Goal: Task Accomplishment & Management: Use online tool/utility

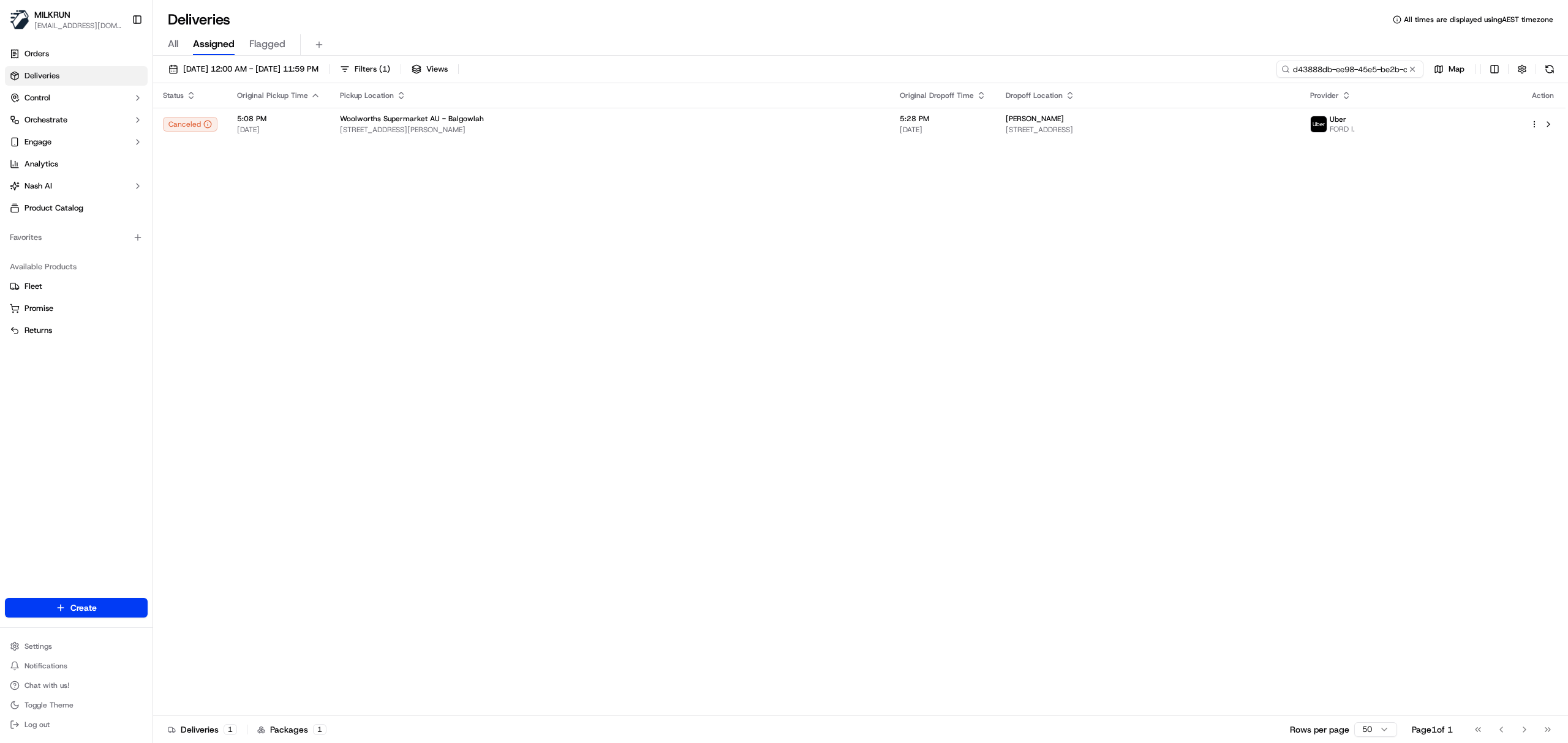
click at [1343, 64] on input "d43888db-ee98-45e5-be2b-c0c69aa245f2" at bounding box center [1350, 69] width 147 height 17
paste input "[PERSON_NAME]"
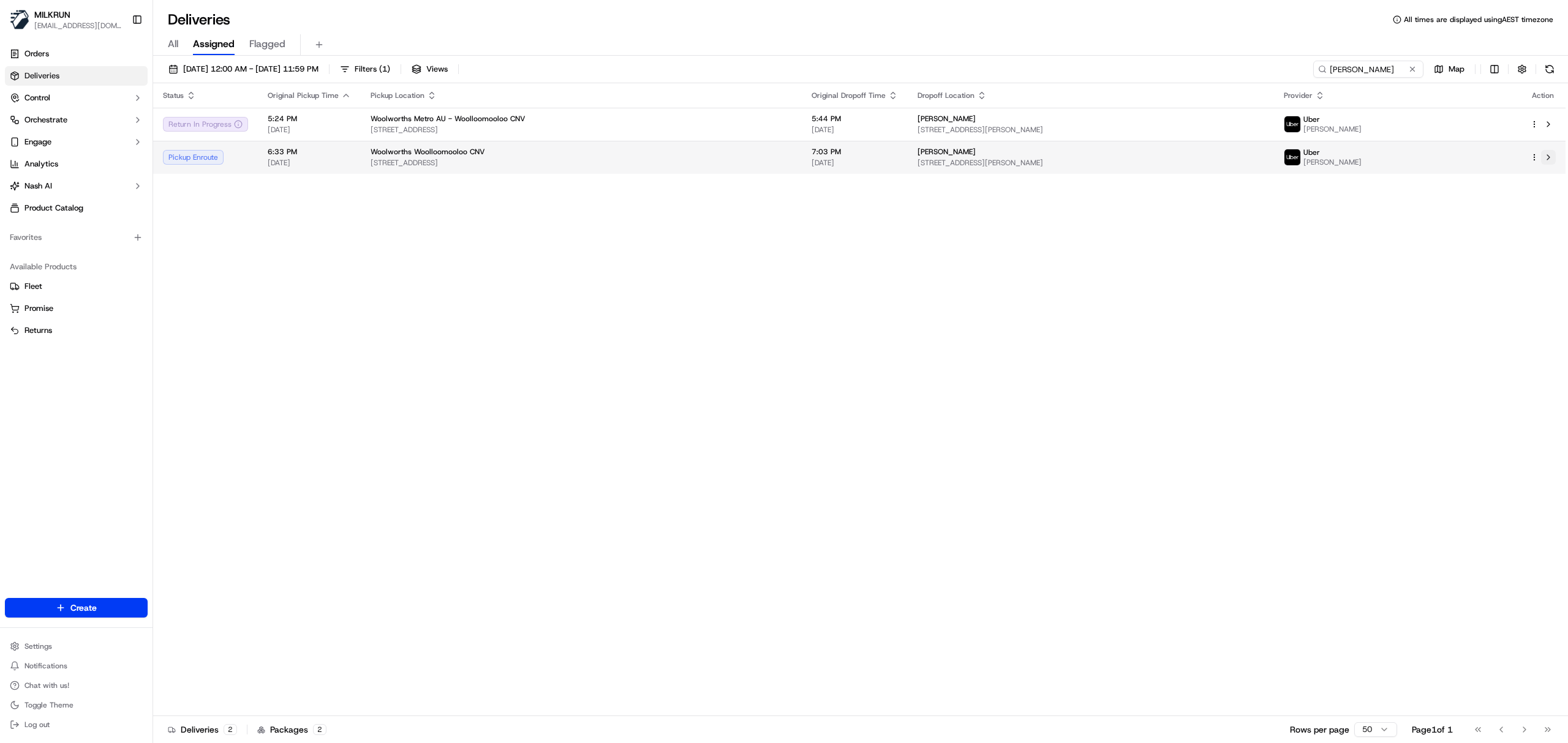
click at [1546, 155] on button at bounding box center [1549, 158] width 15 height 15
click at [1353, 69] on input "Nicole Herbst" at bounding box center [1350, 69] width 147 height 17
paste input "f2f960f5-8f64-40a8-bfa1-39de256b7f00"
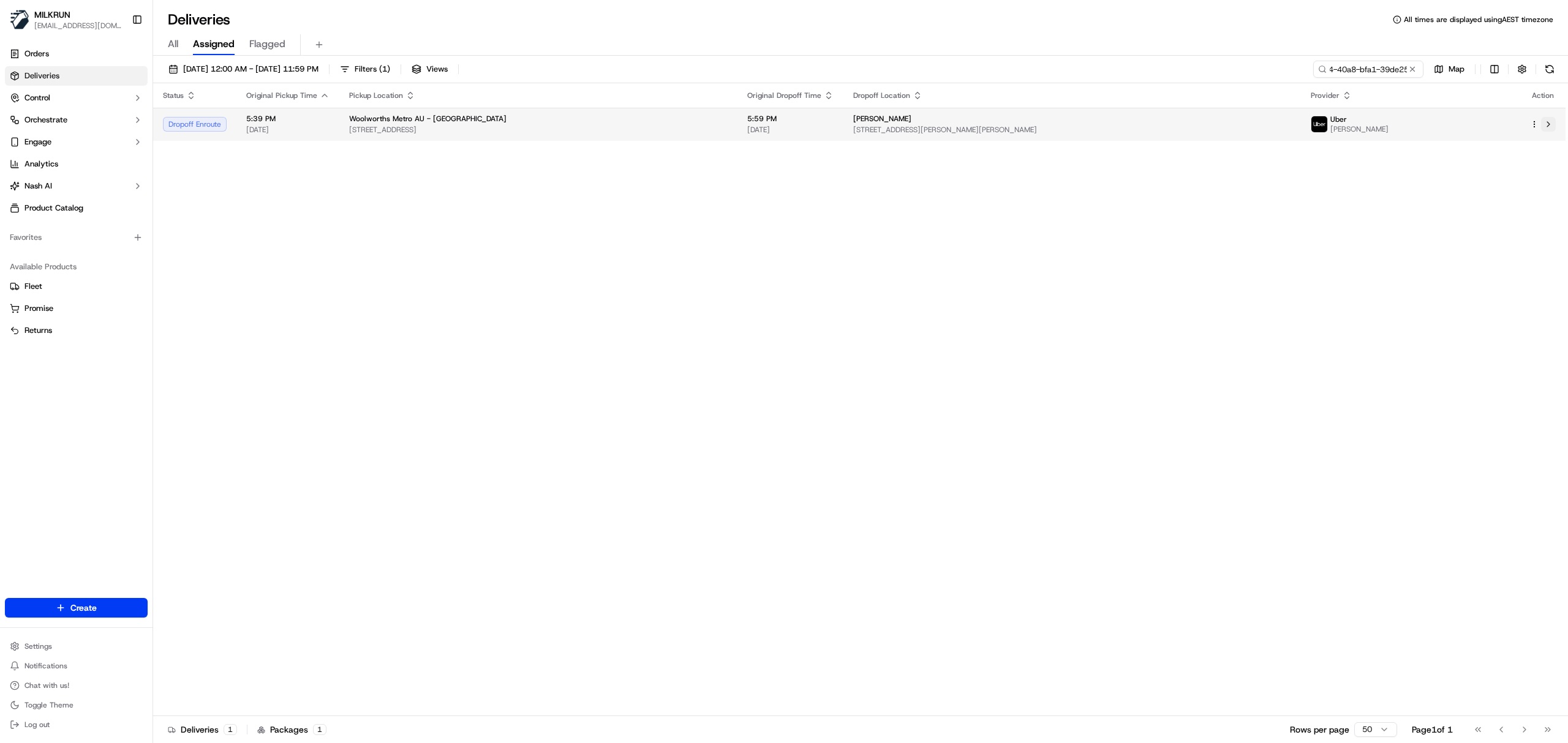
click at [1544, 125] on button at bounding box center [1549, 125] width 15 height 15
click at [1346, 71] on input "f2f960f5-8f64-40a8-bfa1-39de256b7f00" at bounding box center [1350, 69] width 147 height 17
paste input "19fd391b-ea2a-437e-ac6c-5e829038aa2e"
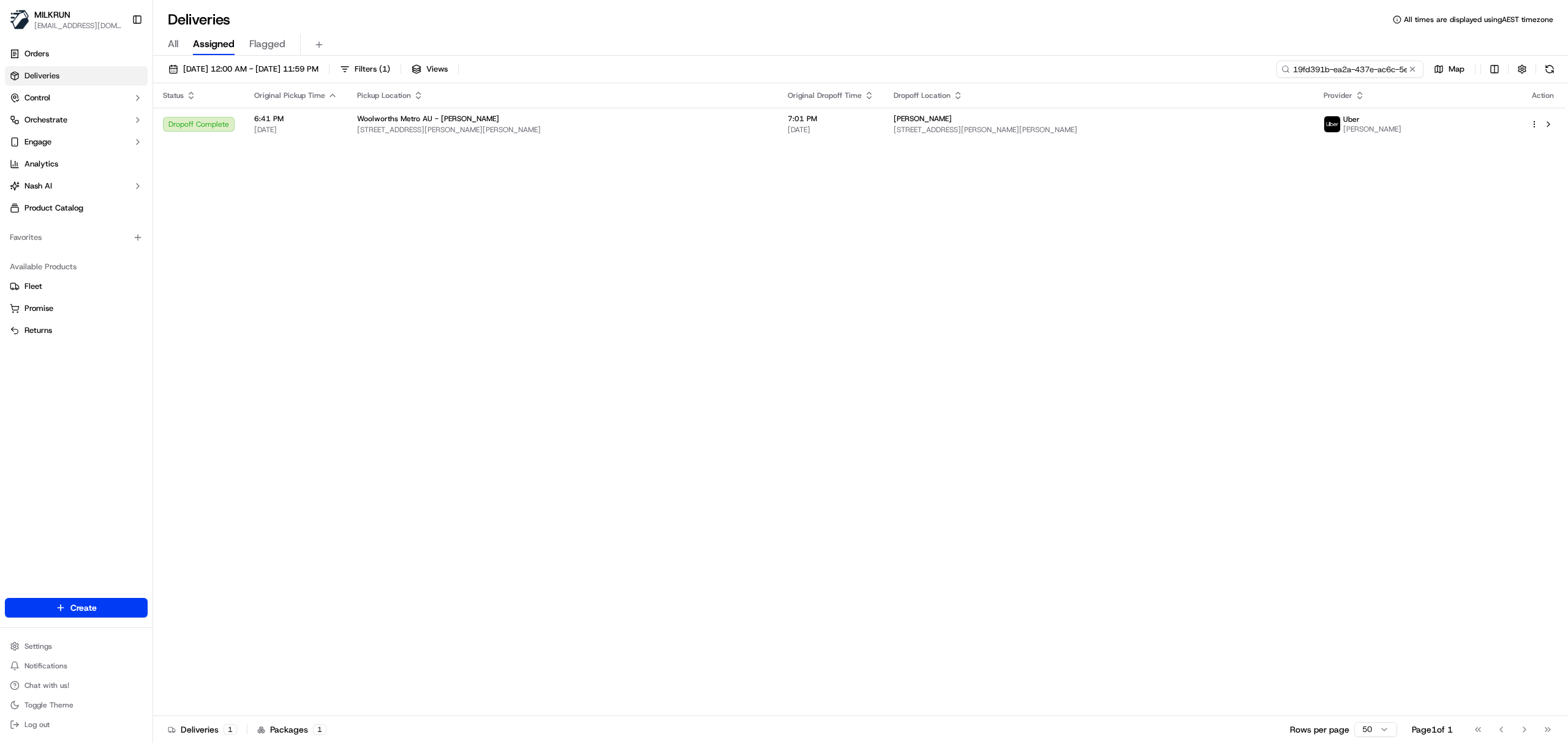
click at [1333, 70] on input "19fd391b-ea2a-437e-ac6c-5e829038aa2e" at bounding box center [1350, 69] width 147 height 17
paste input "02f31206-a7d7-42d9-9ebe-76991790a510"
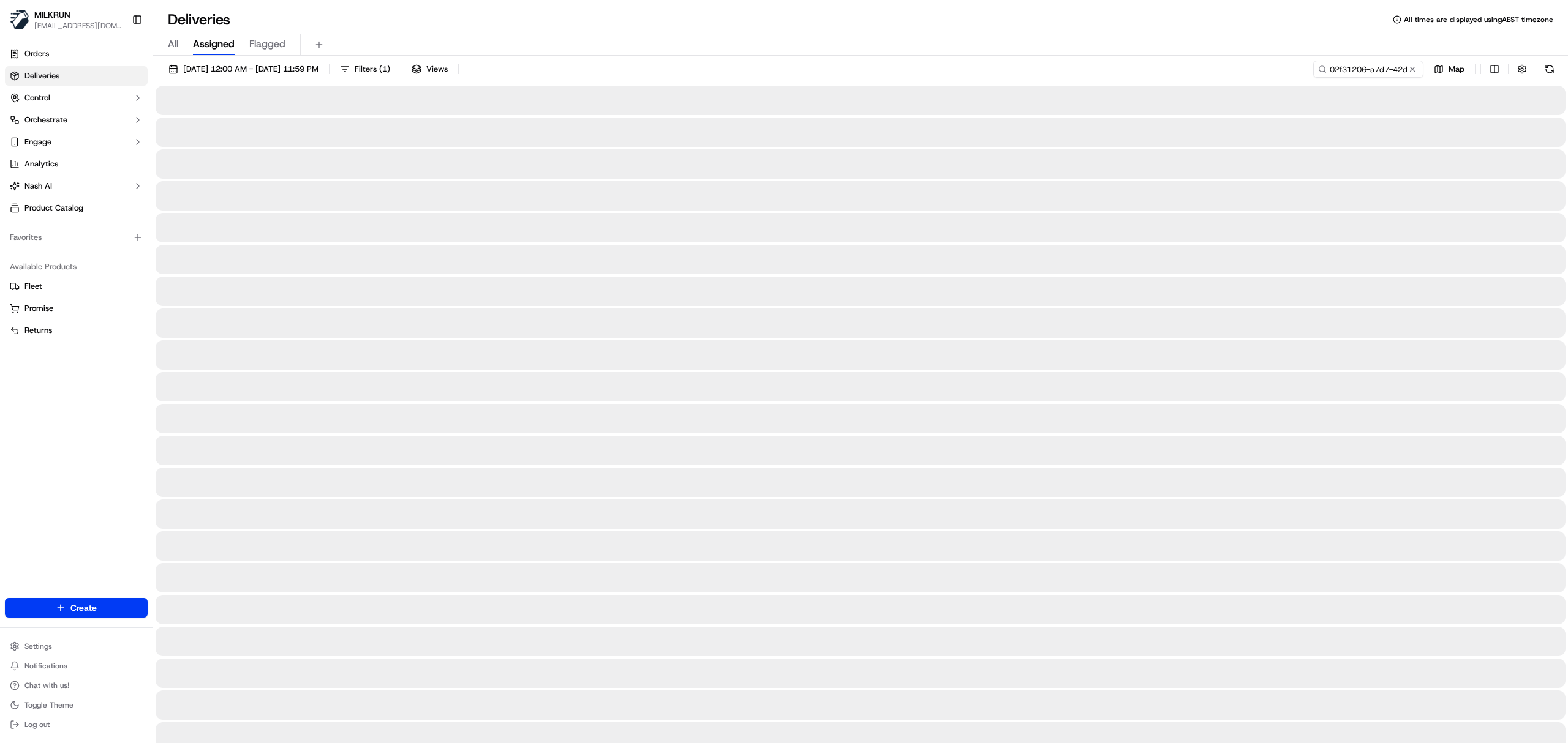
drag, startPoint x: 722, startPoint y: 642, endPoint x: 860, endPoint y: 631, distance: 138.4
click at [811, 743] on html "MILKRUN vconcepcion@woolworths.com.au Toggle Sidebar Orders Deliveries Control …" at bounding box center [784, 372] width 1568 height 743
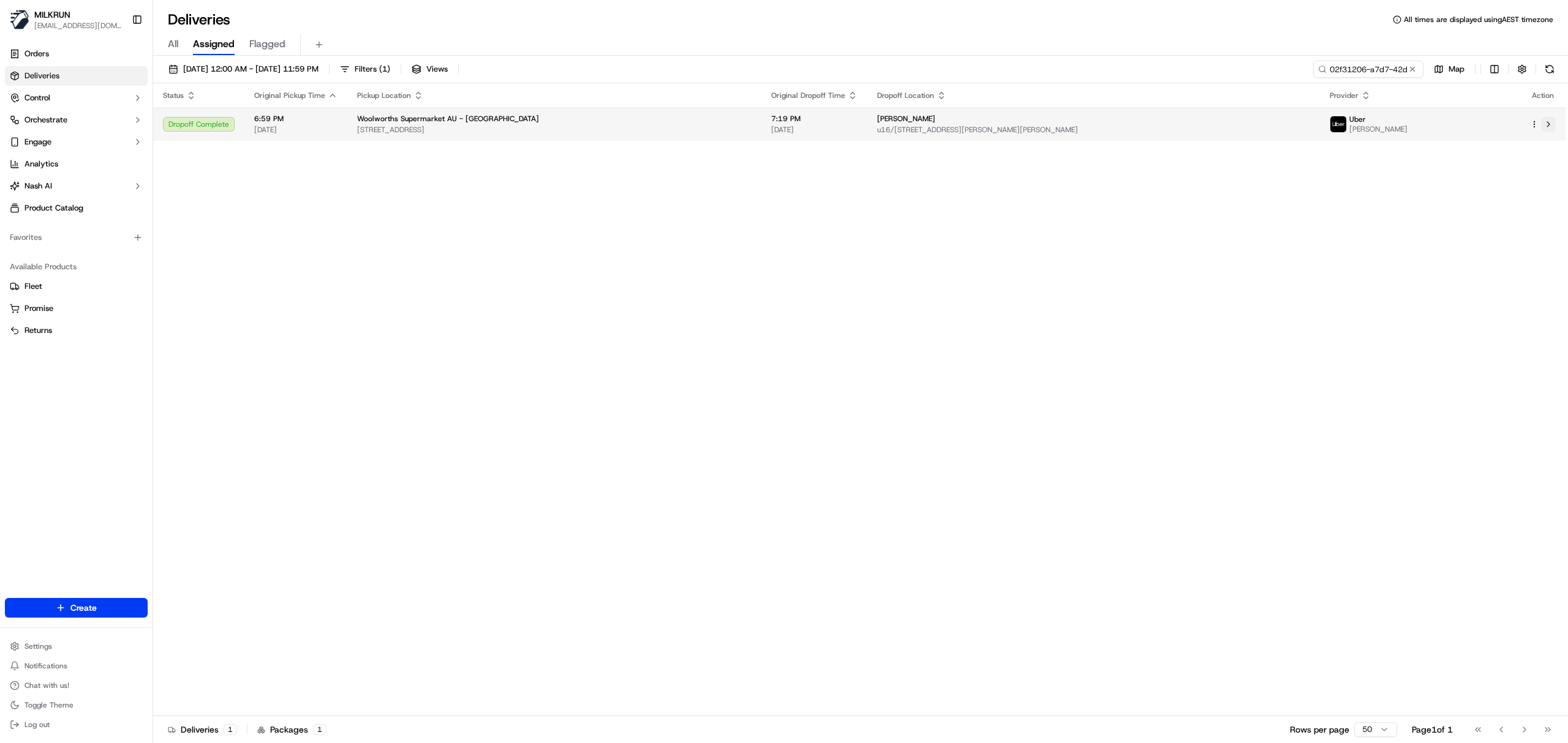
click at [1549, 124] on button at bounding box center [1549, 125] width 15 height 15
click at [1351, 65] on input "02f31206-a7d7-42d9-9ebe-76991790a510" at bounding box center [1350, 69] width 147 height 17
paste input "[PERSON_NAME]"
type input "[PERSON_NAME]"
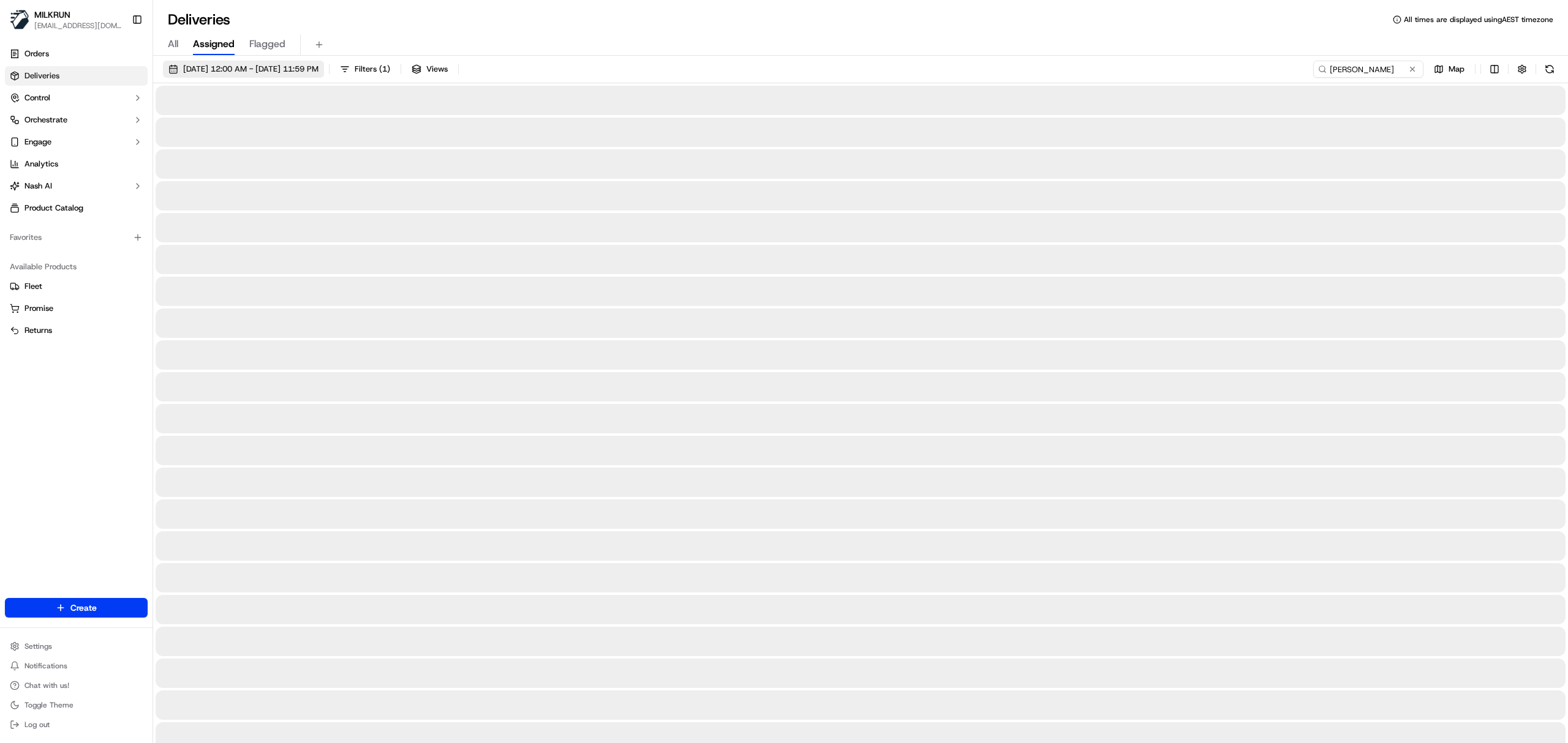
click at [279, 64] on span "18/09/2025 12:00 AM - 18/09/2025 11:59 PM" at bounding box center [250, 69] width 136 height 11
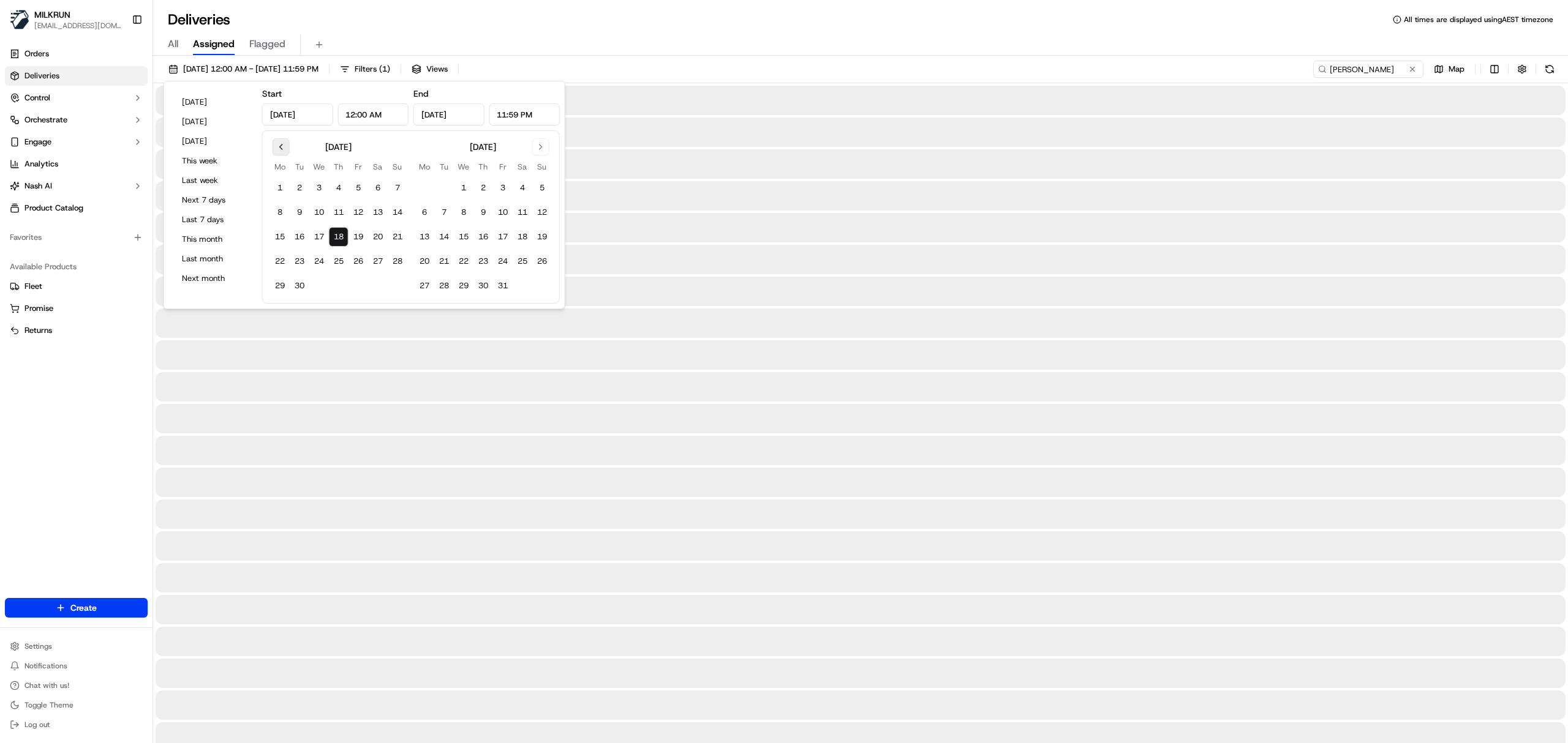
click at [284, 145] on button "Go to previous month" at bounding box center [281, 147] width 17 height 17
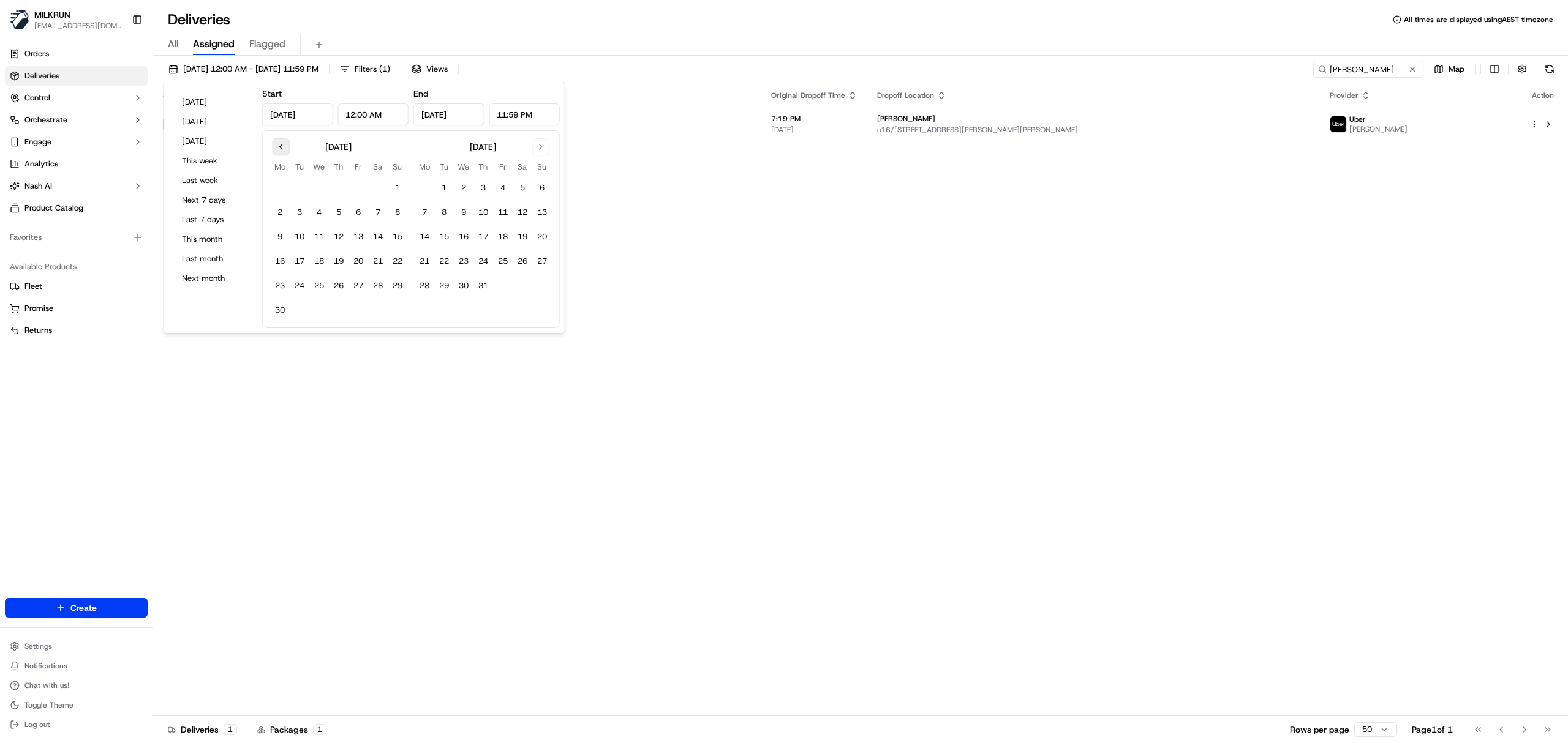
click at [284, 145] on button "Go to previous month" at bounding box center [281, 147] width 17 height 17
click at [338, 186] on button "1" at bounding box center [339, 188] width 20 height 20
type input "May 1, 2025"
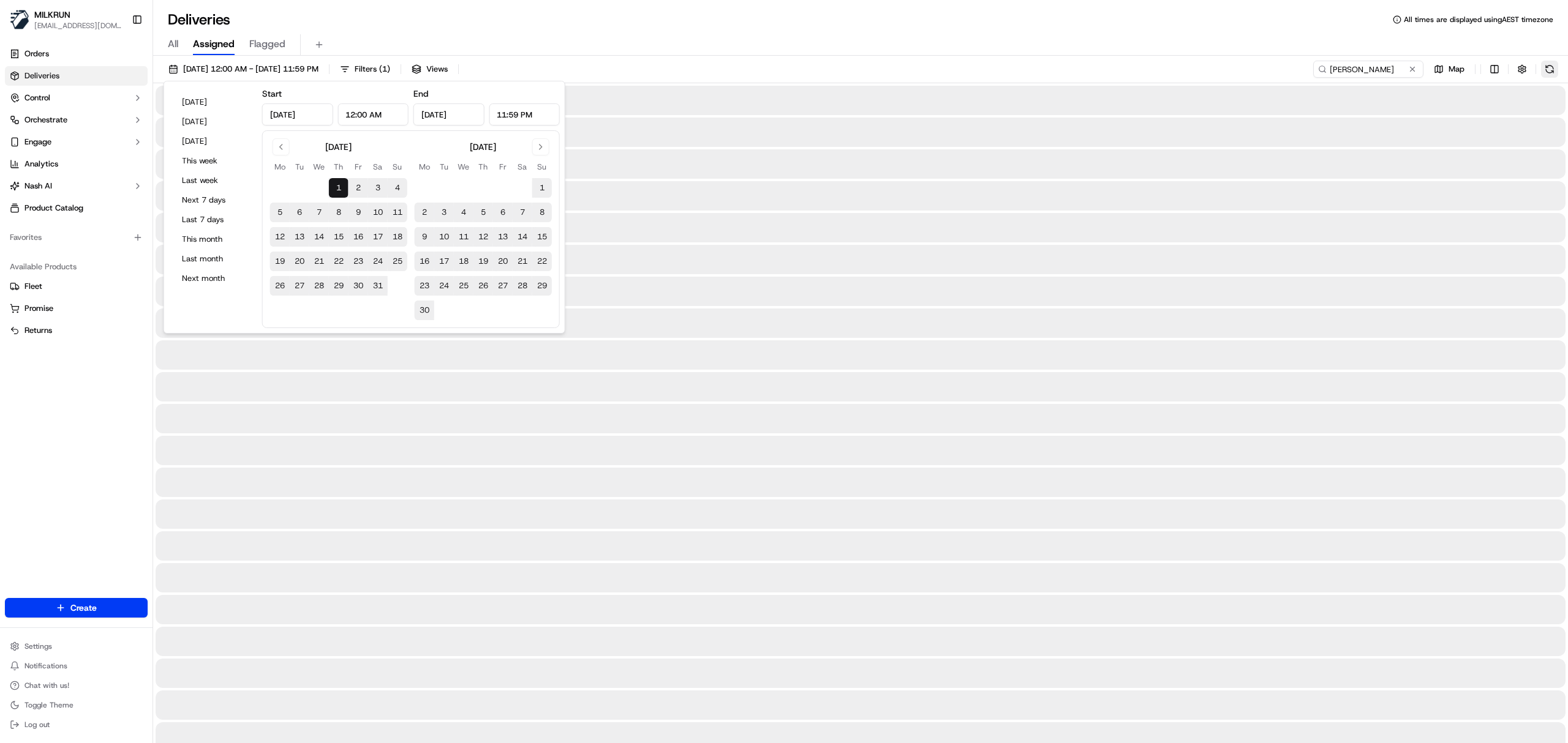
click at [1554, 65] on button at bounding box center [1550, 69] width 17 height 17
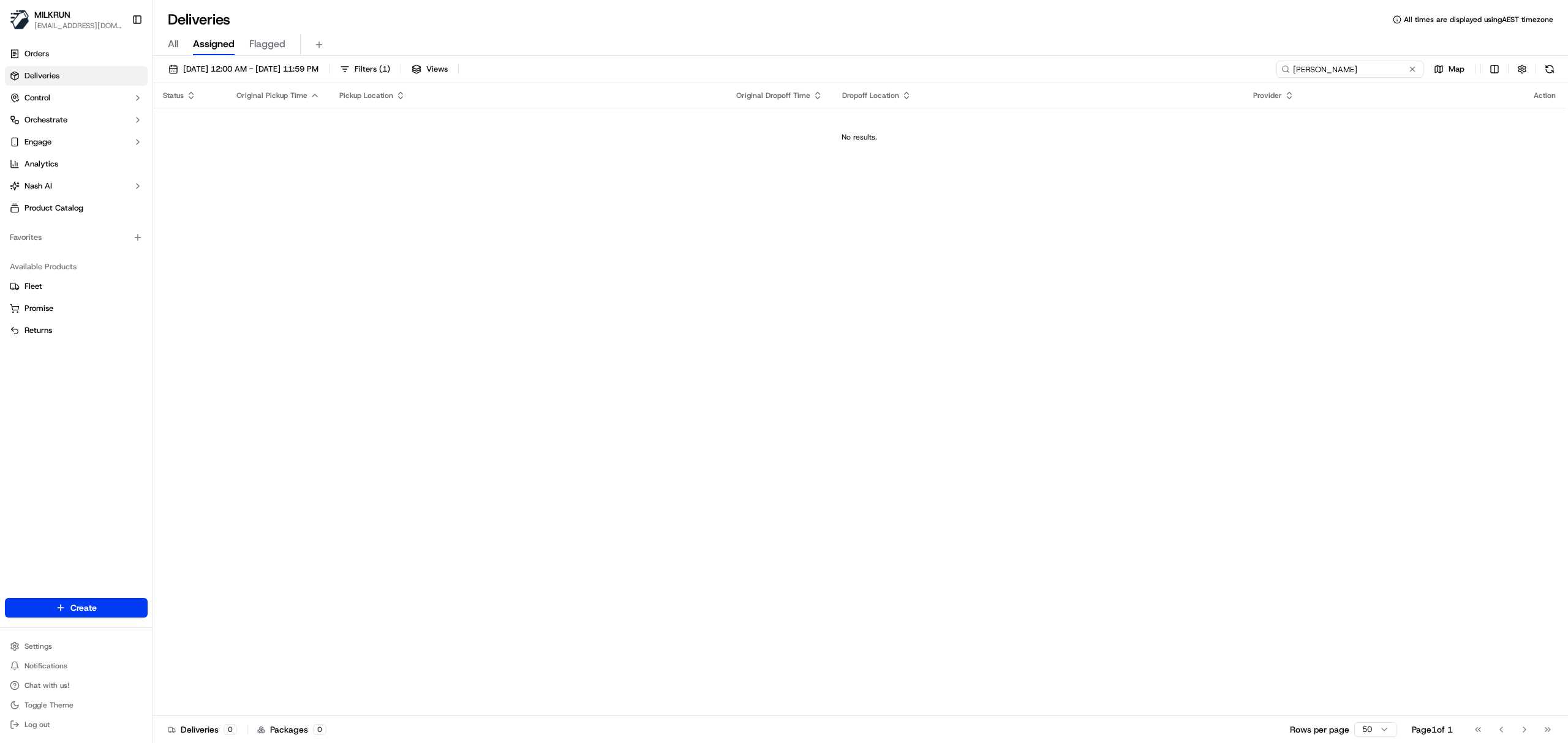
click at [1326, 73] on input "nelly badal" at bounding box center [1350, 69] width 147 height 17
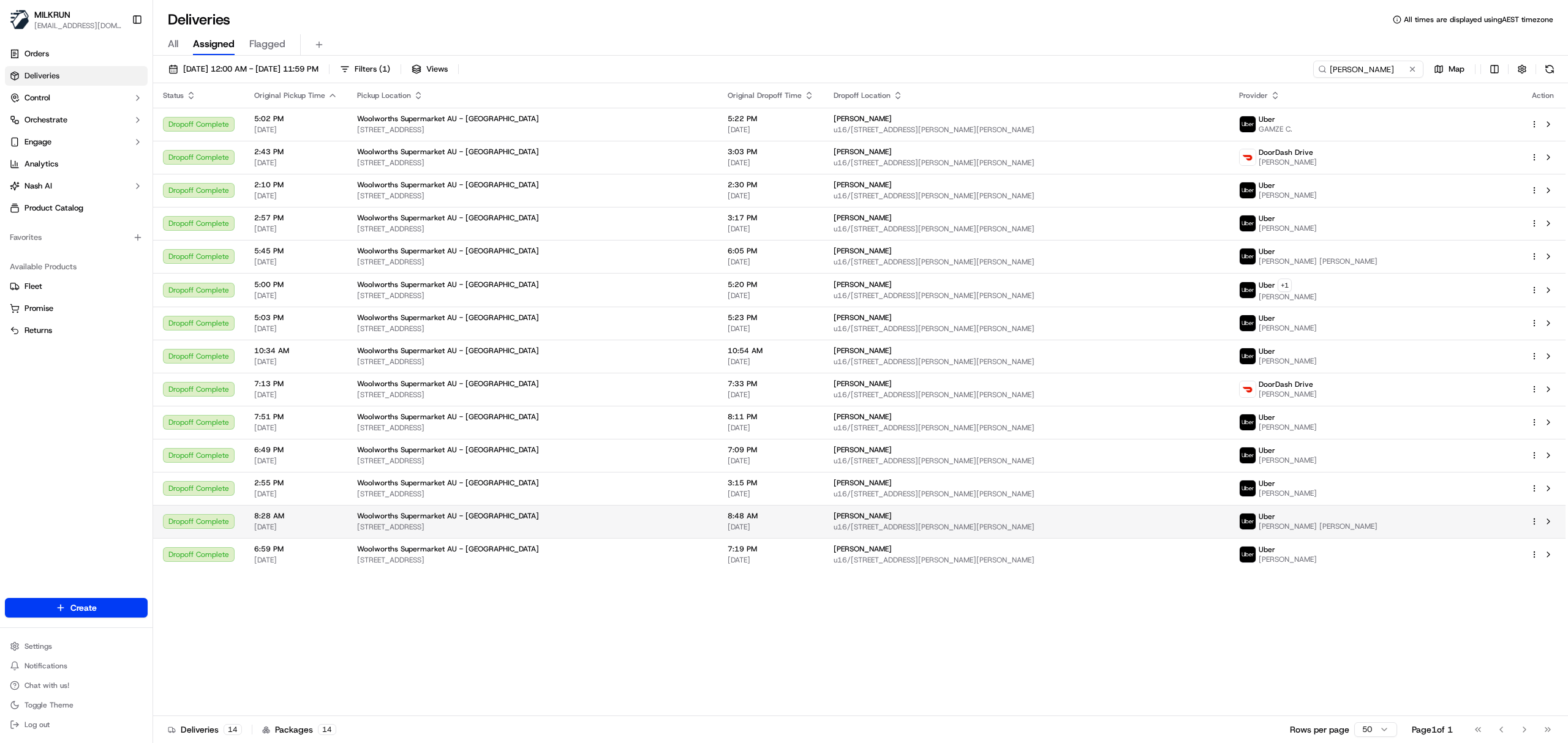
click at [1453, 515] on div "Uber MUHAMMAD AHAD FIAZ M." at bounding box center [1375, 522] width 271 height 20
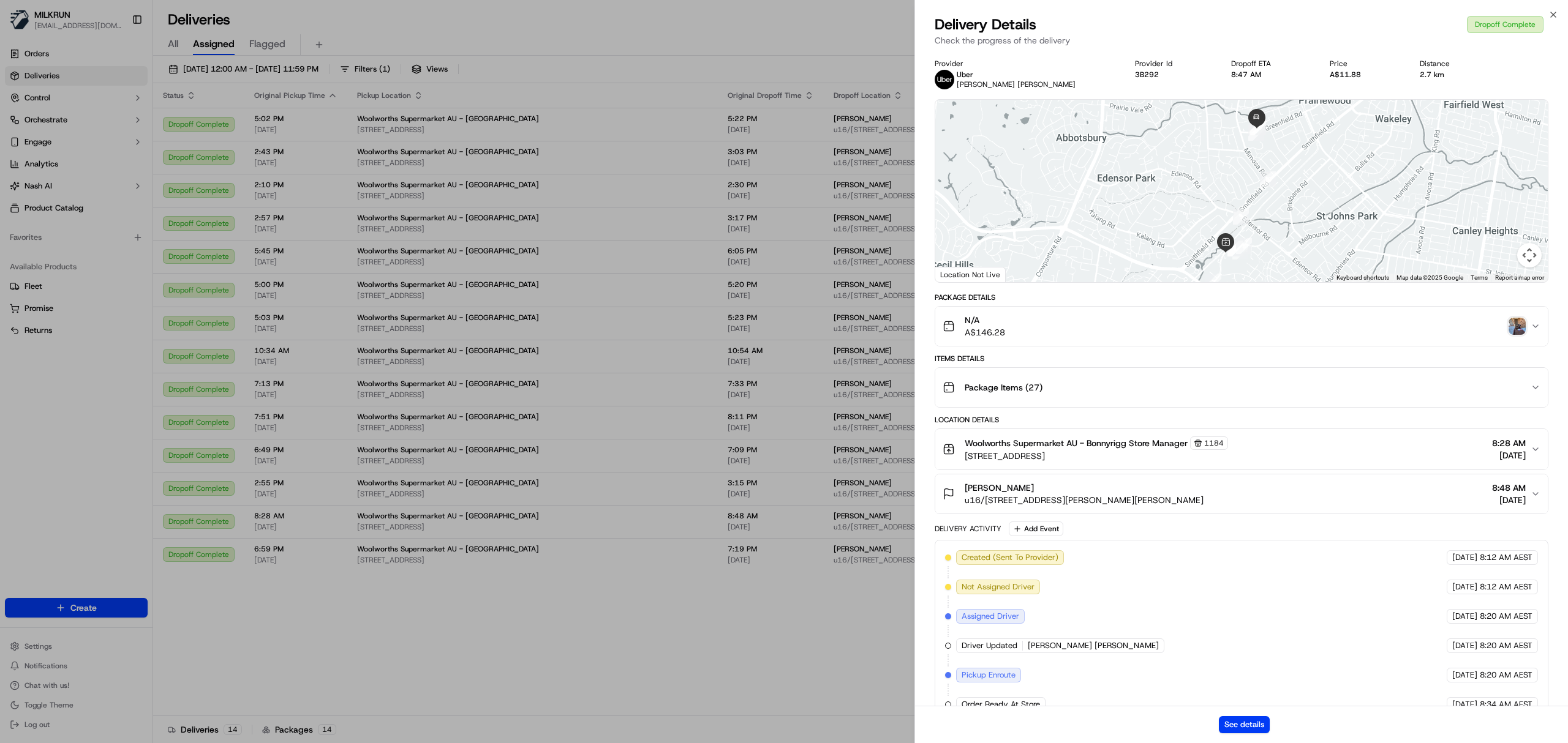
click at [1512, 327] on img "button" at bounding box center [1517, 326] width 17 height 17
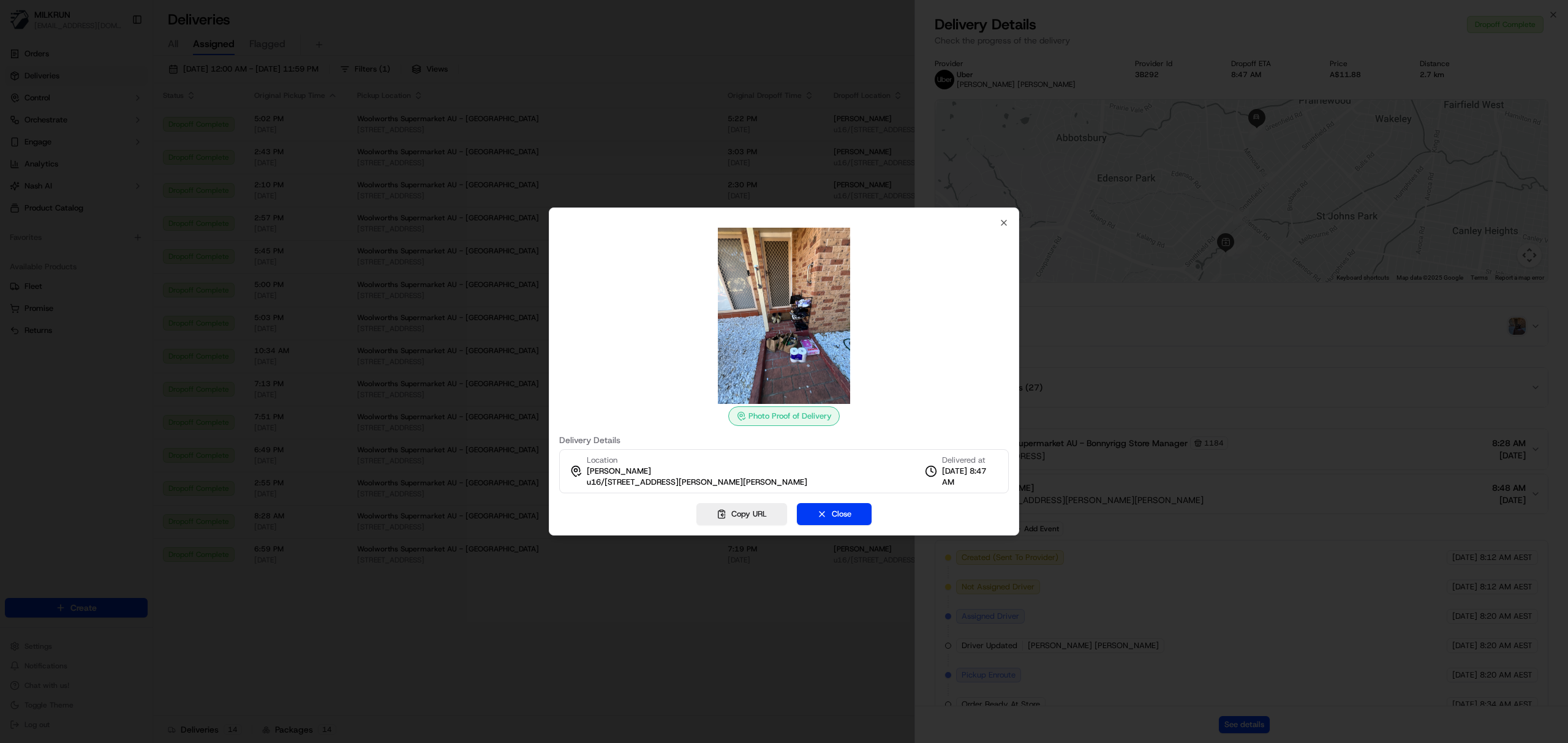
click at [775, 414] on div "Photo Proof of Delivery" at bounding box center [784, 416] width 111 height 20
click at [742, 509] on button "Copy URL" at bounding box center [742, 514] width 91 height 22
click at [765, 33] on div at bounding box center [784, 372] width 1568 height 743
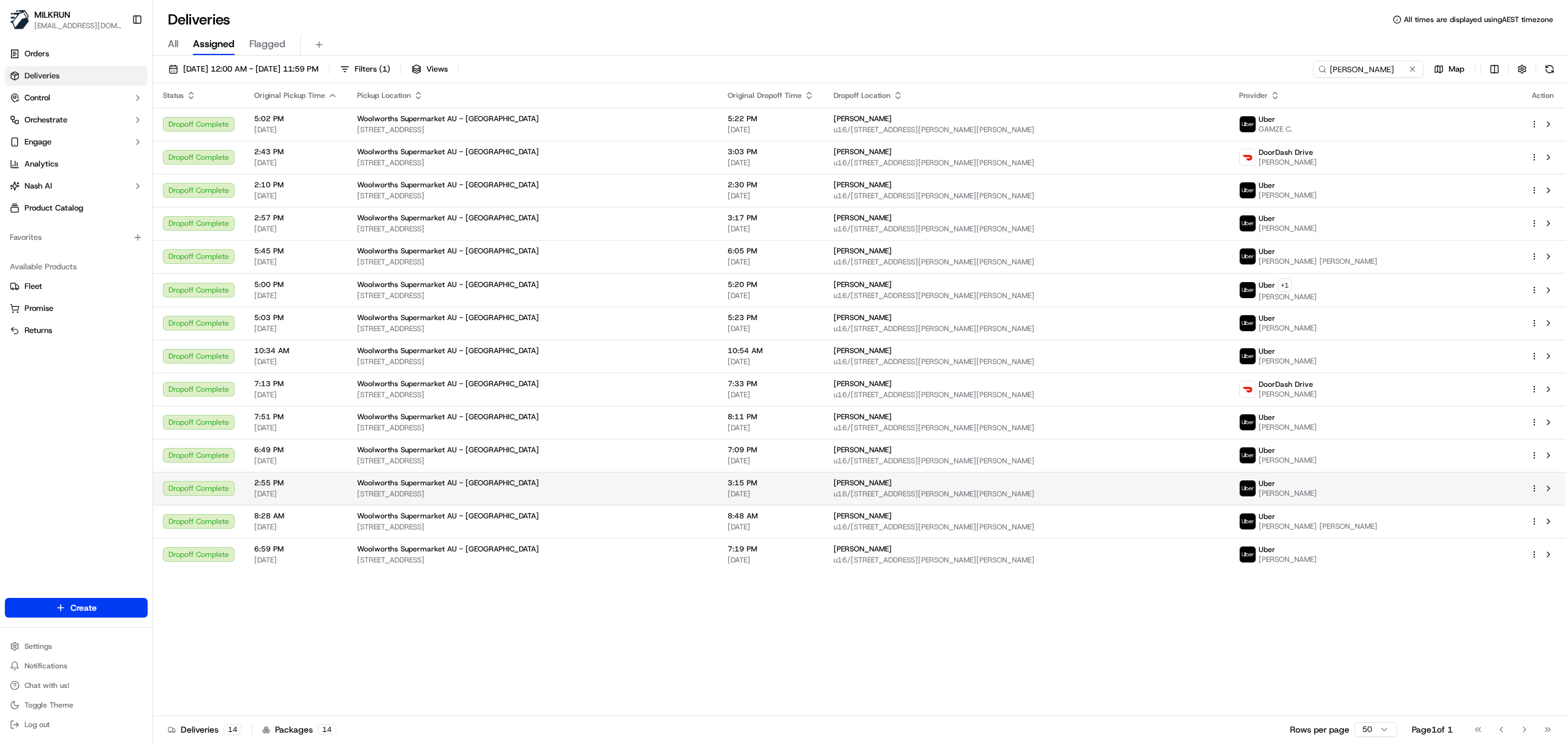
click at [1375, 485] on div "Uber Bashar B." at bounding box center [1375, 489] width 271 height 20
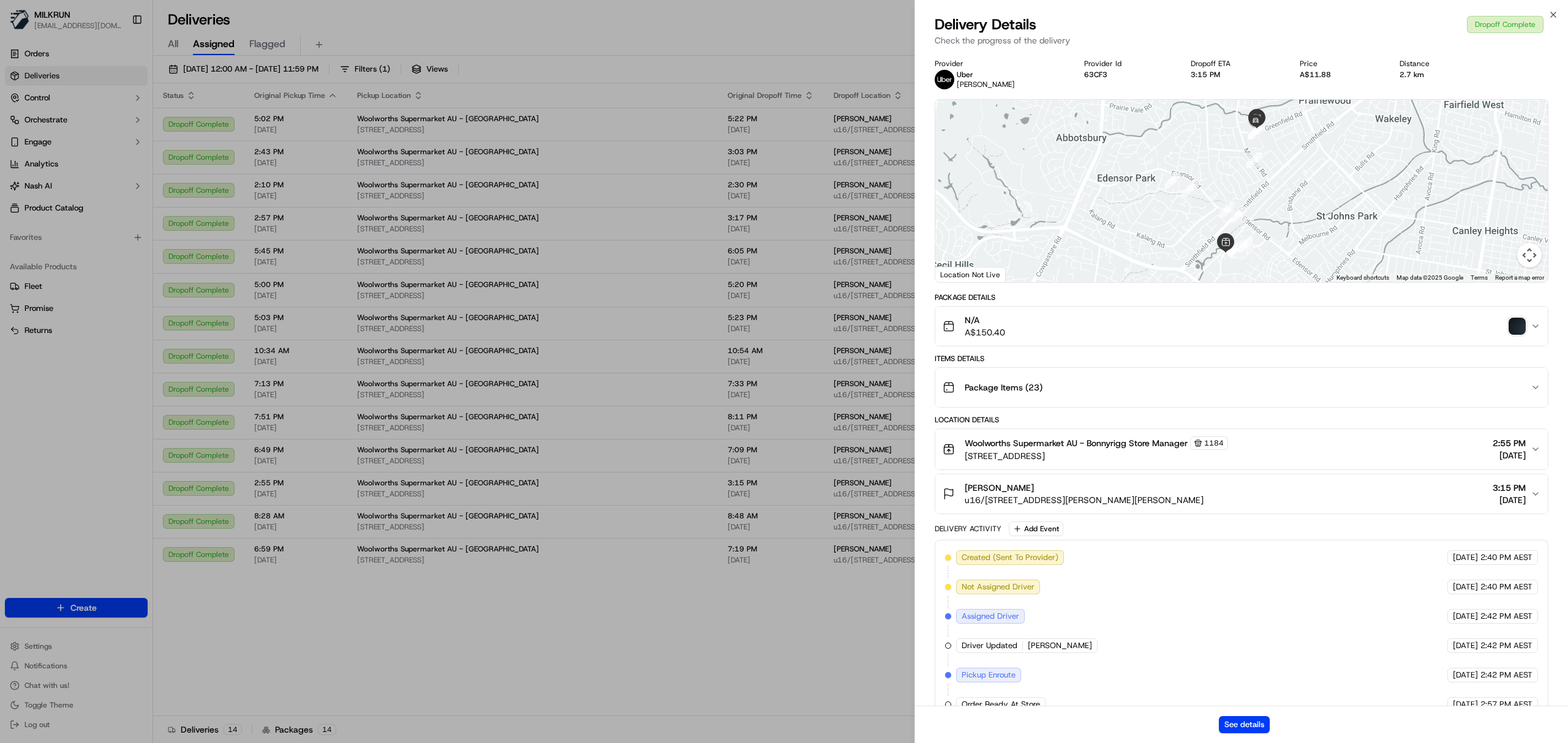
click at [1520, 329] on img "button" at bounding box center [1517, 326] width 17 height 17
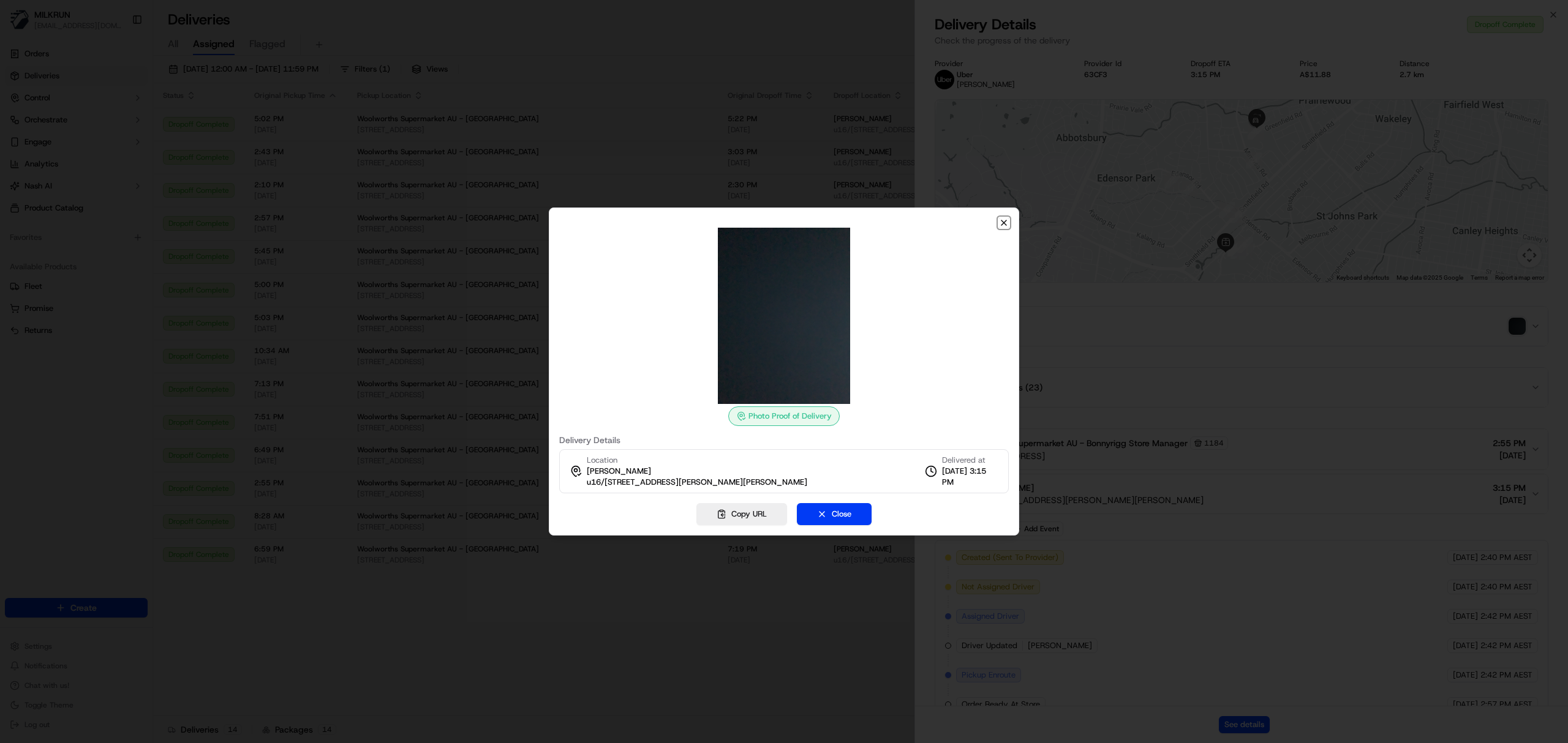
click at [1003, 224] on icon "button" at bounding box center [1004, 223] width 10 height 10
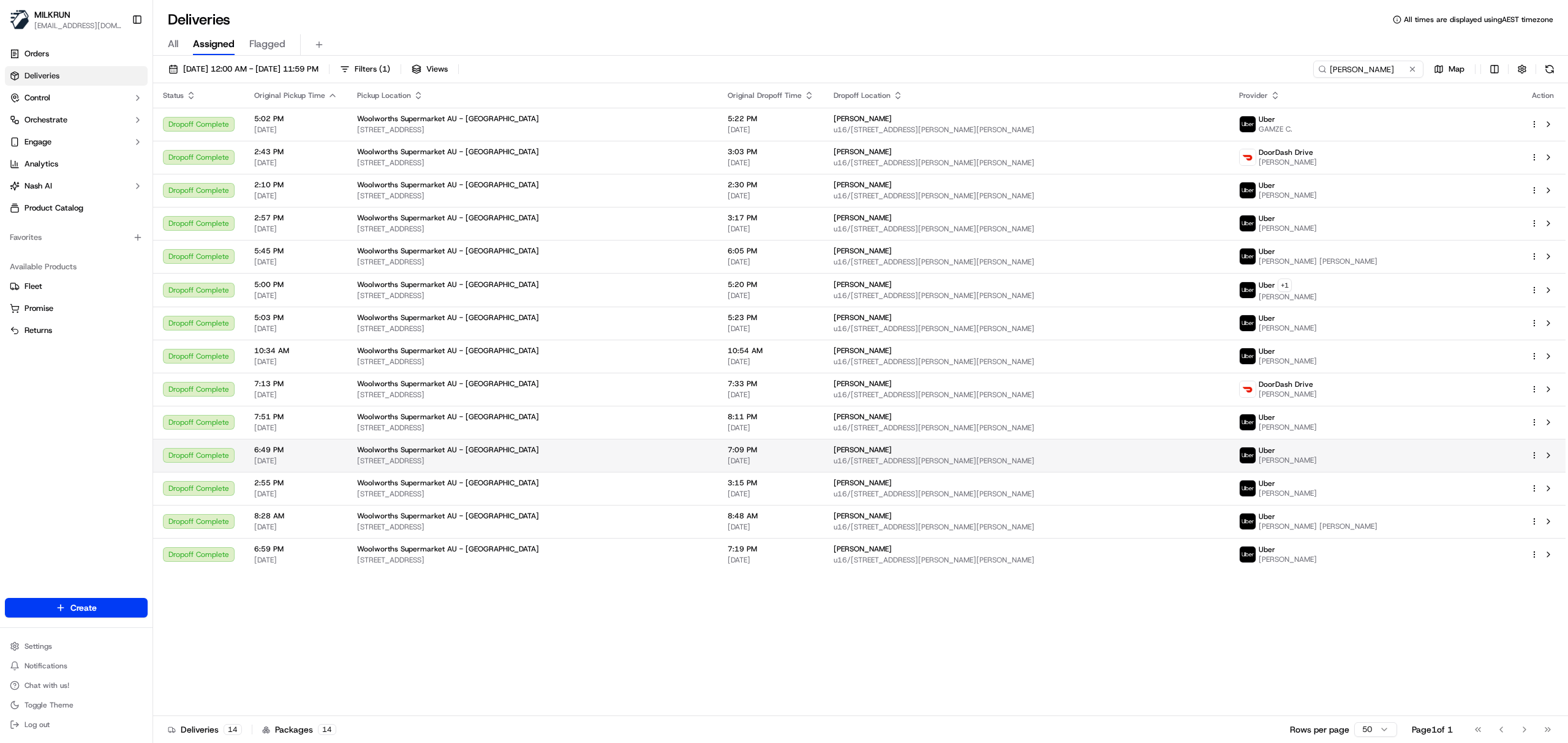
click at [1094, 445] on td "nelly badal u16/11-15 Greenfield Rd, Greenfield Park, NSW 2176, AU" at bounding box center [1027, 455] width 406 height 33
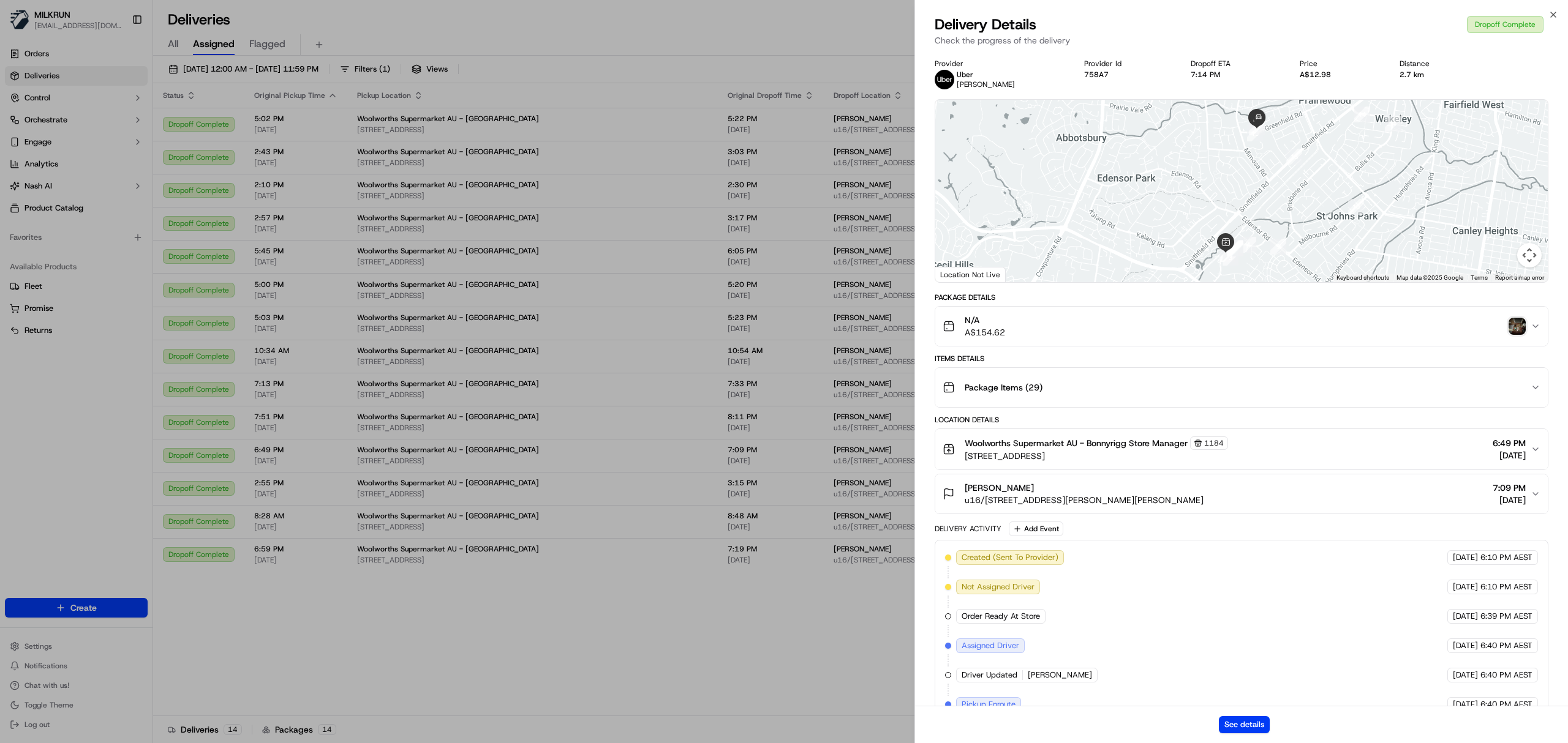
click at [1518, 327] on img "button" at bounding box center [1517, 326] width 17 height 17
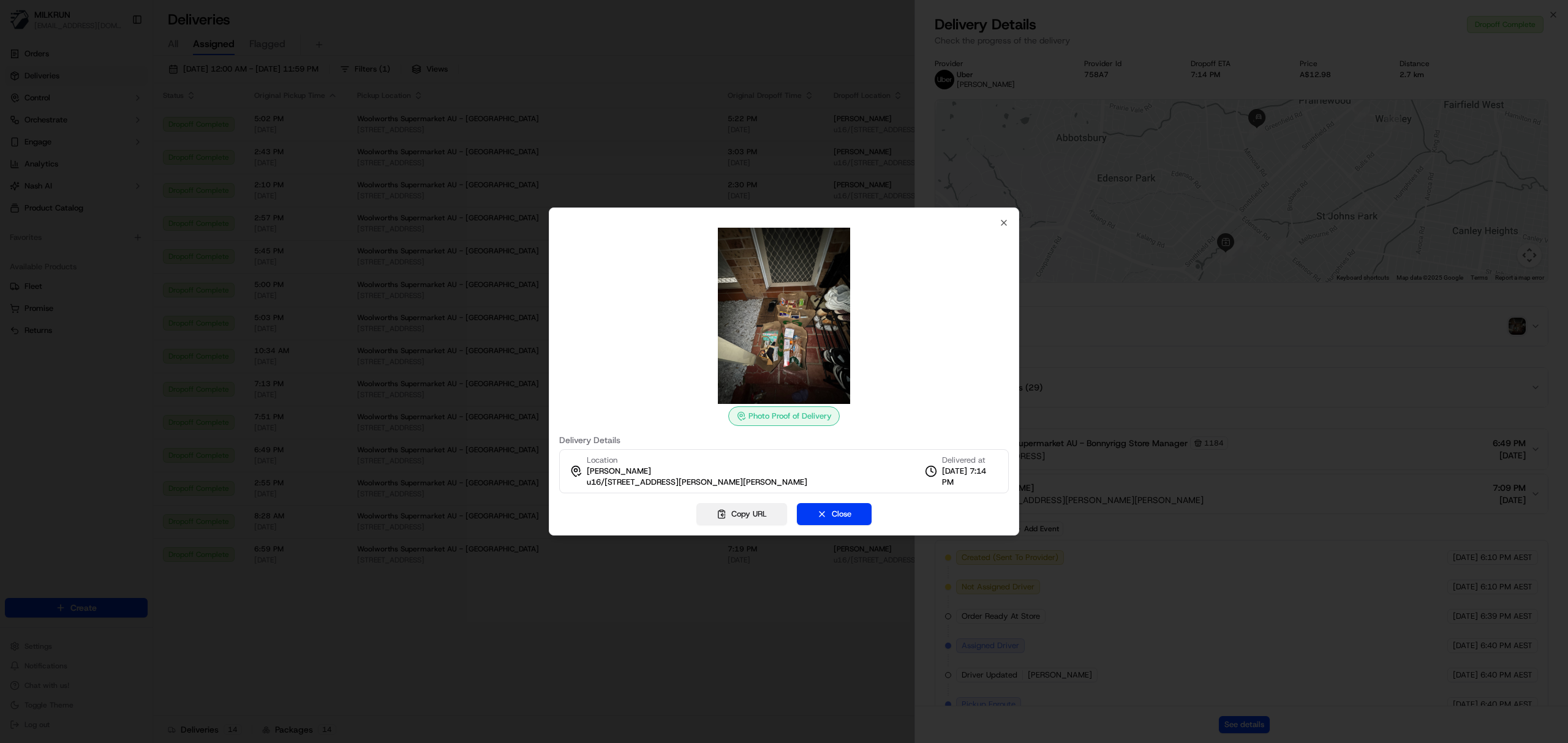
click at [746, 513] on button "Copy URL" at bounding box center [742, 514] width 91 height 22
drag, startPoint x: 1004, startPoint y: 224, endPoint x: 851, endPoint y: 76, distance: 212.9
click at [1004, 224] on icon "button" at bounding box center [1004, 223] width 5 height 5
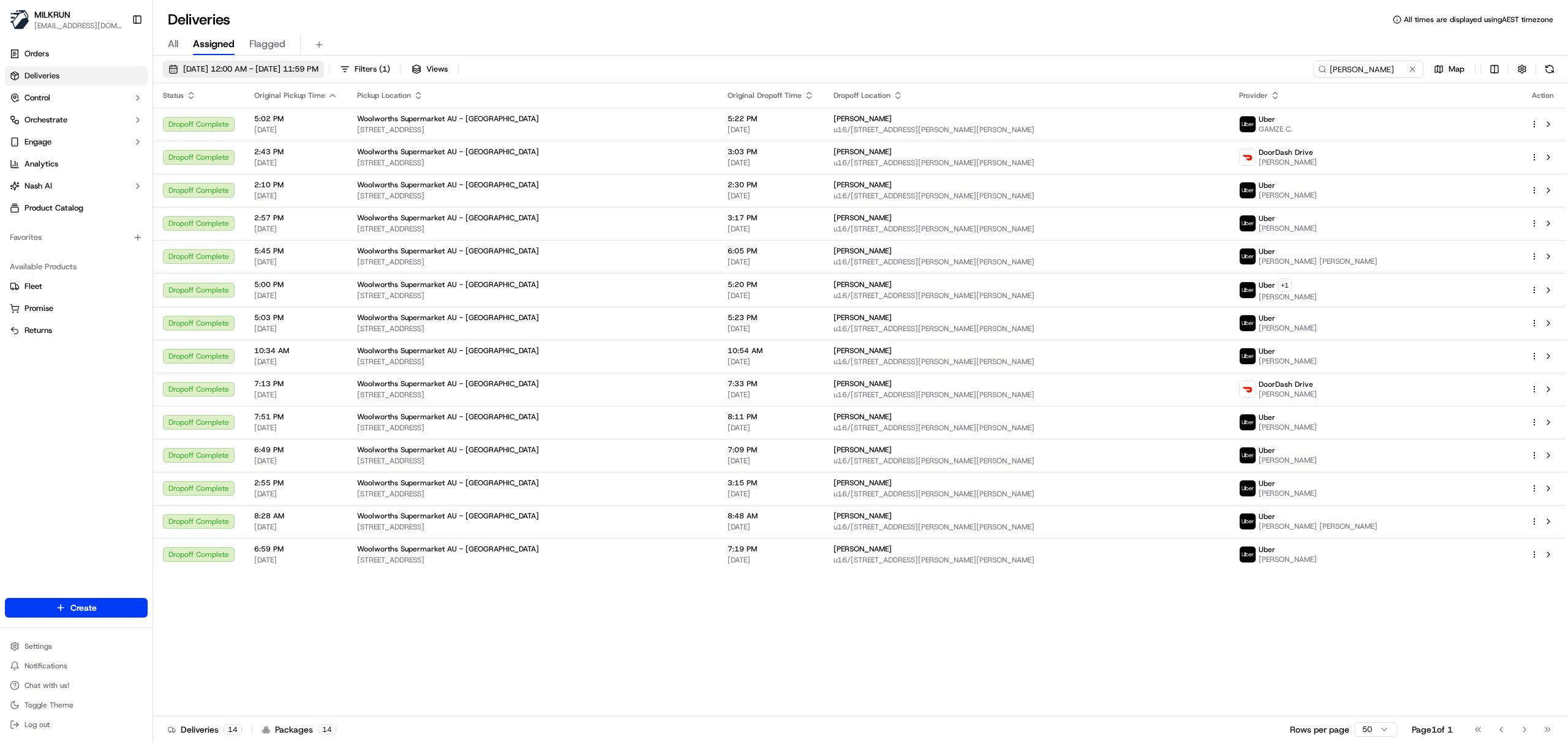
click at [264, 67] on span "01/05/2025 12:00 AM - 18/09/2025 11:59 PM" at bounding box center [250, 69] width 136 height 11
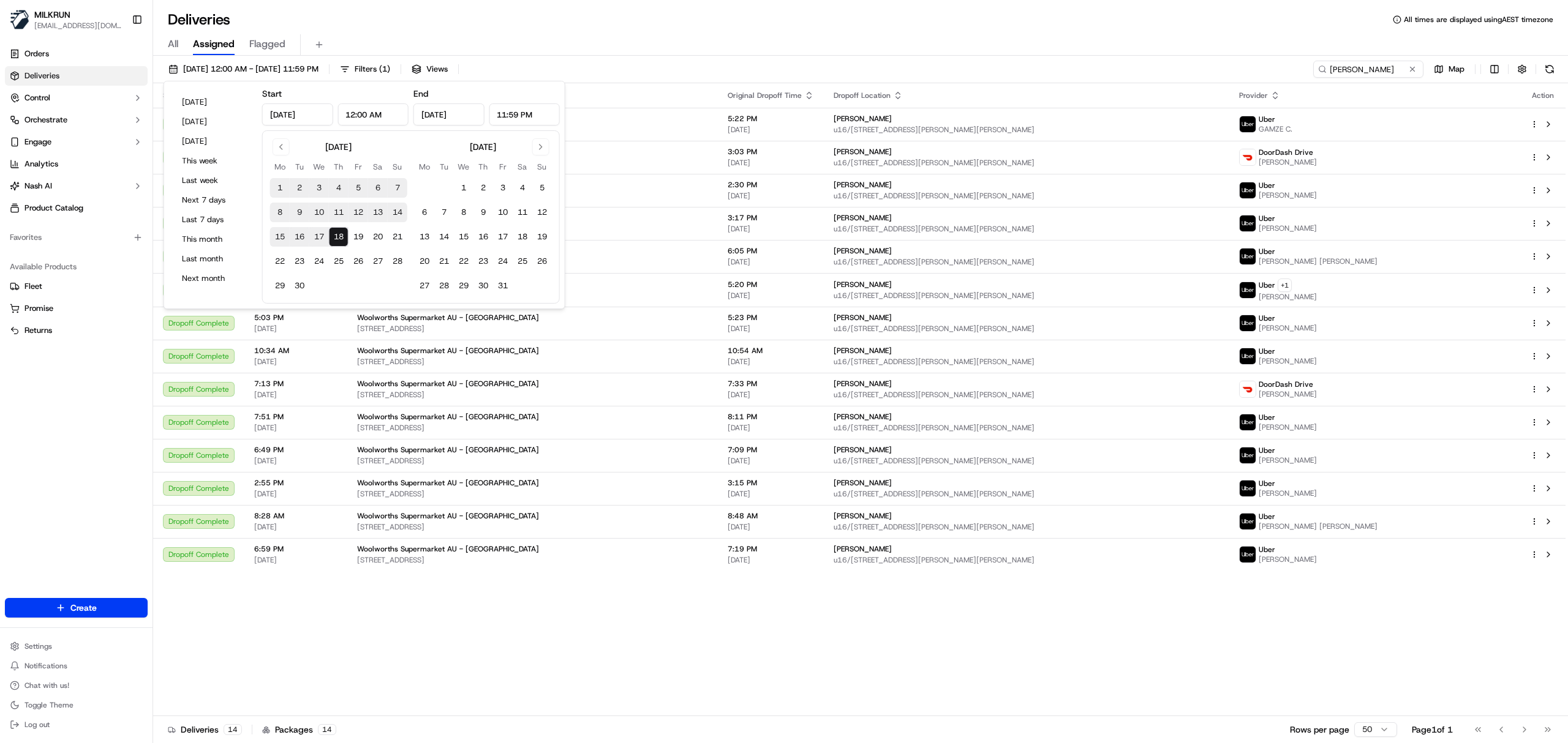
click at [338, 234] on button "18" at bounding box center [339, 237] width 20 height 20
type input "Sep 18, 2025"
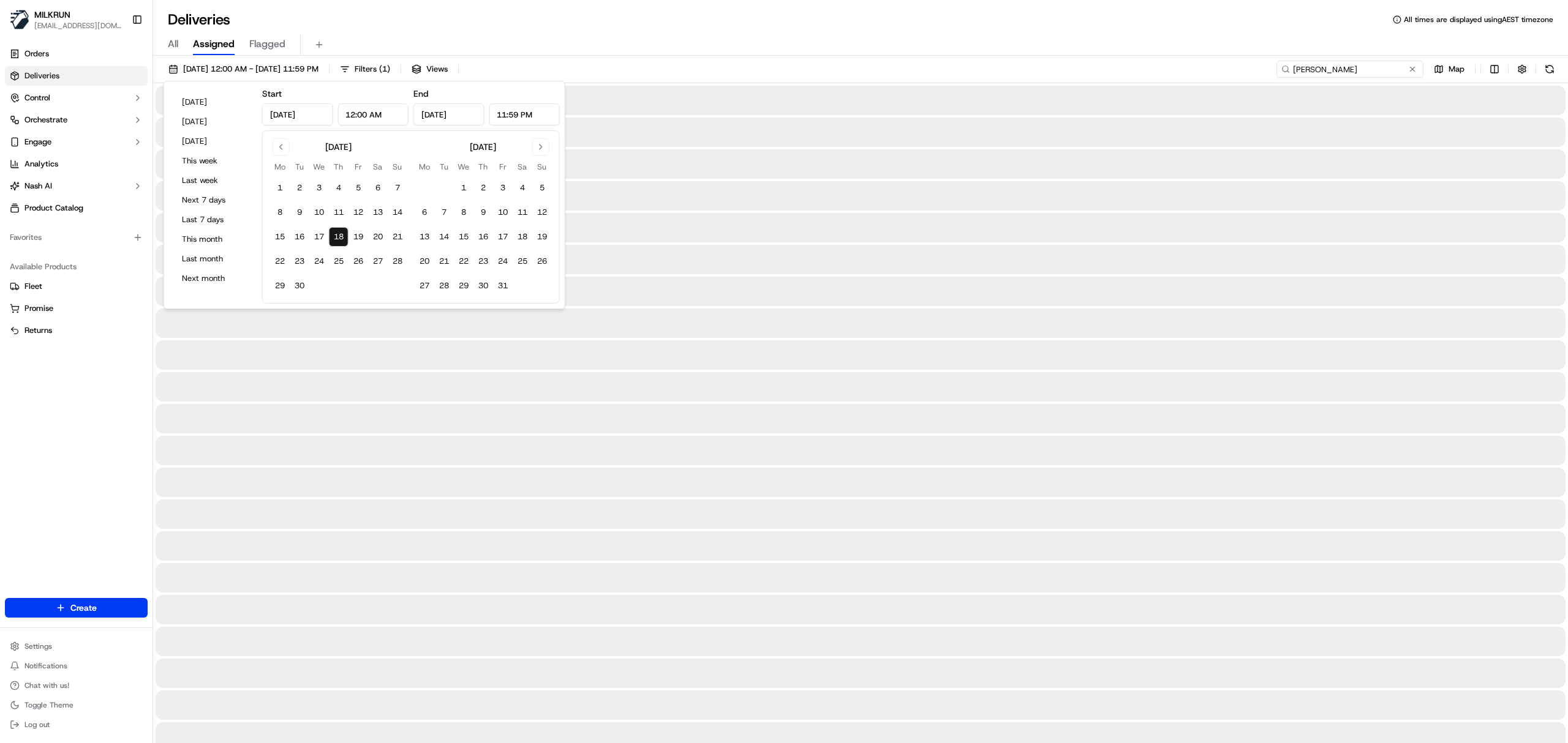
click at [1350, 72] on input "nelly badal" at bounding box center [1350, 69] width 147 height 17
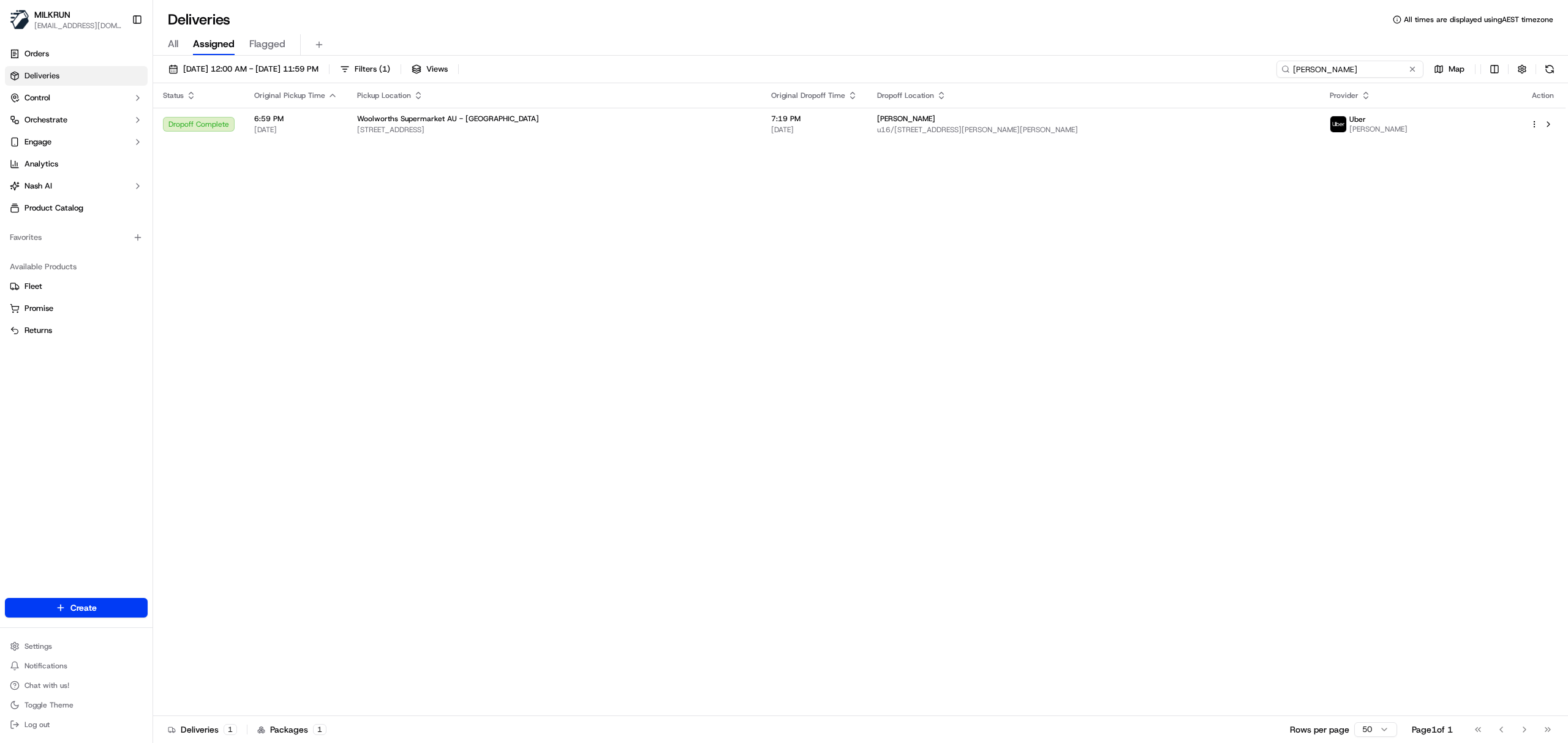
click at [1350, 72] on input "nelly badal" at bounding box center [1350, 69] width 147 height 17
drag, startPoint x: 1350, startPoint y: 72, endPoint x: 1180, endPoint y: 60, distance: 170.4
click at [1180, 61] on div "18/09/2025 12:00 AM - 18/09/2025 11:59 PM Filters ( 1 ) Views nelly badal Map" at bounding box center [860, 71] width 1415 height 22
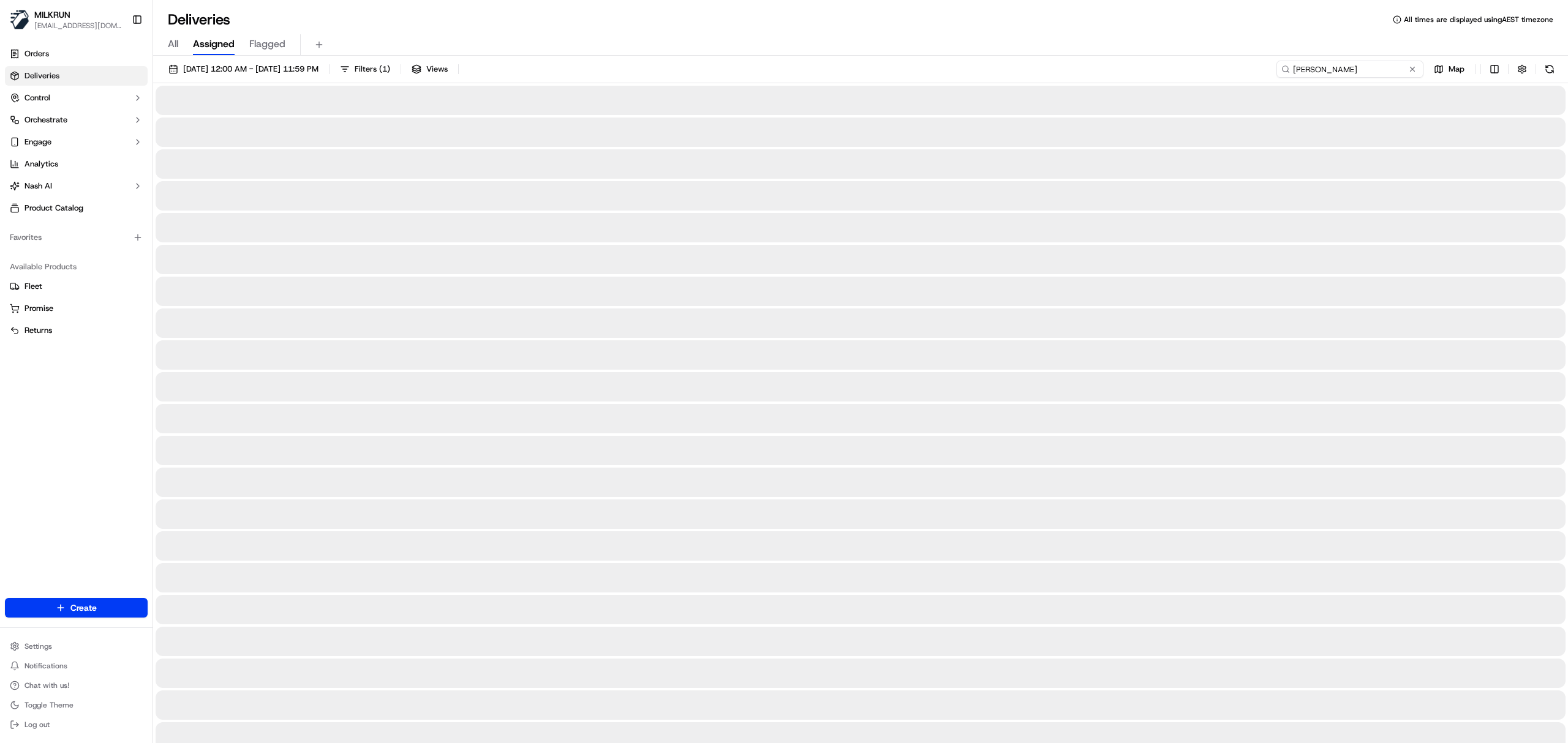
type input "ROBERT OLIVER"
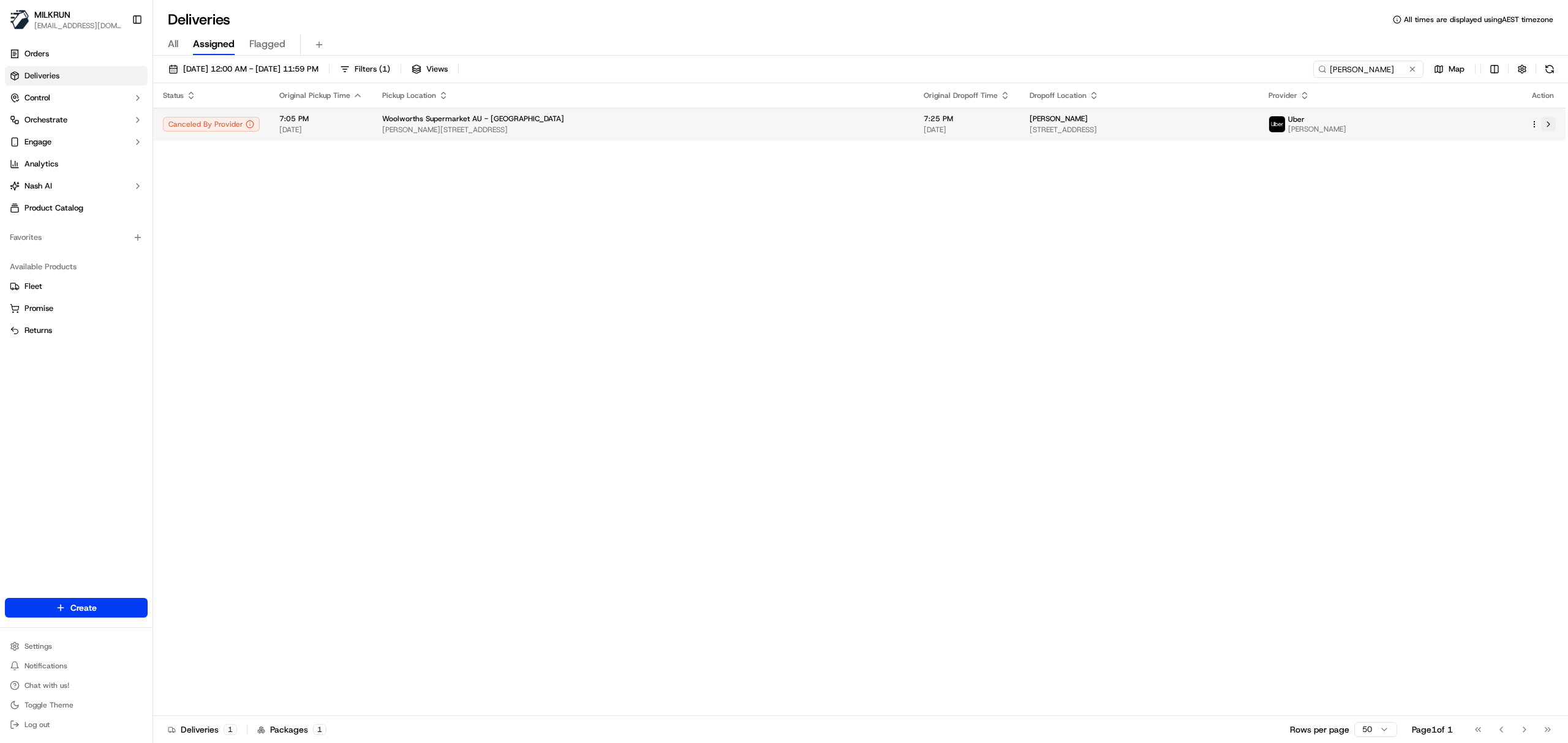
click at [1551, 125] on button at bounding box center [1549, 125] width 15 height 15
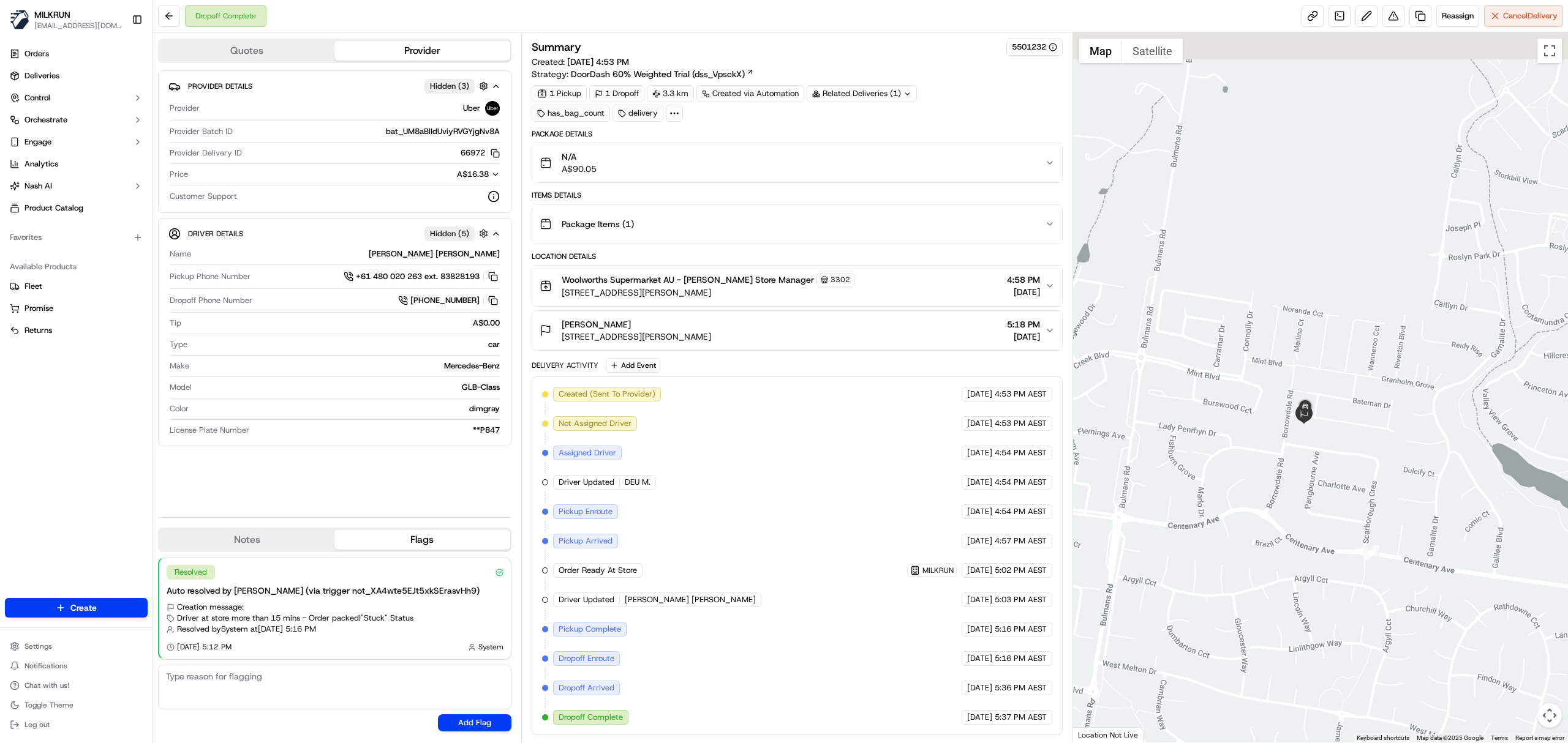
drag, startPoint x: 1290, startPoint y: 290, endPoint x: 1319, endPoint y: 549, distance: 260.6
click at [1378, 616] on div at bounding box center [1321, 387] width 496 height 711
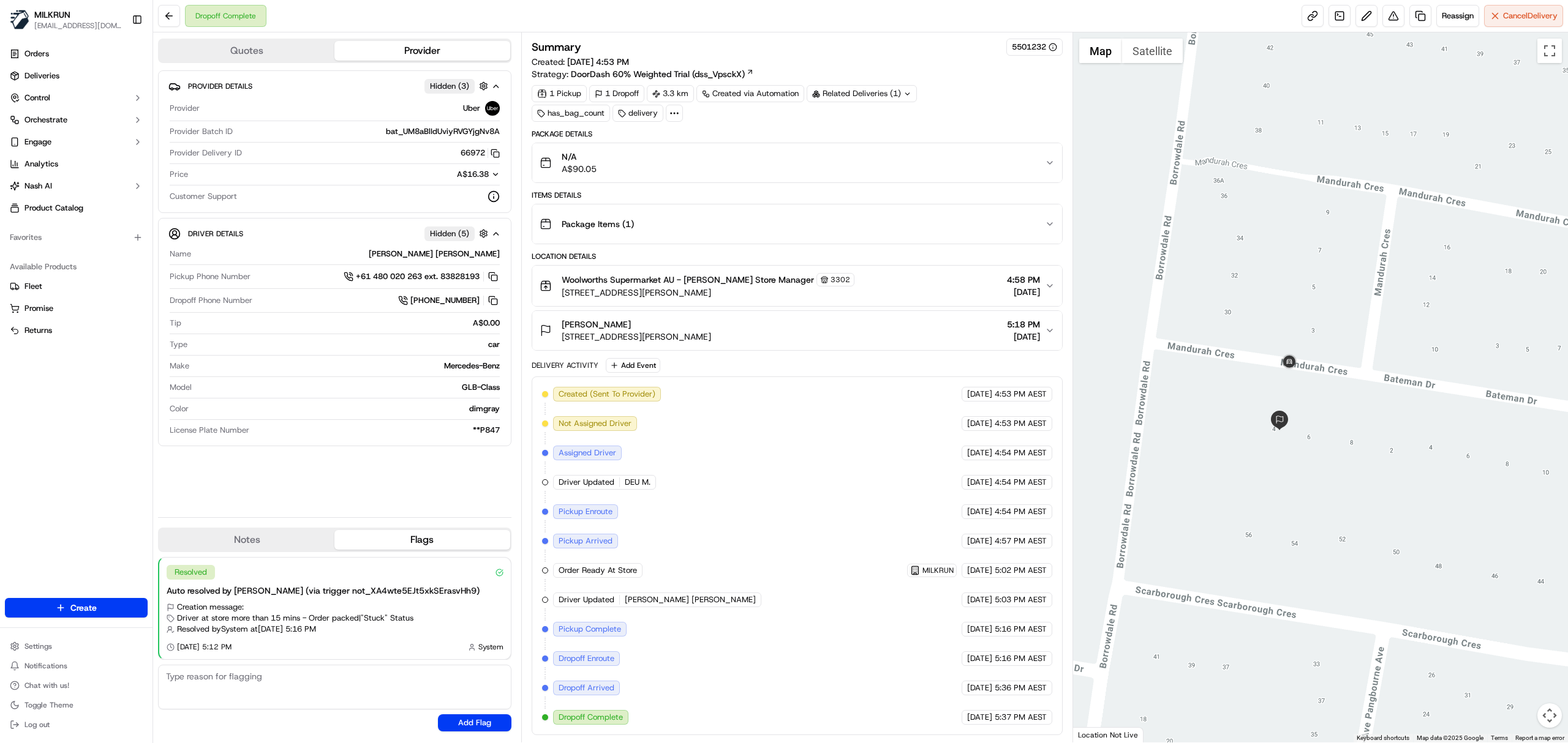
drag, startPoint x: 1279, startPoint y: 226, endPoint x: 1277, endPoint y: 446, distance: 220.0
click at [1324, 679] on div at bounding box center [1321, 387] width 496 height 711
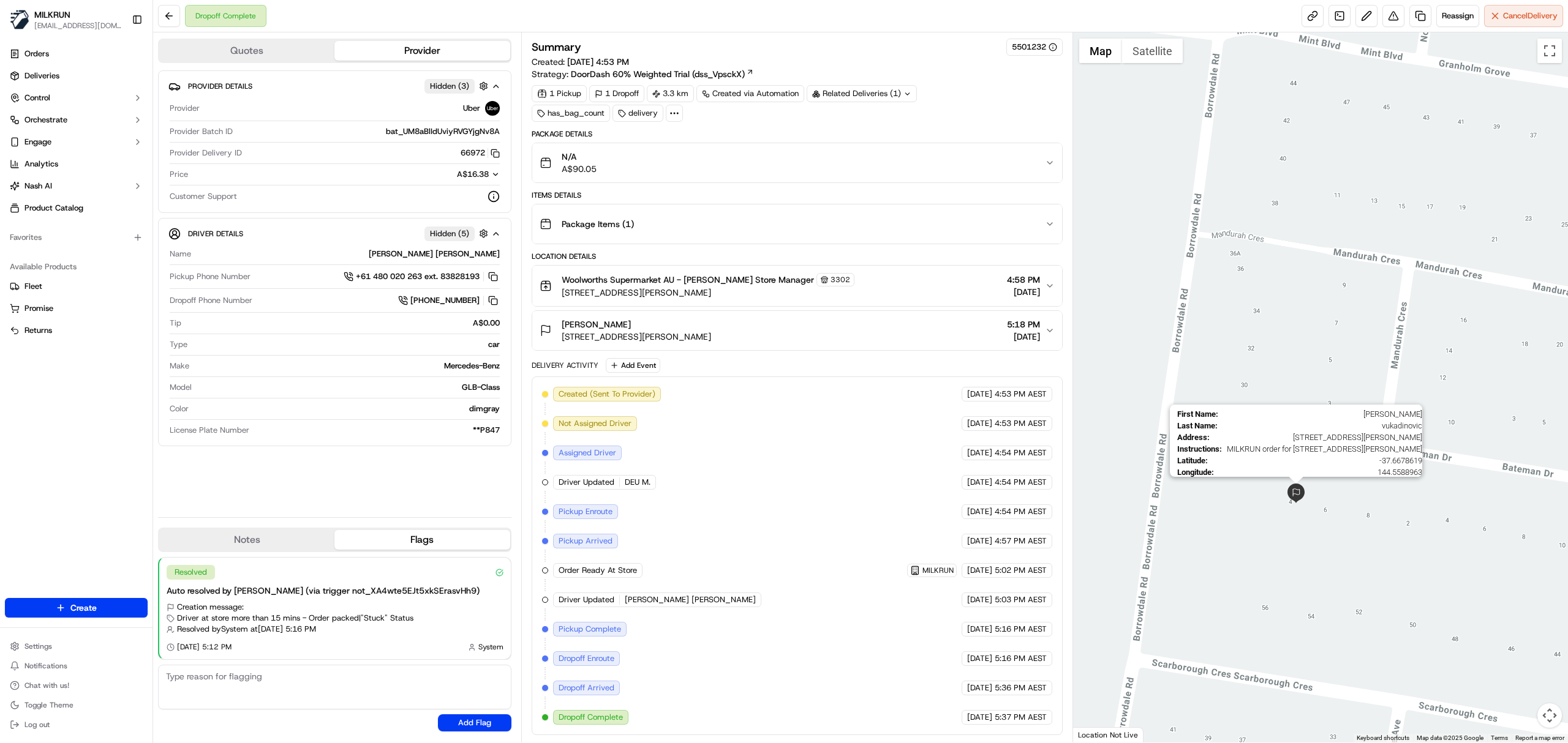
drag, startPoint x: 1270, startPoint y: 418, endPoint x: 1289, endPoint y: 499, distance: 83.2
click at [1289, 499] on img at bounding box center [1296, 494] width 20 height 20
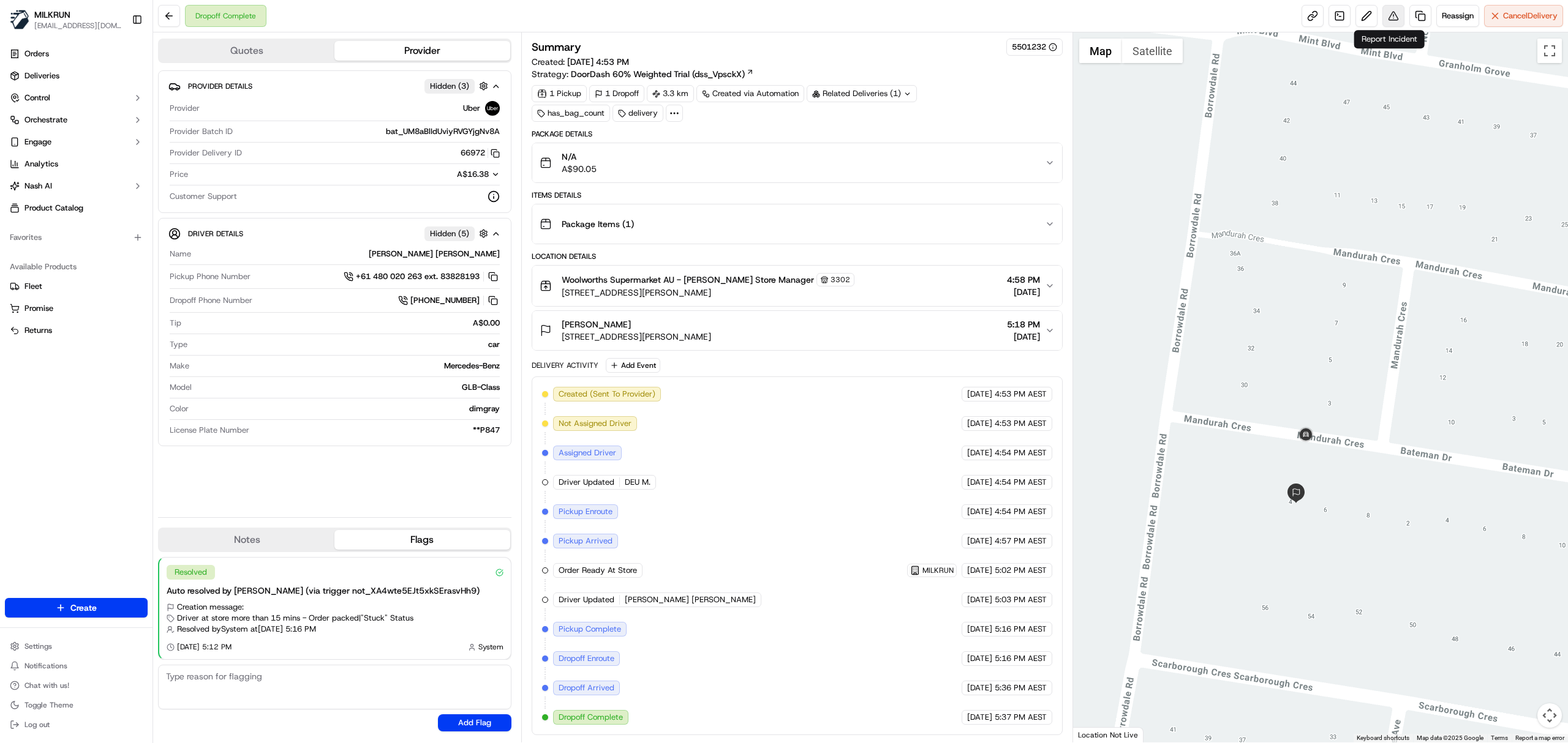
click at [1393, 21] on button at bounding box center [1393, 16] width 22 height 22
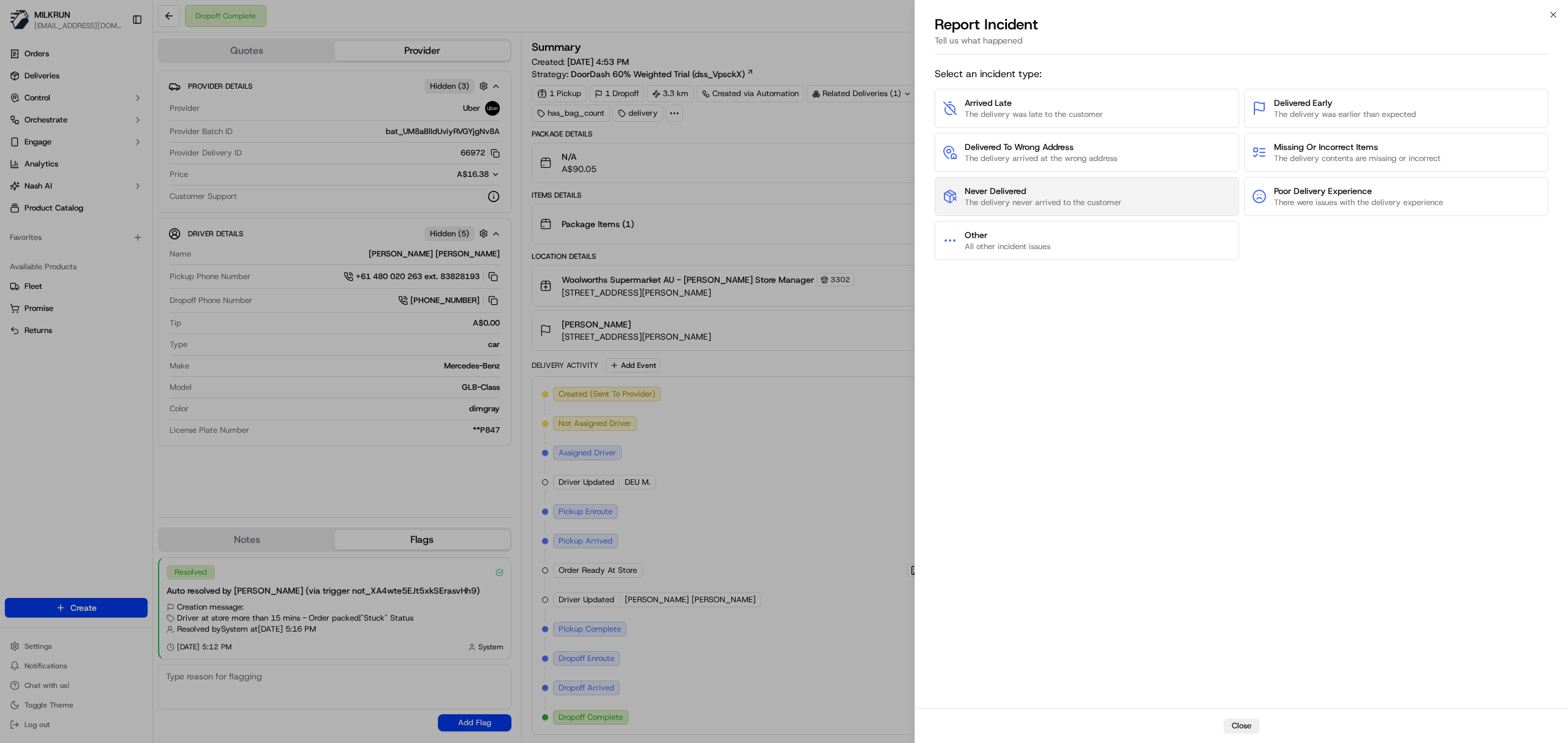
click at [1110, 206] on span "The delivery never arrived to the customer" at bounding box center [1043, 202] width 157 height 11
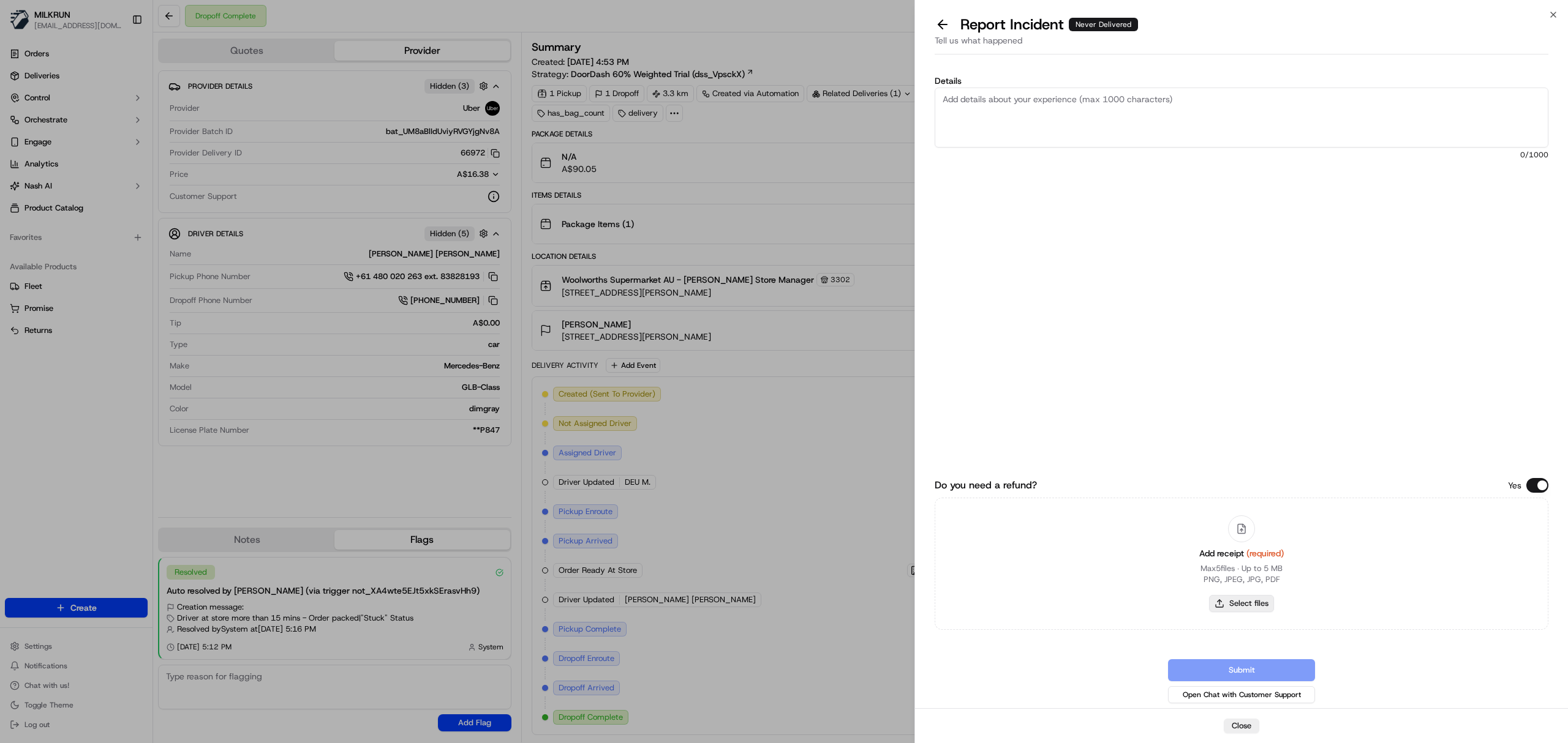
click at [1252, 601] on button "Select files" at bounding box center [1241, 603] width 65 height 17
type input "C:\fakepath\Milkrun_18-09-25_Natasha V.pdf"
click at [1063, 111] on textarea "Details" at bounding box center [1241, 117] width 614 height 60
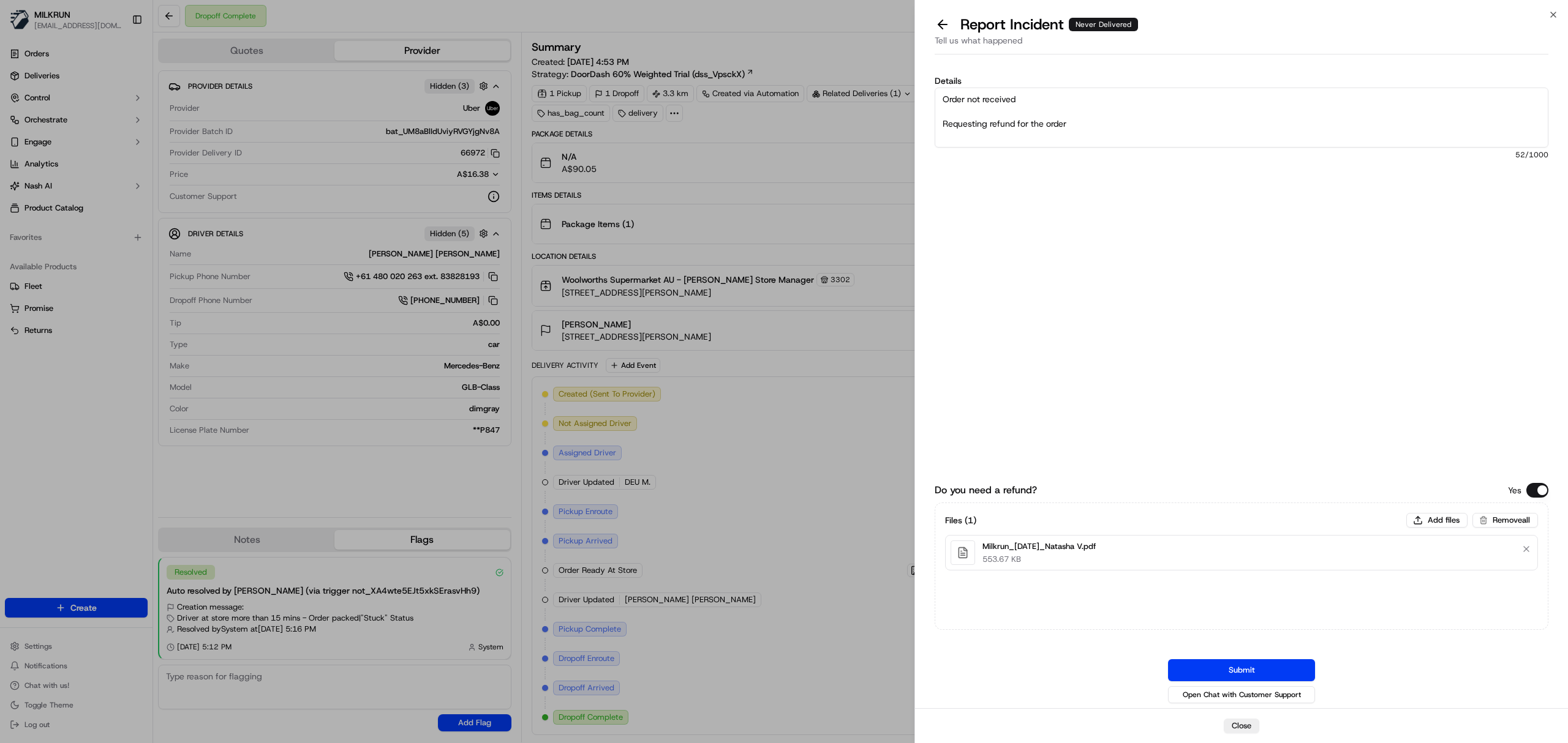
click at [1028, 92] on textarea "Order not received Requesting refund for the order" at bounding box center [1241, 117] width 614 height 60
click at [1105, 125] on textarea "Order not received This is a meet at door Driver failed to follow wait time pro…" at bounding box center [1241, 117] width 614 height 60
click at [1049, 114] on textarea "Order not received This is a meet at door Driver failed to follow wait time pro…" at bounding box center [1241, 117] width 614 height 60
type textarea "Order not received This is a meet at door and nothing was handed over Driver fa…"
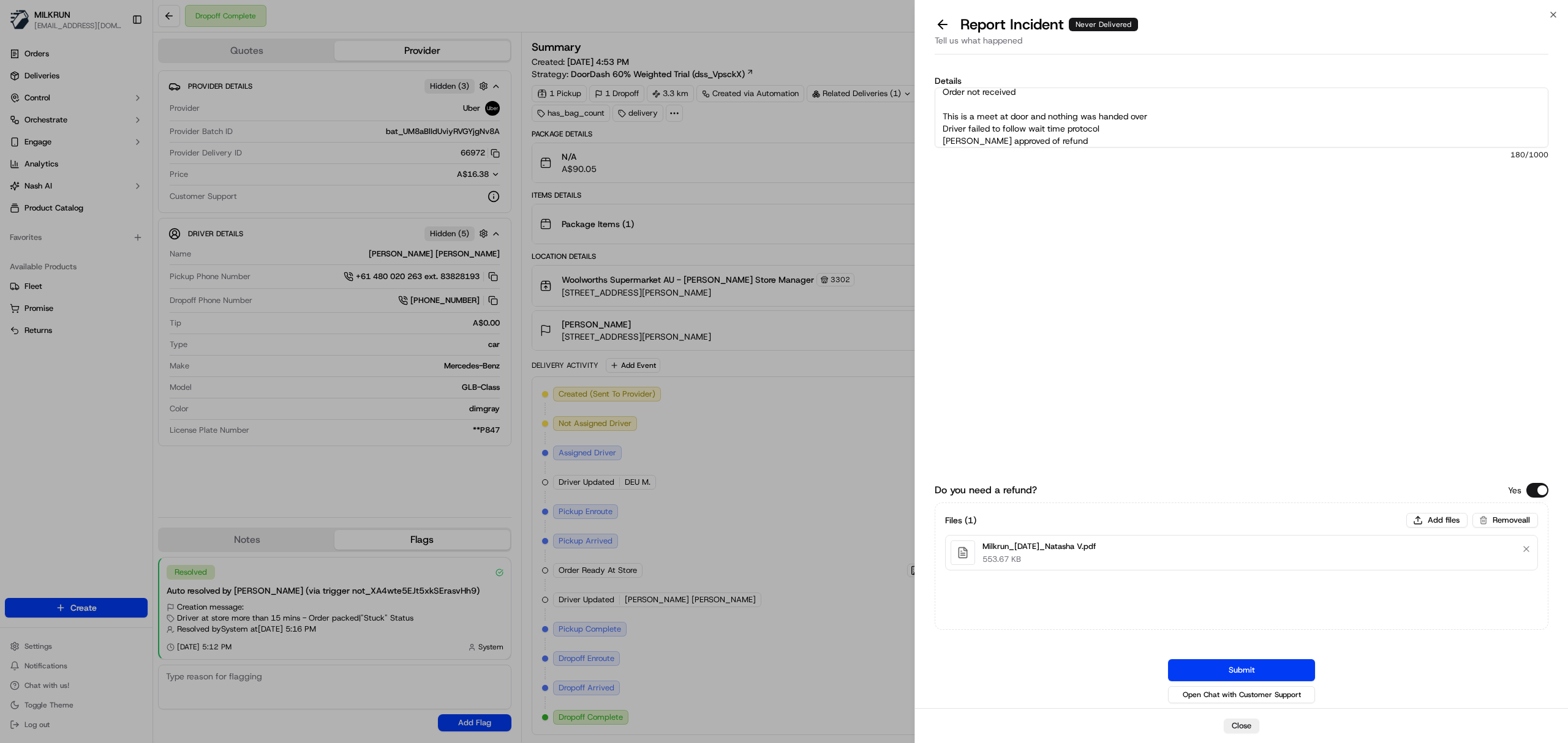
click at [1196, 648] on div "Do you need a refund? Yes Files ( 1 ) Add files Remove all Milkrun_18-09-25_Nat…" at bounding box center [1241, 524] width 614 height 366
click at [1202, 664] on button "Submit" at bounding box center [1241, 671] width 147 height 22
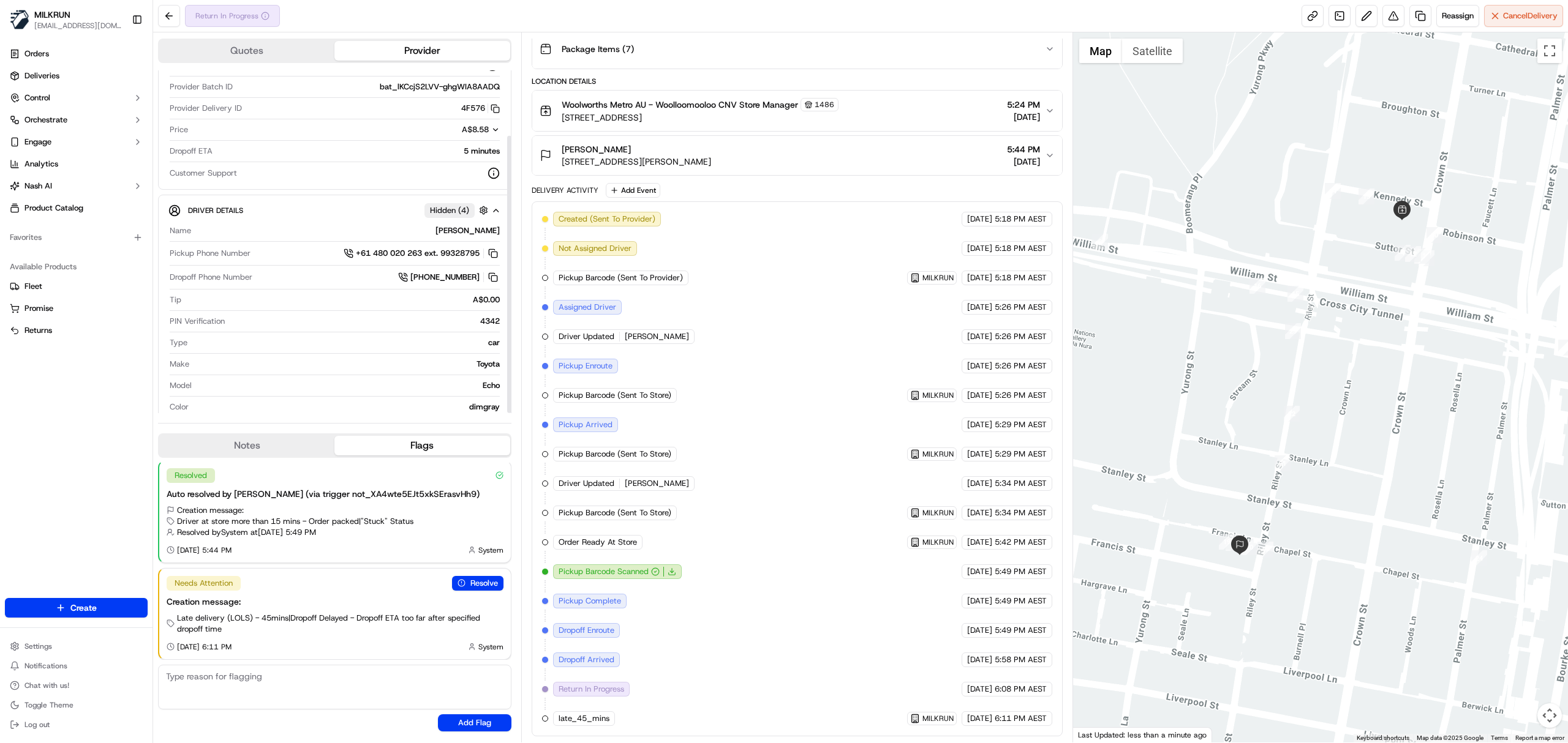
scroll to position [81, 0]
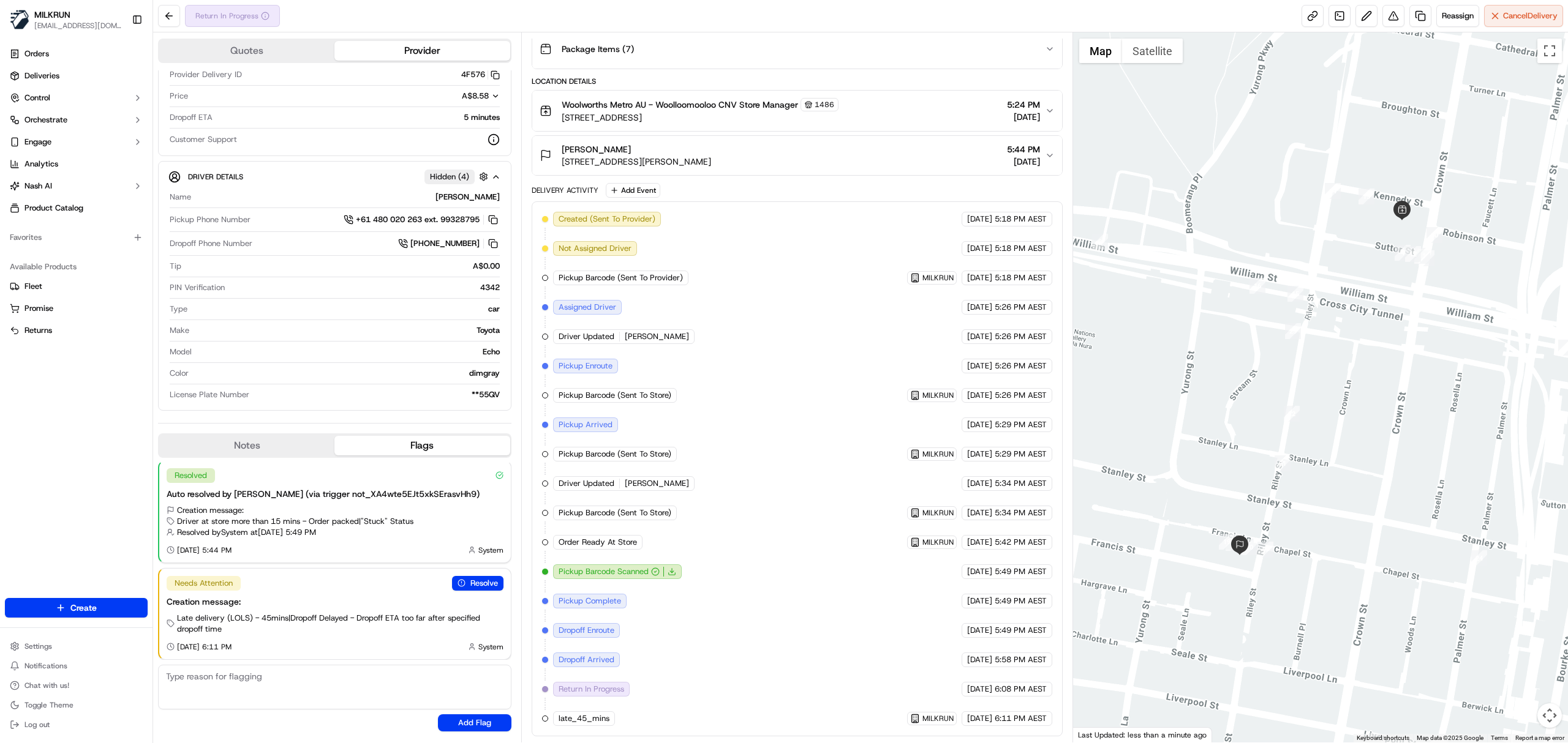
click at [900, 104] on div "Woolworths Metro AU - Woolloomooloo CNV Store Manager 1486 75 Crown St, Woolloo…" at bounding box center [792, 111] width 505 height 26
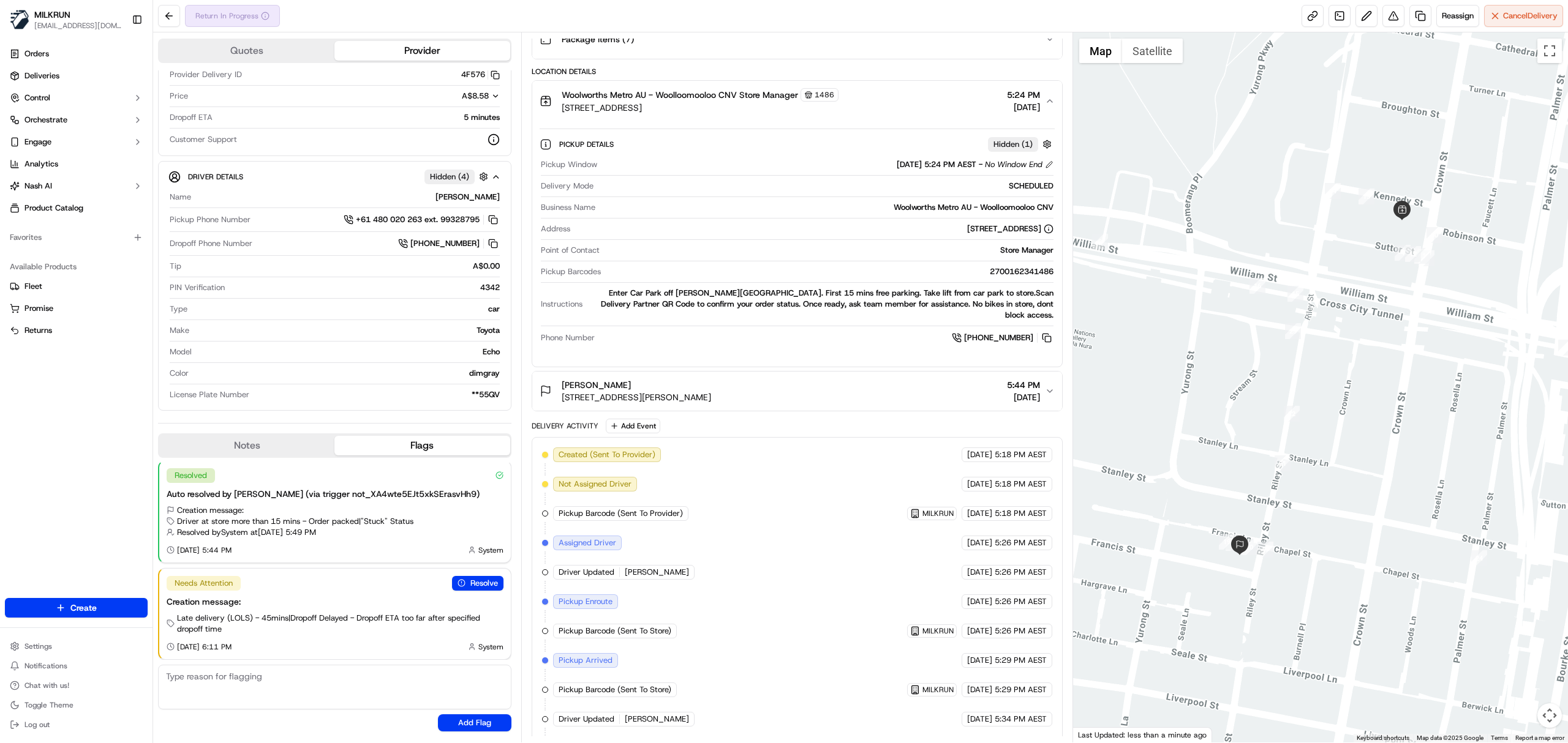
click at [600, 379] on span "Nicole Herbst" at bounding box center [596, 385] width 69 height 12
click at [600, 379] on span "[PERSON_NAME]" at bounding box center [596, 385] width 69 height 12
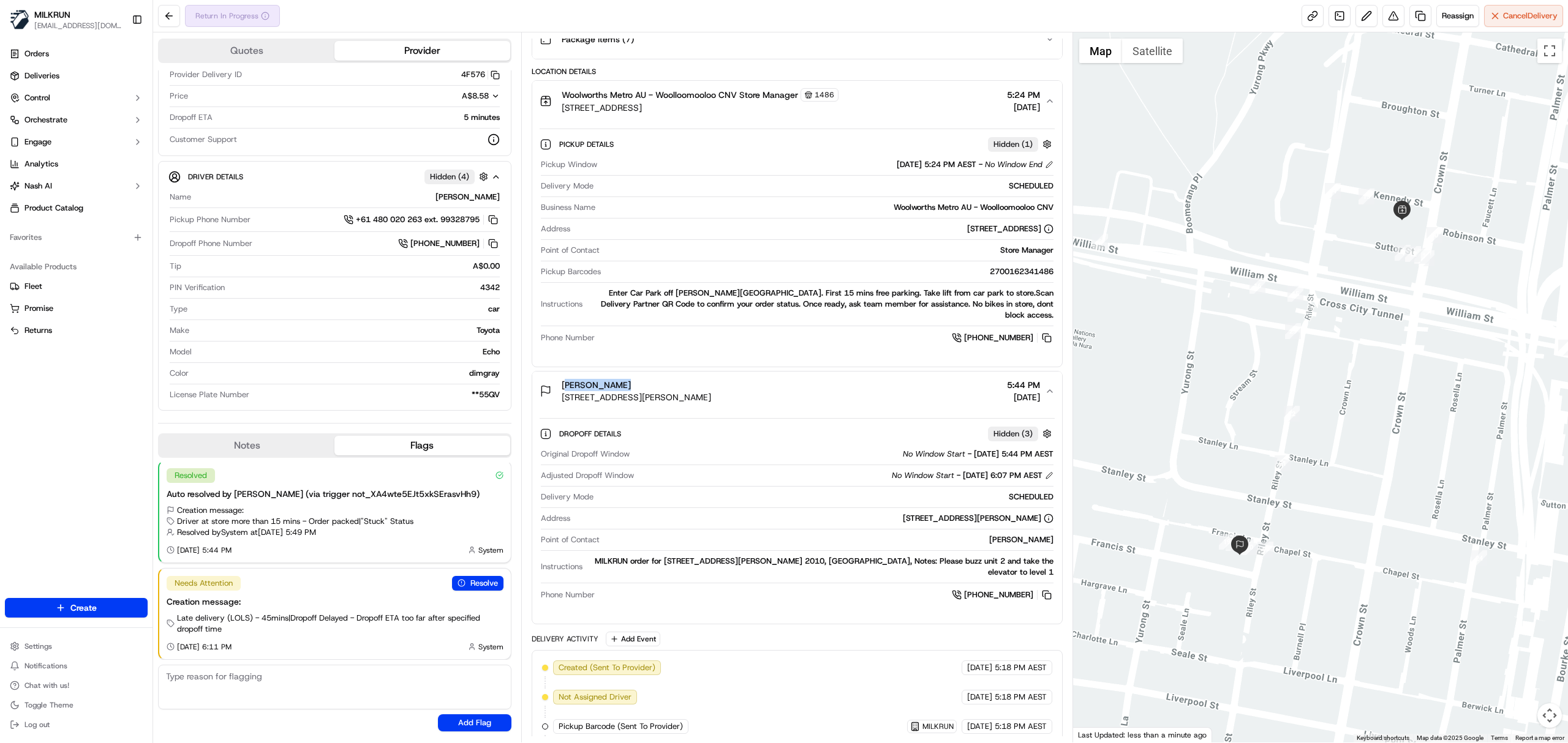
click at [600, 379] on span "[PERSON_NAME]" at bounding box center [596, 385] width 69 height 12
copy span "[PERSON_NAME]"
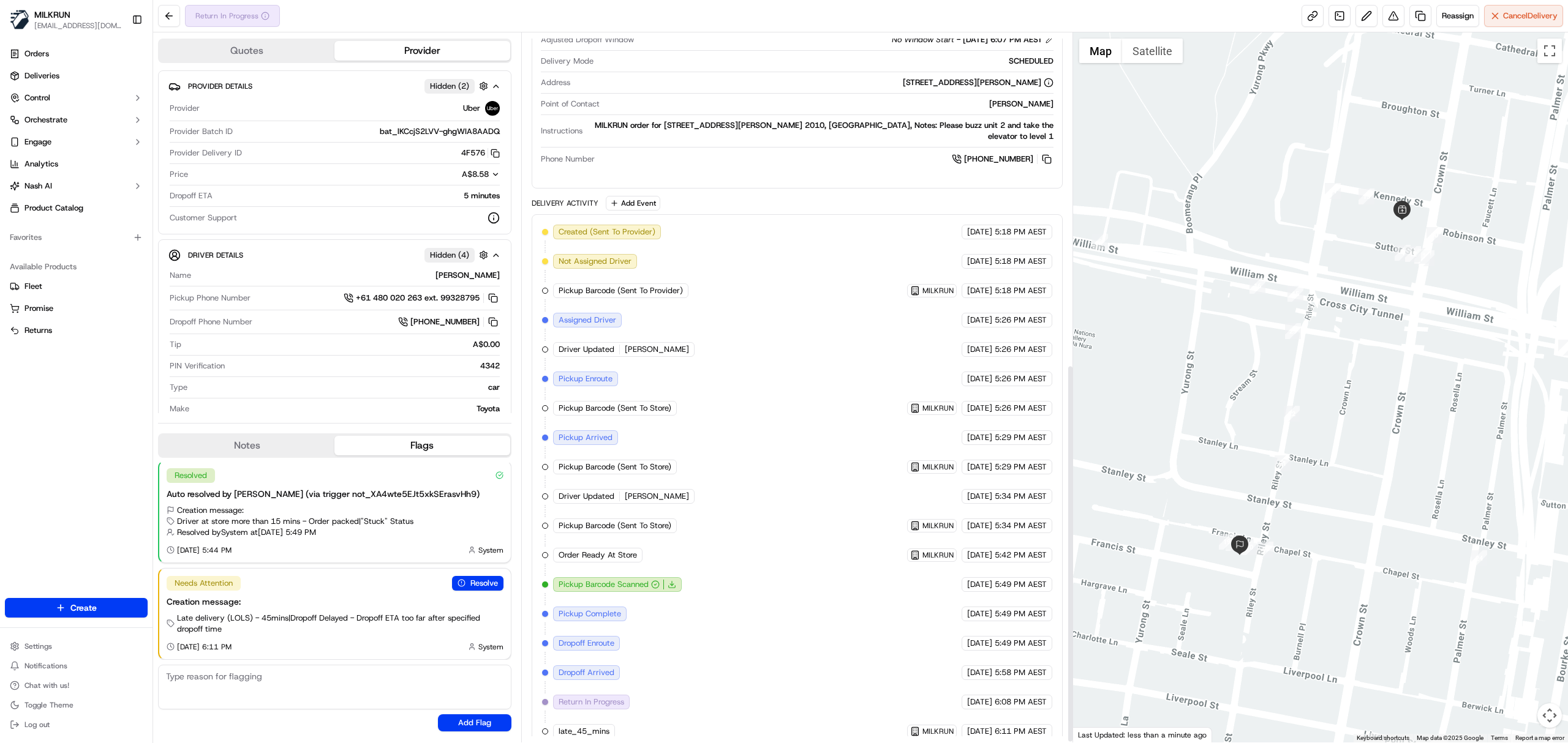
scroll to position [623, 0]
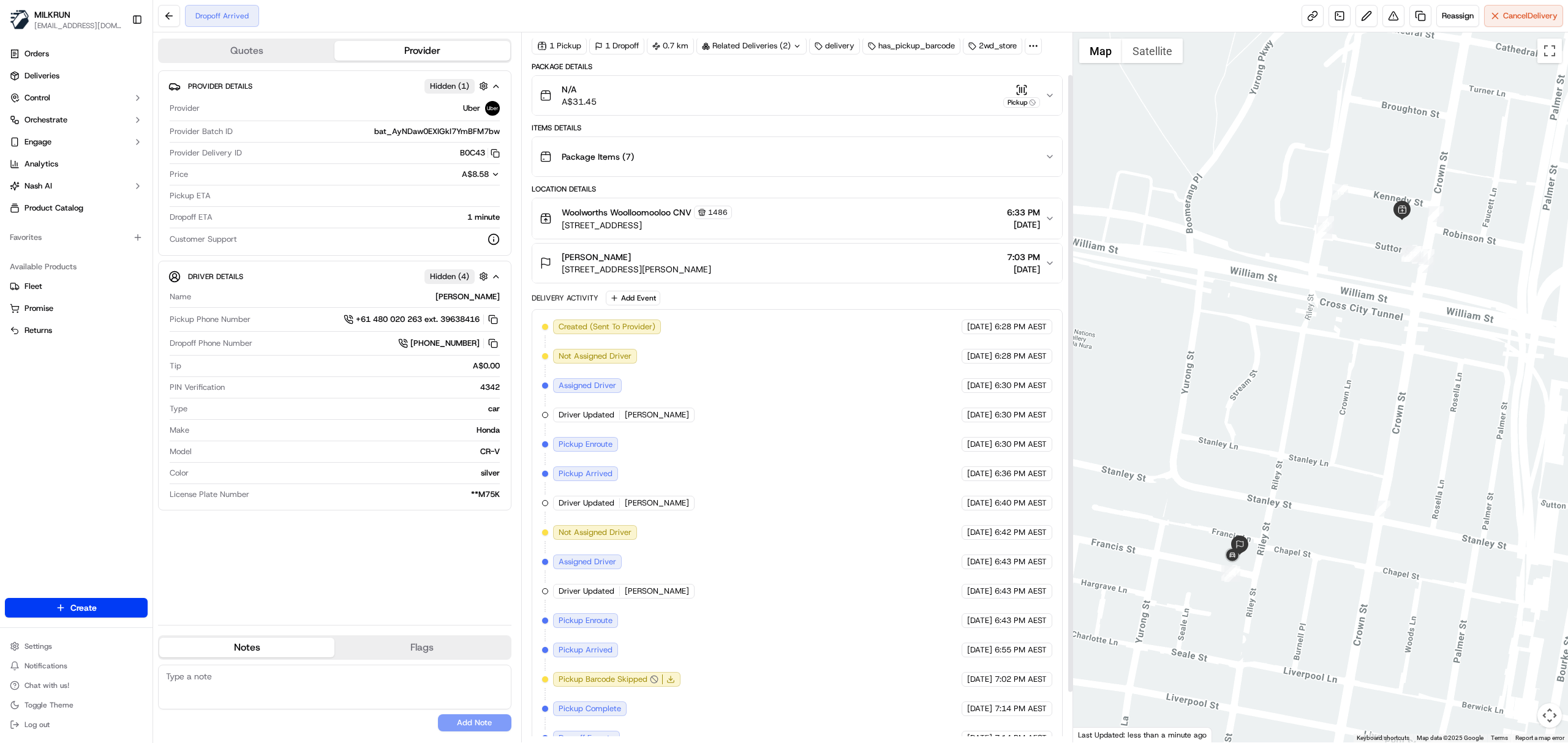
scroll to position [106, 0]
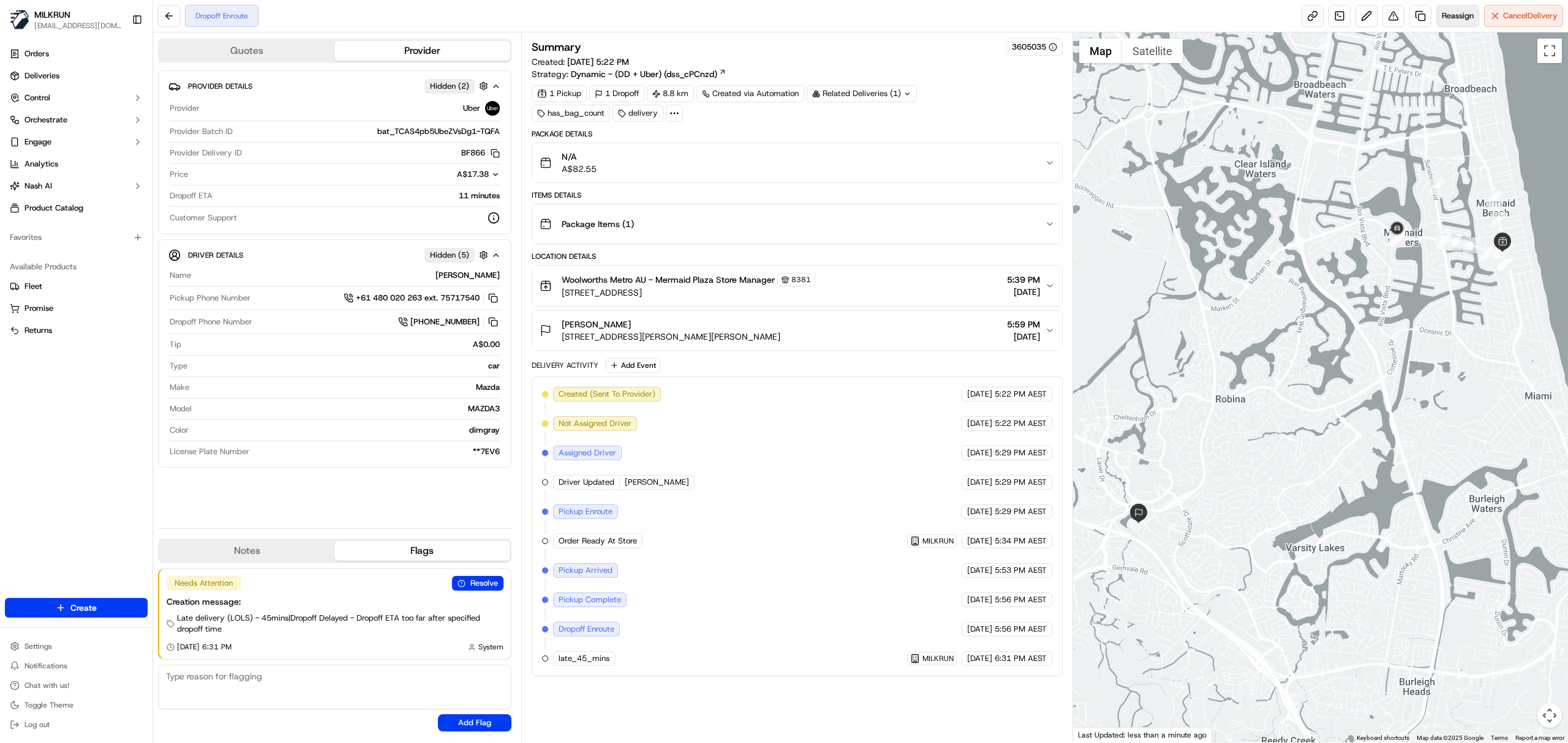
click at [1458, 15] on span "Reassign" at bounding box center [1457, 16] width 32 height 11
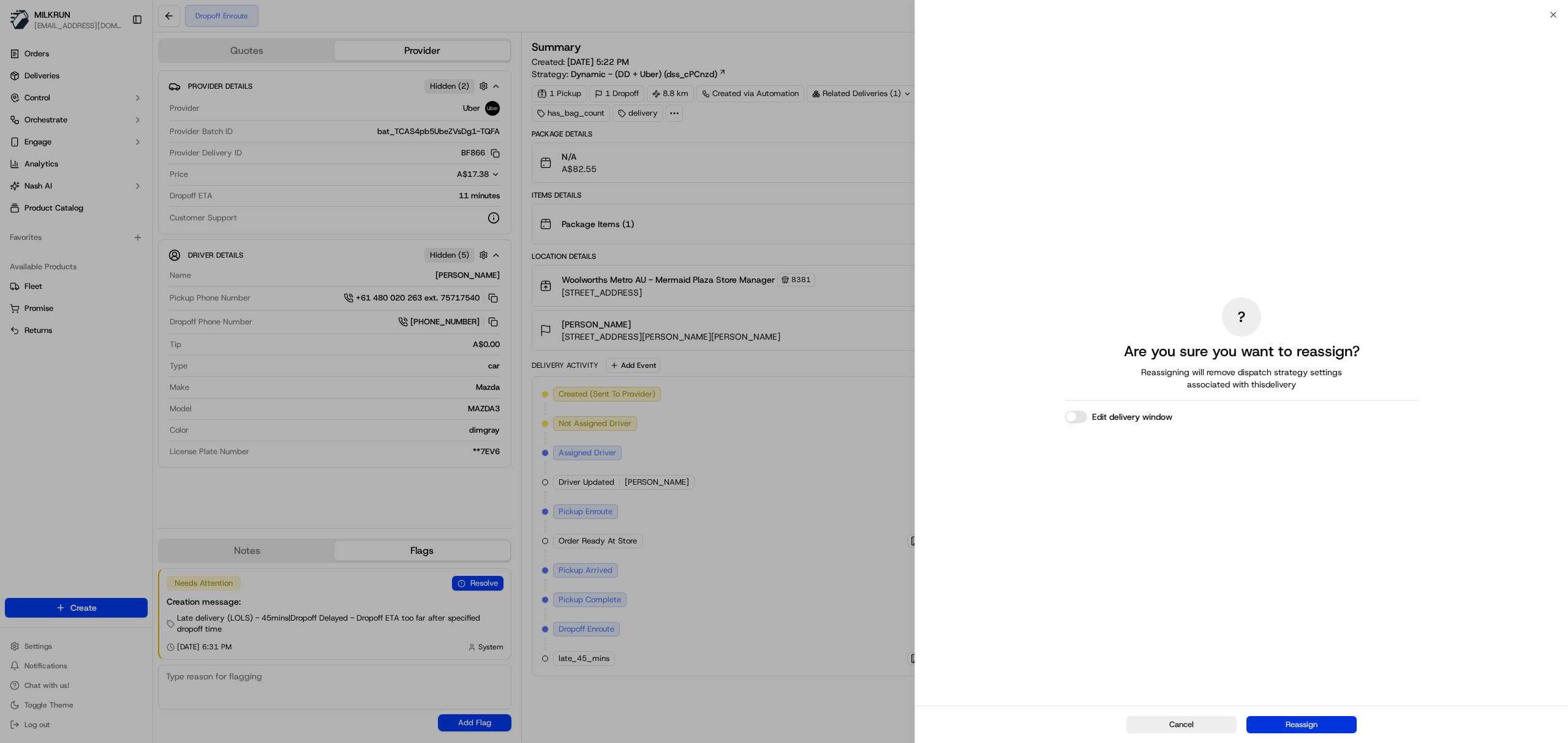
click at [1319, 718] on button "Reassign" at bounding box center [1301, 725] width 111 height 17
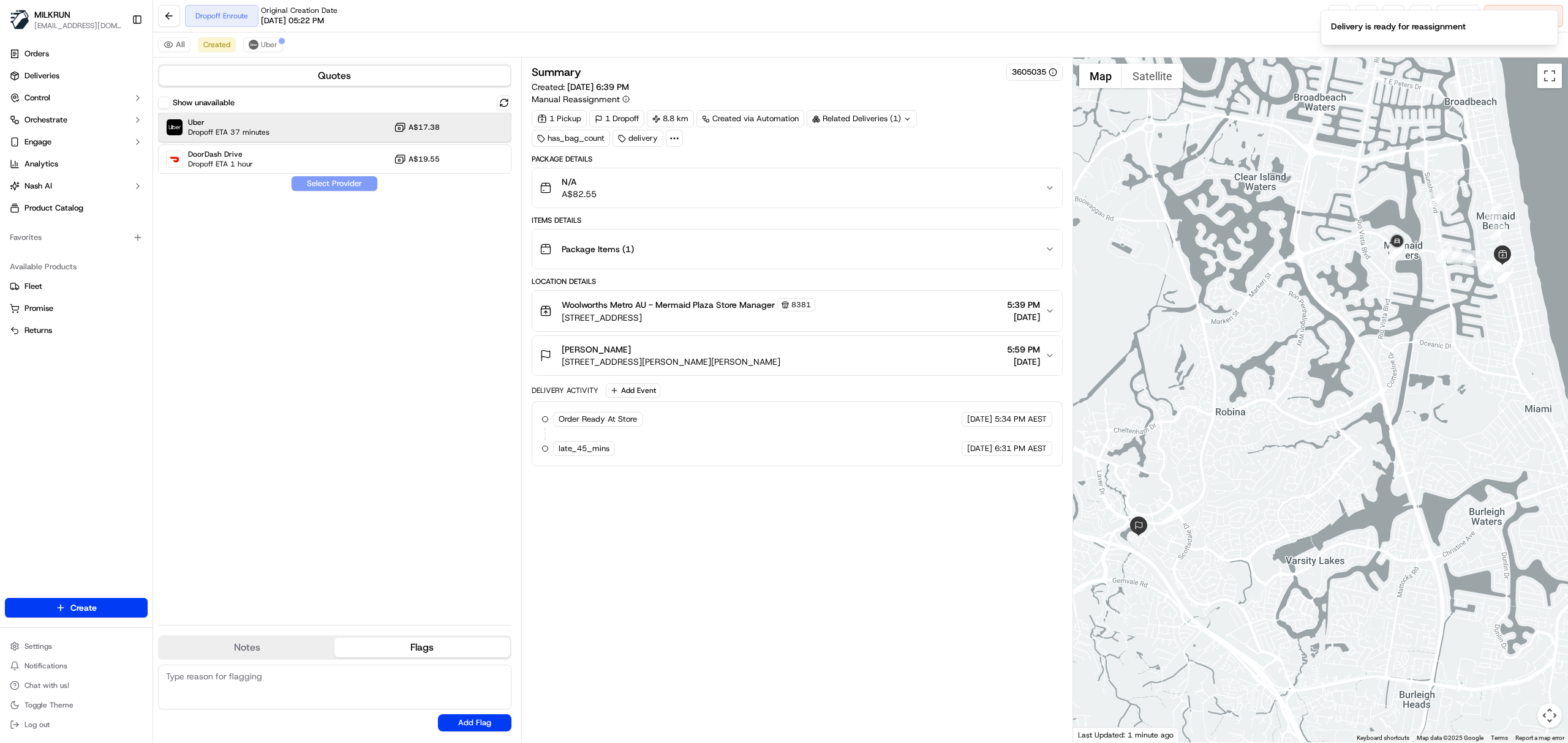
click at [280, 118] on div "Uber Dropoff ETA 37 minutes A$17.38" at bounding box center [334, 127] width 353 height 29
click at [329, 180] on button "Assign Provider" at bounding box center [334, 184] width 87 height 15
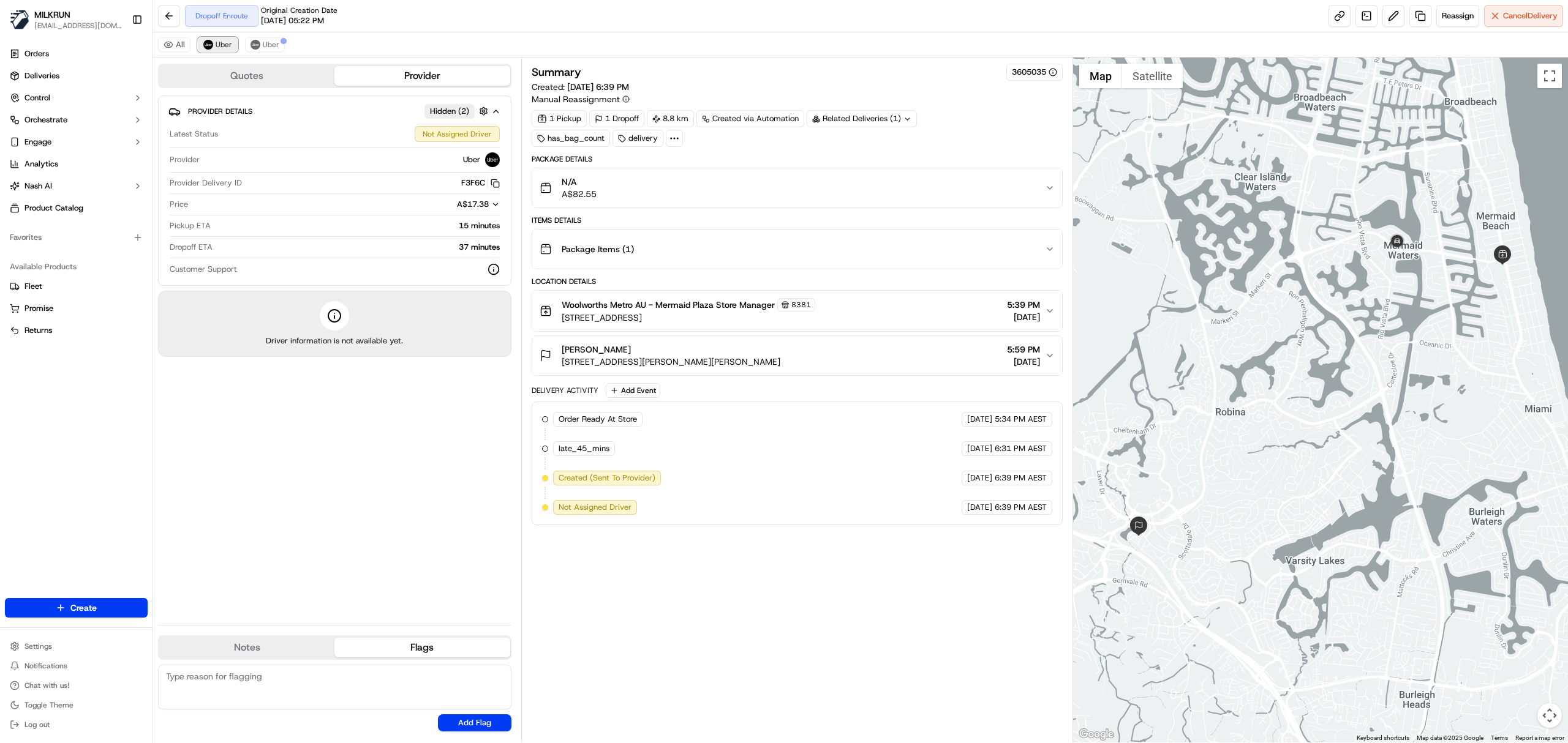
click at [230, 49] on span "Uber" at bounding box center [224, 45] width 17 height 10
click at [258, 47] on img at bounding box center [255, 45] width 10 height 10
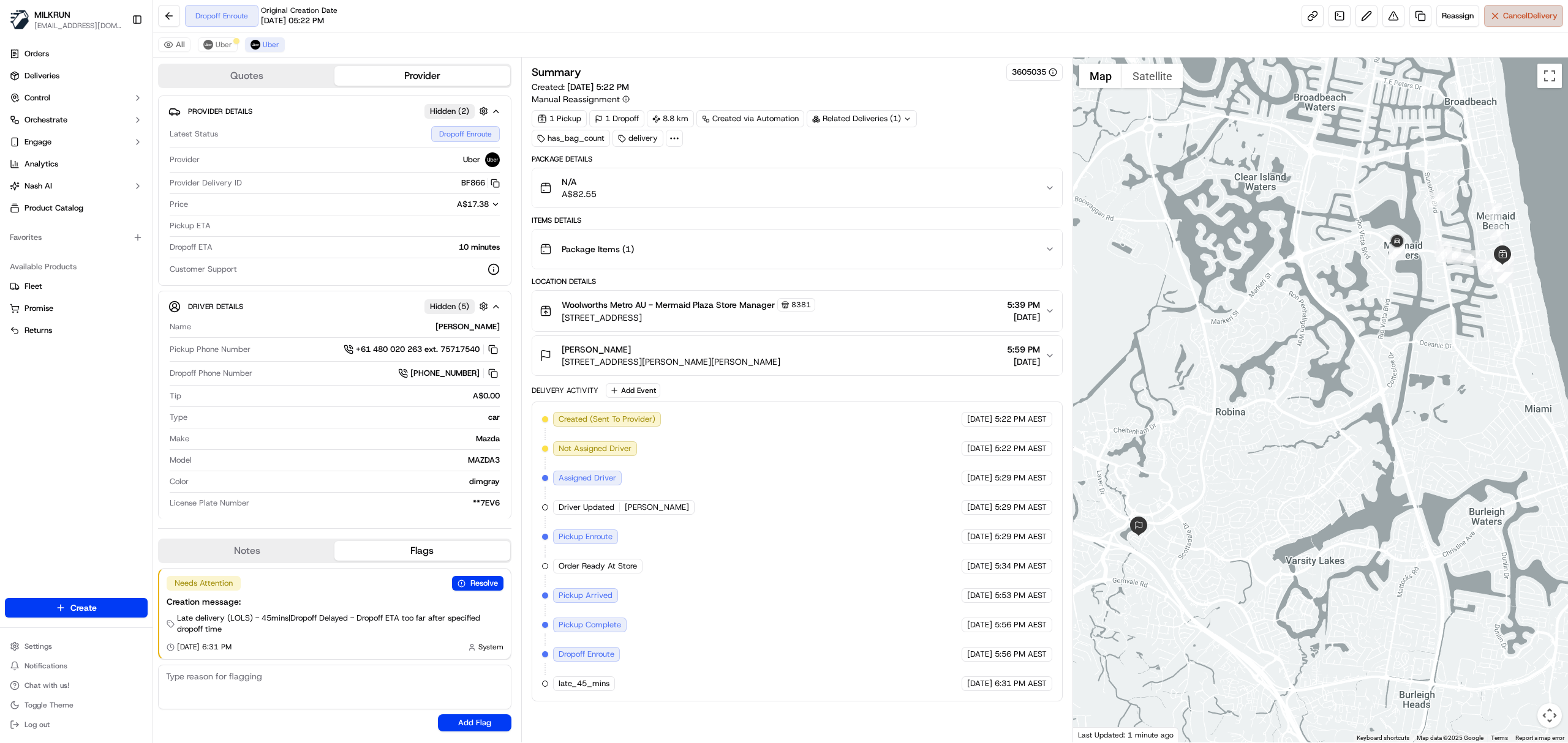
click at [1503, 15] on span "Cancel Delivery" at bounding box center [1531, 16] width 55 height 11
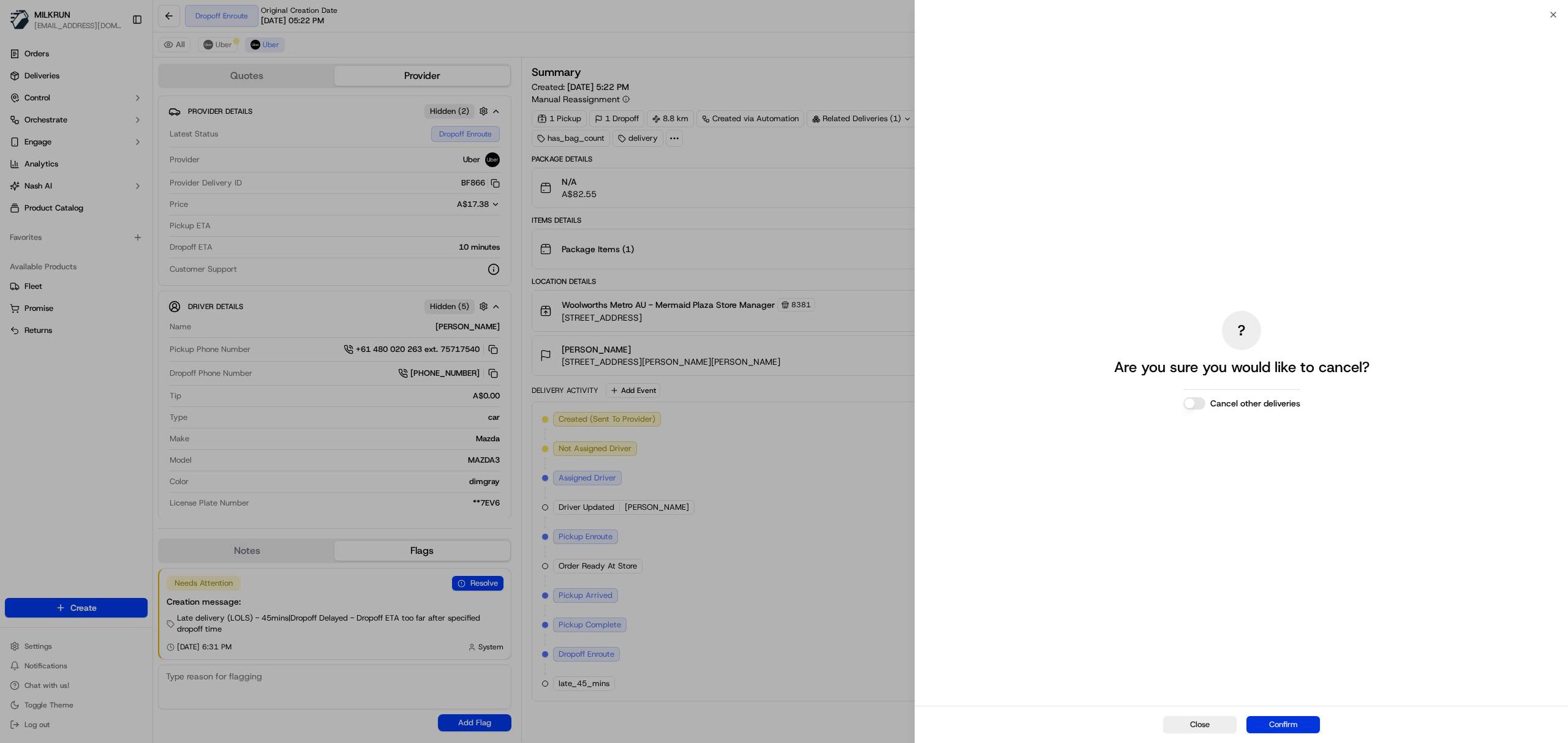
click at [1295, 732] on button "Confirm" at bounding box center [1283, 725] width 73 height 17
click at [1202, 404] on button "Cancel other deliveries" at bounding box center [1195, 403] width 22 height 12
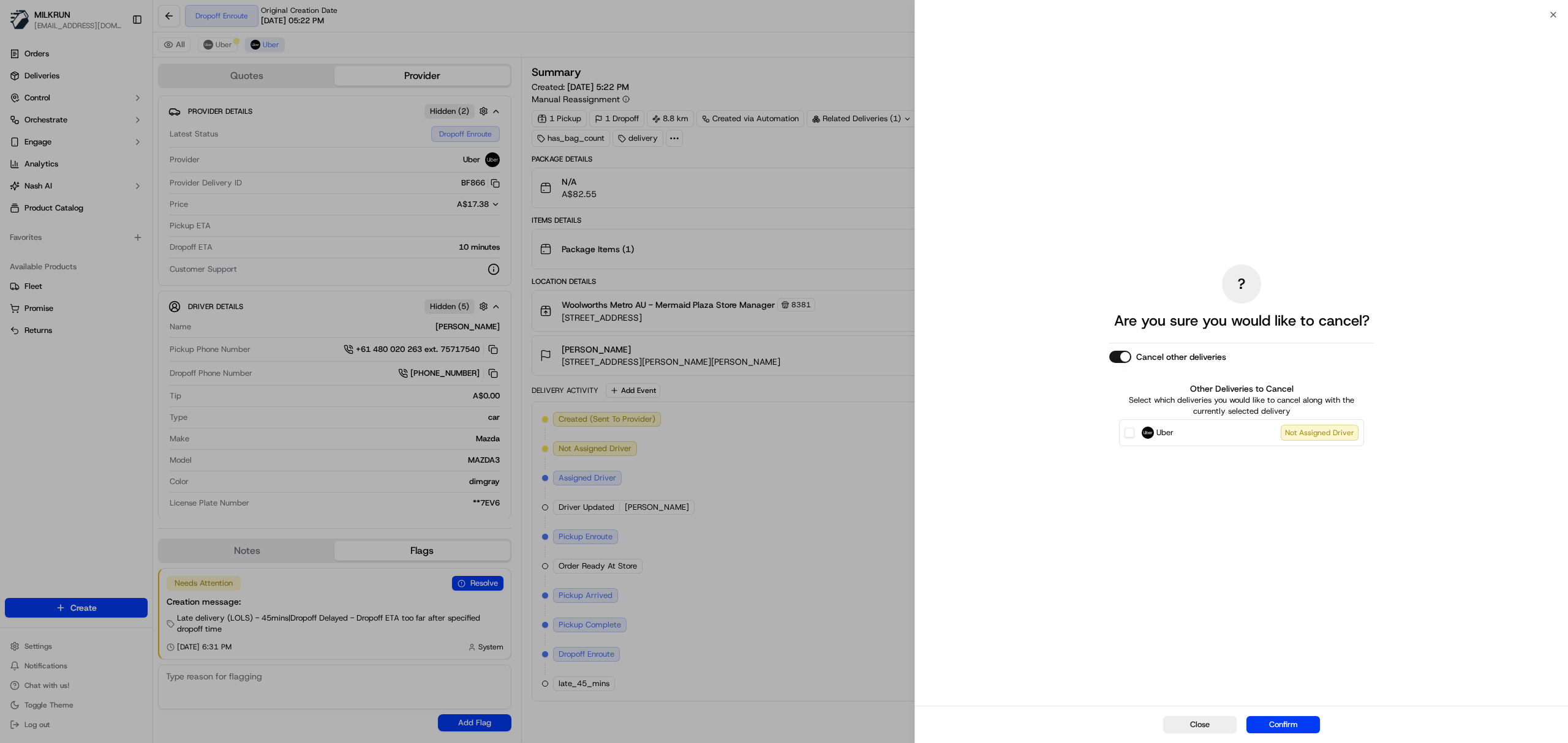
click at [1116, 357] on button "Cancel other deliveries" at bounding box center [1120, 357] width 22 height 12
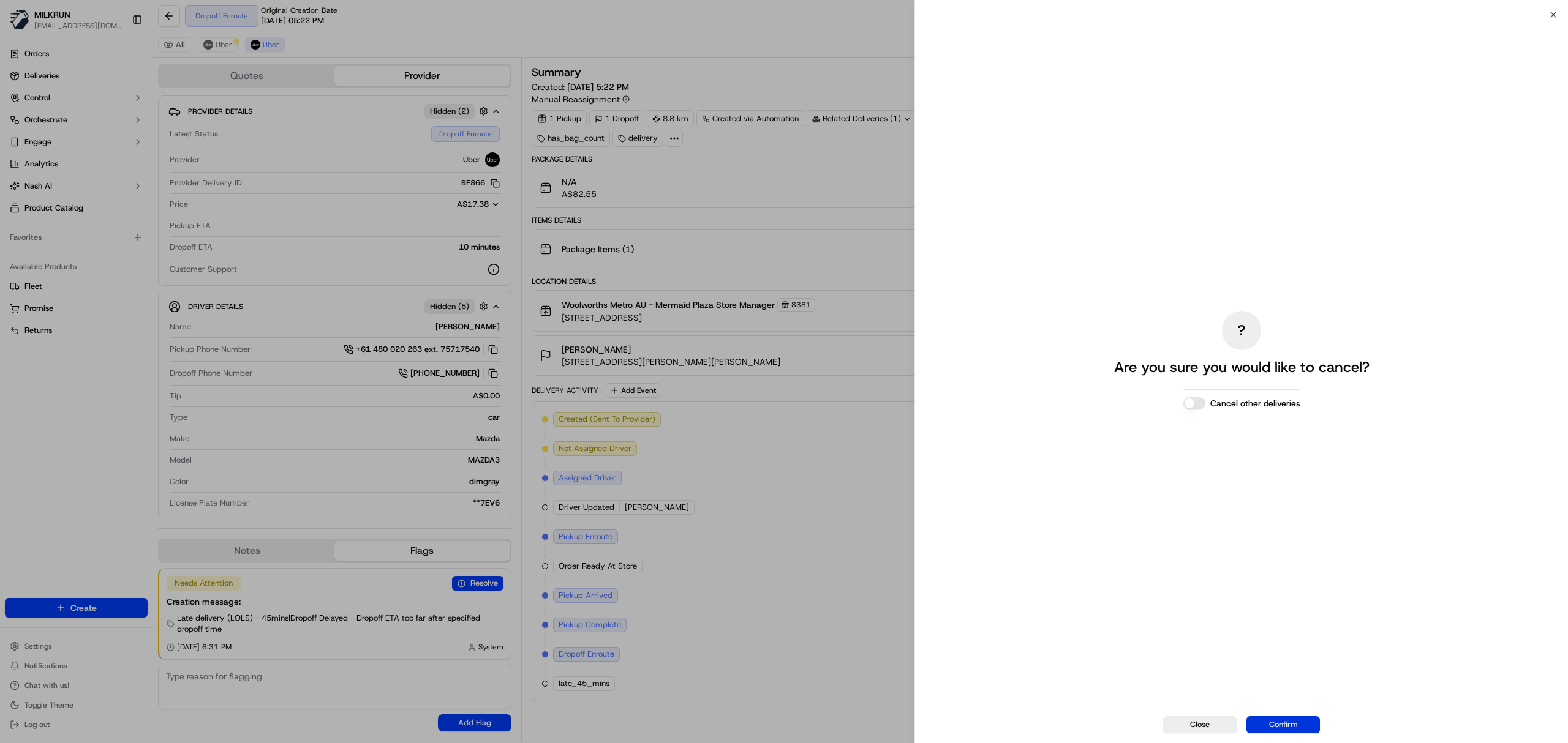
click at [1301, 730] on button "Confirm" at bounding box center [1283, 725] width 73 height 17
drag, startPoint x: 1550, startPoint y: 12, endPoint x: 214, endPoint y: 75, distance: 1337.5
click at [1551, 11] on icon "button" at bounding box center [1554, 15] width 10 height 10
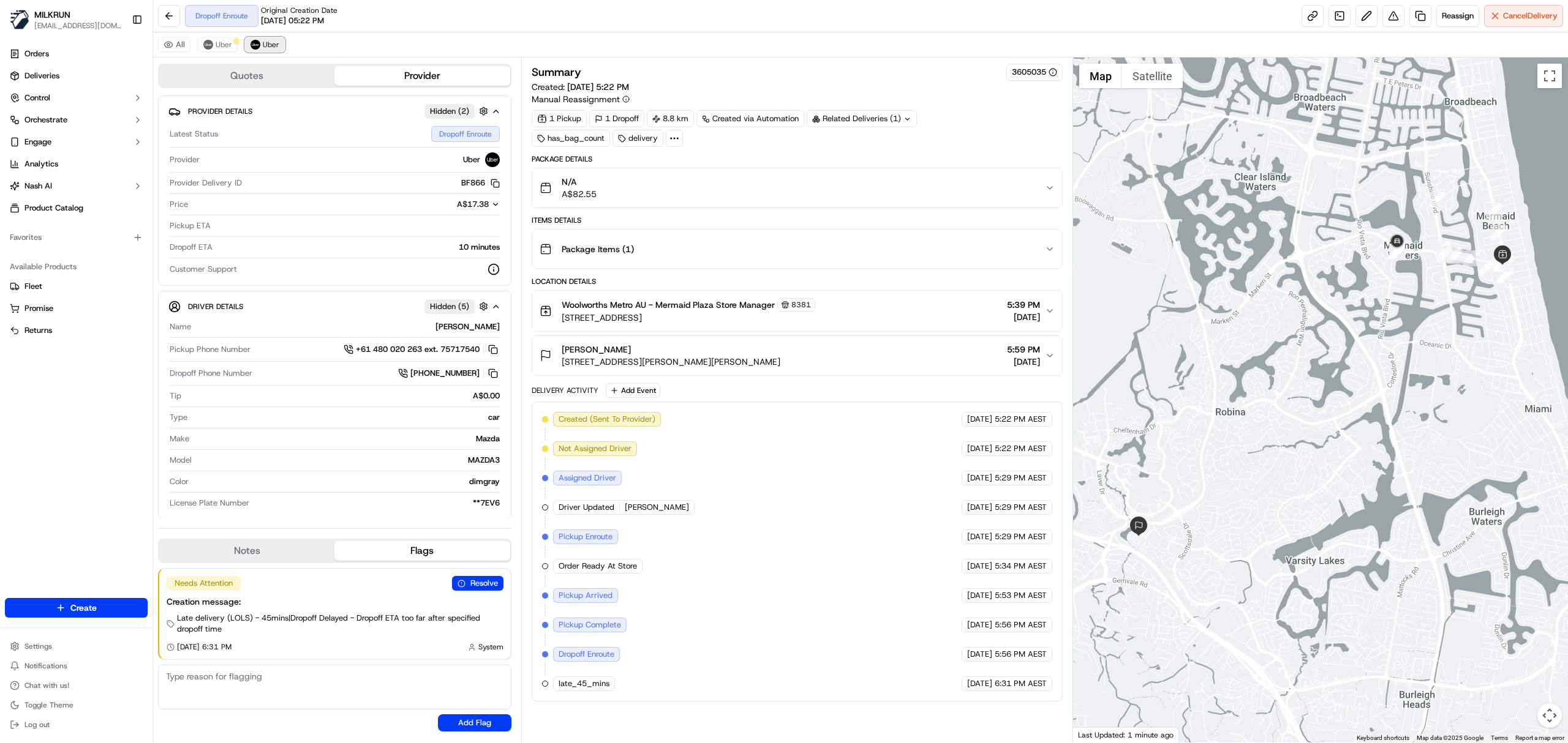
click at [264, 44] on span "Uber" at bounding box center [271, 45] width 17 height 10
click at [264, 41] on span "Uber" at bounding box center [271, 45] width 17 height 10
click at [1516, 7] on button "Cancel Delivery" at bounding box center [1523, 16] width 79 height 22
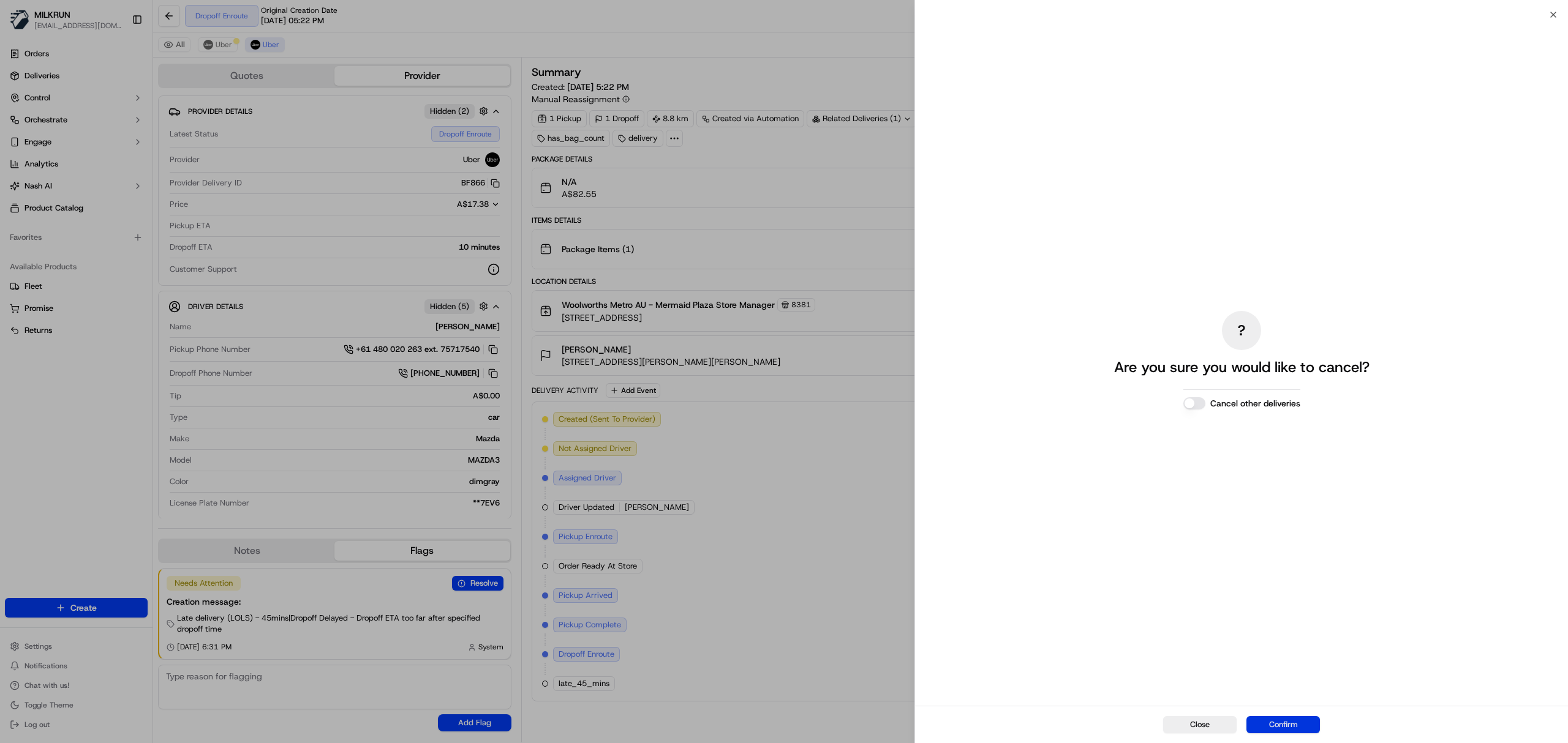
click at [1297, 716] on button "Confirm" at bounding box center [1283, 725] width 73 height 17
click at [1200, 401] on button "Cancel other deliveries" at bounding box center [1195, 403] width 22 height 12
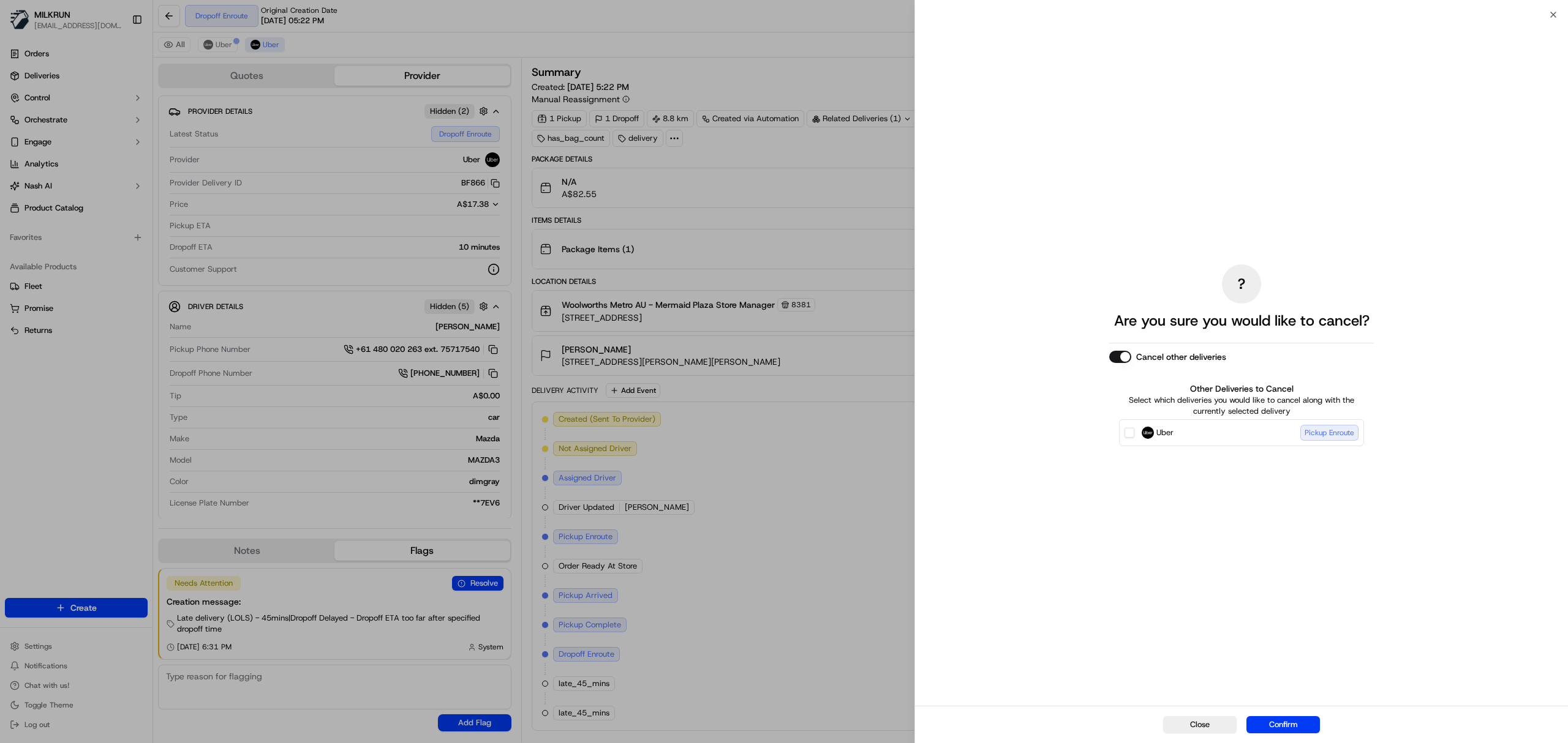
click at [1130, 431] on button "Uber Pickup Enroute" at bounding box center [1130, 433] width 10 height 10
drag, startPoint x: 1272, startPoint y: 725, endPoint x: 1283, endPoint y: 722, distance: 11.4
click at [1277, 726] on button "Confirm" at bounding box center [1283, 725] width 73 height 17
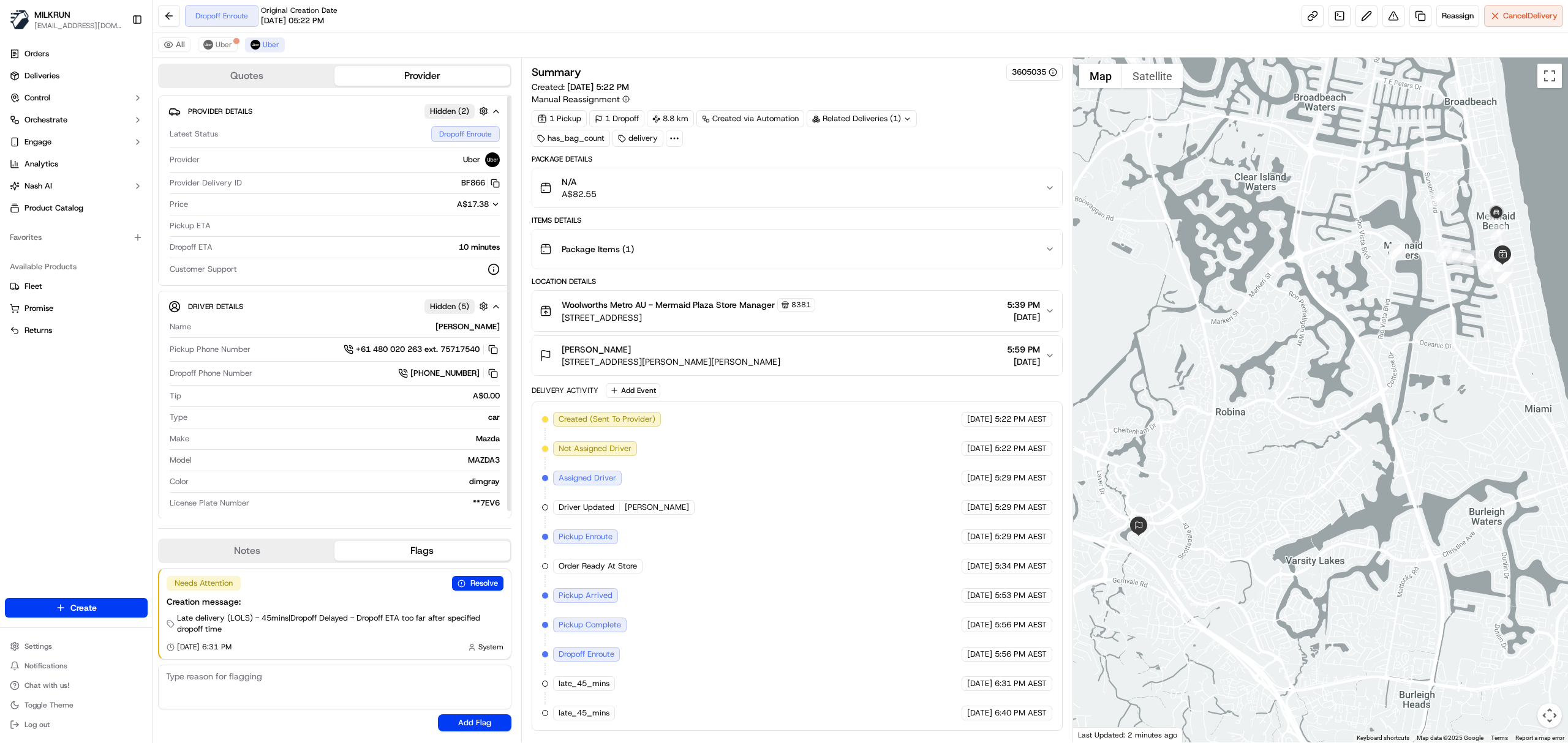
scroll to position [2, 0]
click at [221, 40] on span "Uber" at bounding box center [224, 45] width 17 height 10
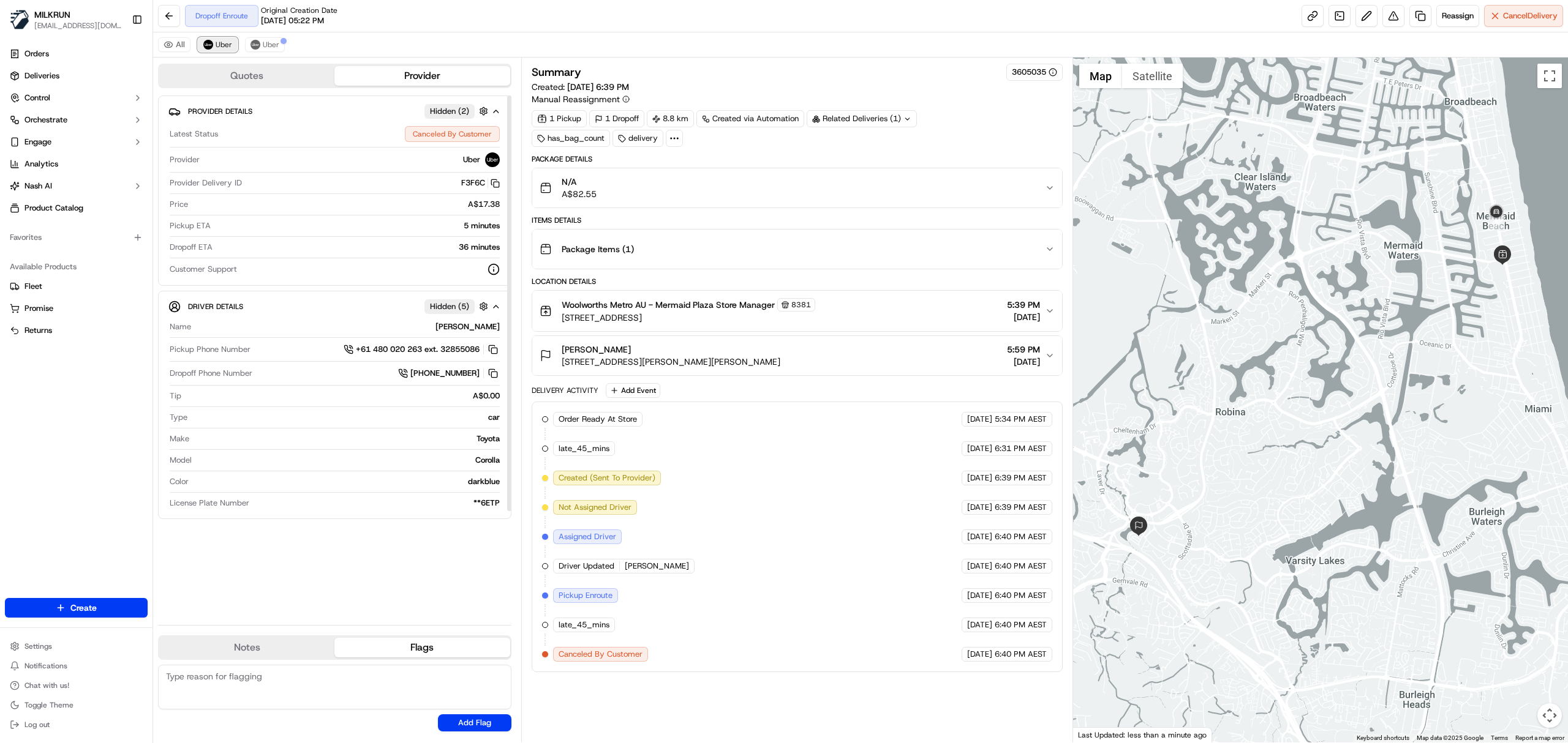
scroll to position [0, 0]
click at [277, 44] on span "Uber" at bounding box center [271, 45] width 17 height 10
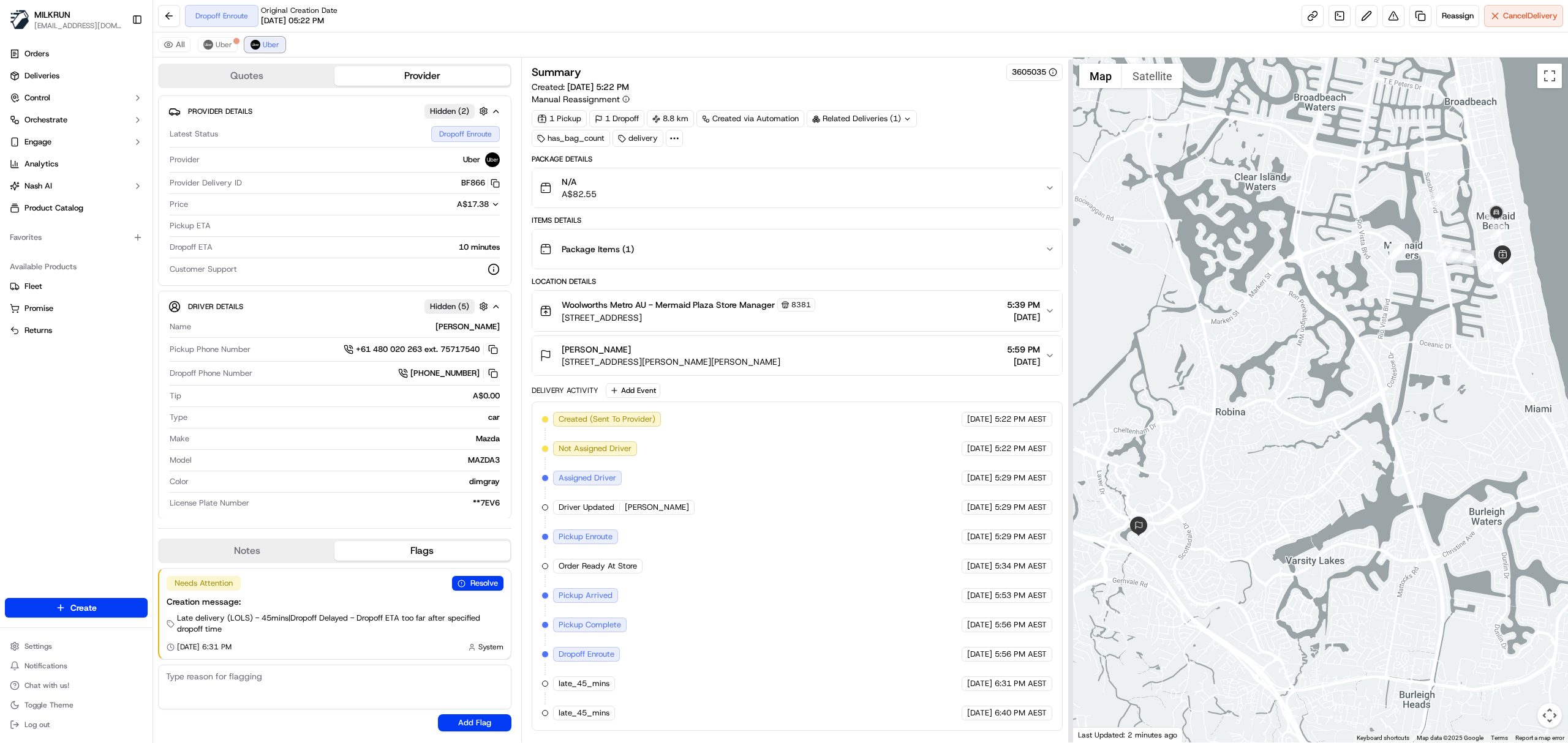
scroll to position [2, 0]
click at [209, 43] on img at bounding box center [209, 45] width 10 height 10
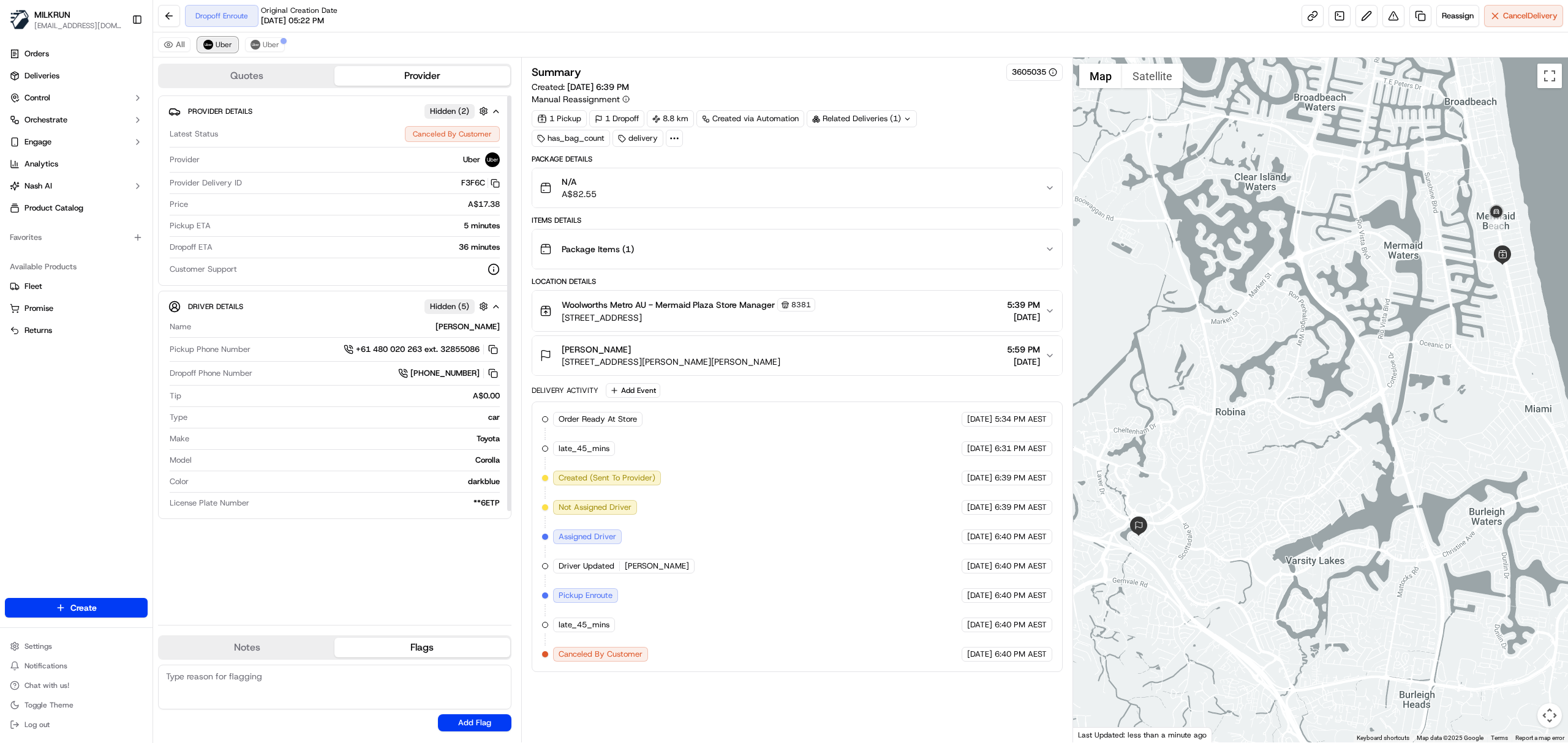
scroll to position [0, 0]
click at [264, 43] on span "Uber" at bounding box center [271, 45] width 17 height 10
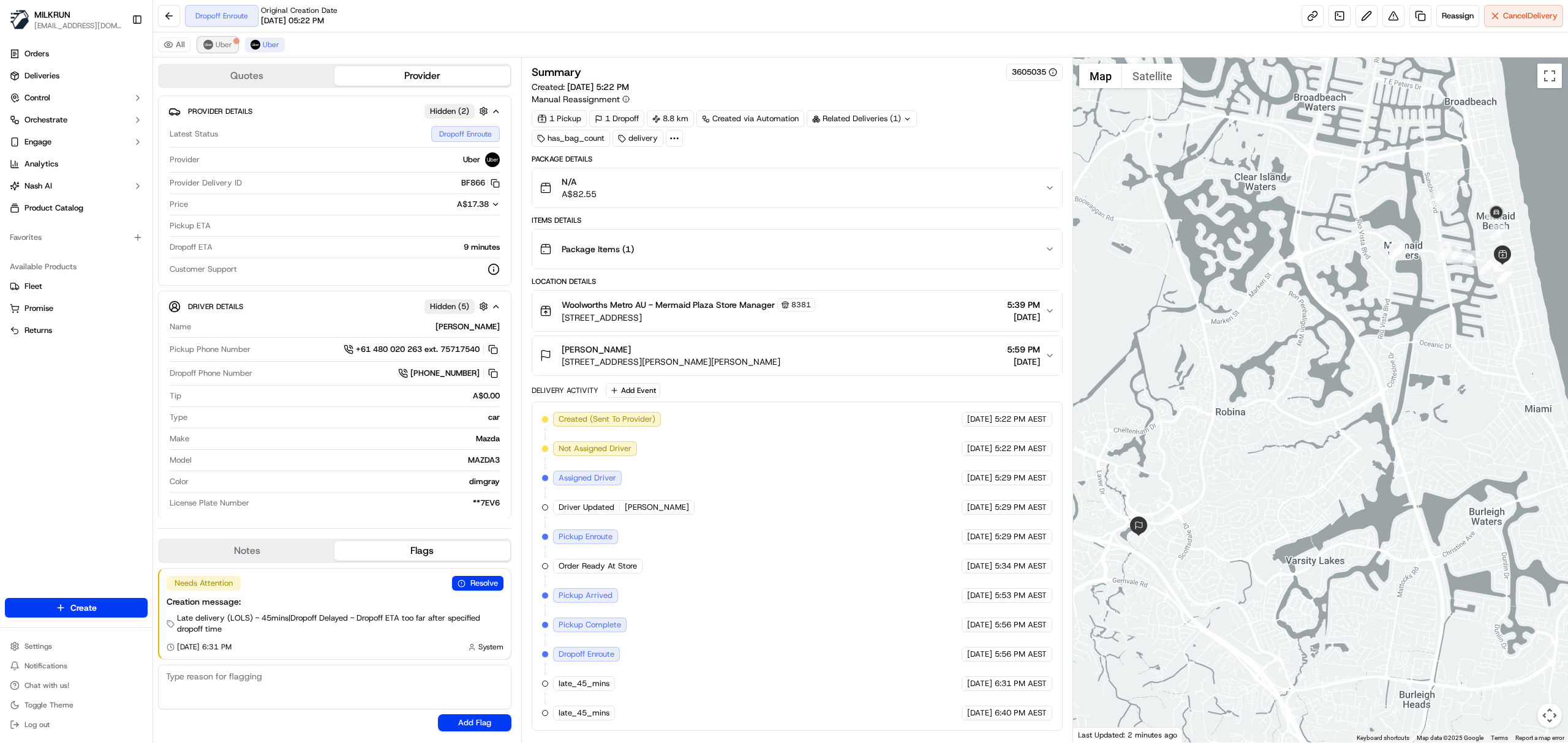
click at [226, 43] on span "Uber" at bounding box center [224, 45] width 17 height 10
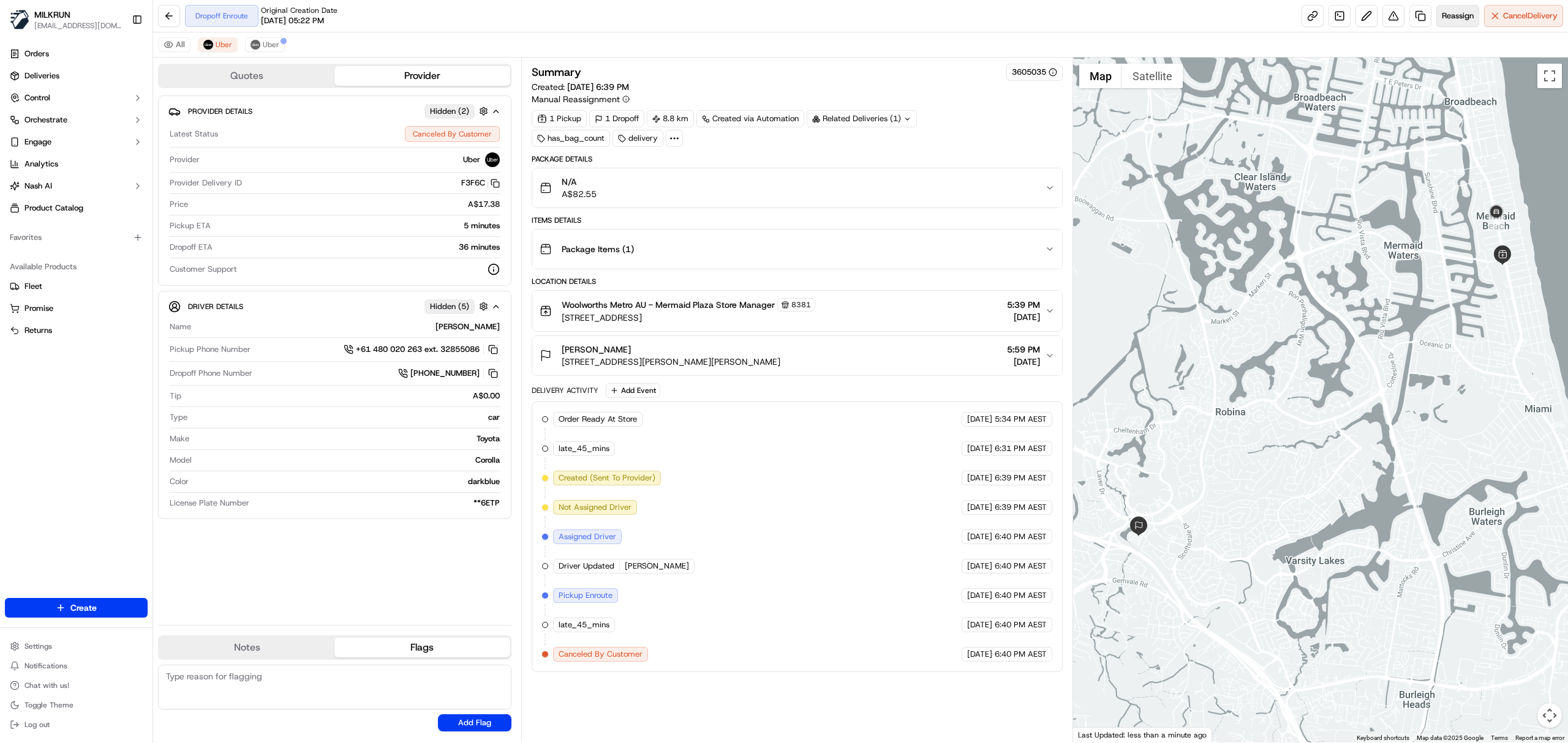
click at [1442, 17] on span "Reassign" at bounding box center [1457, 16] width 32 height 11
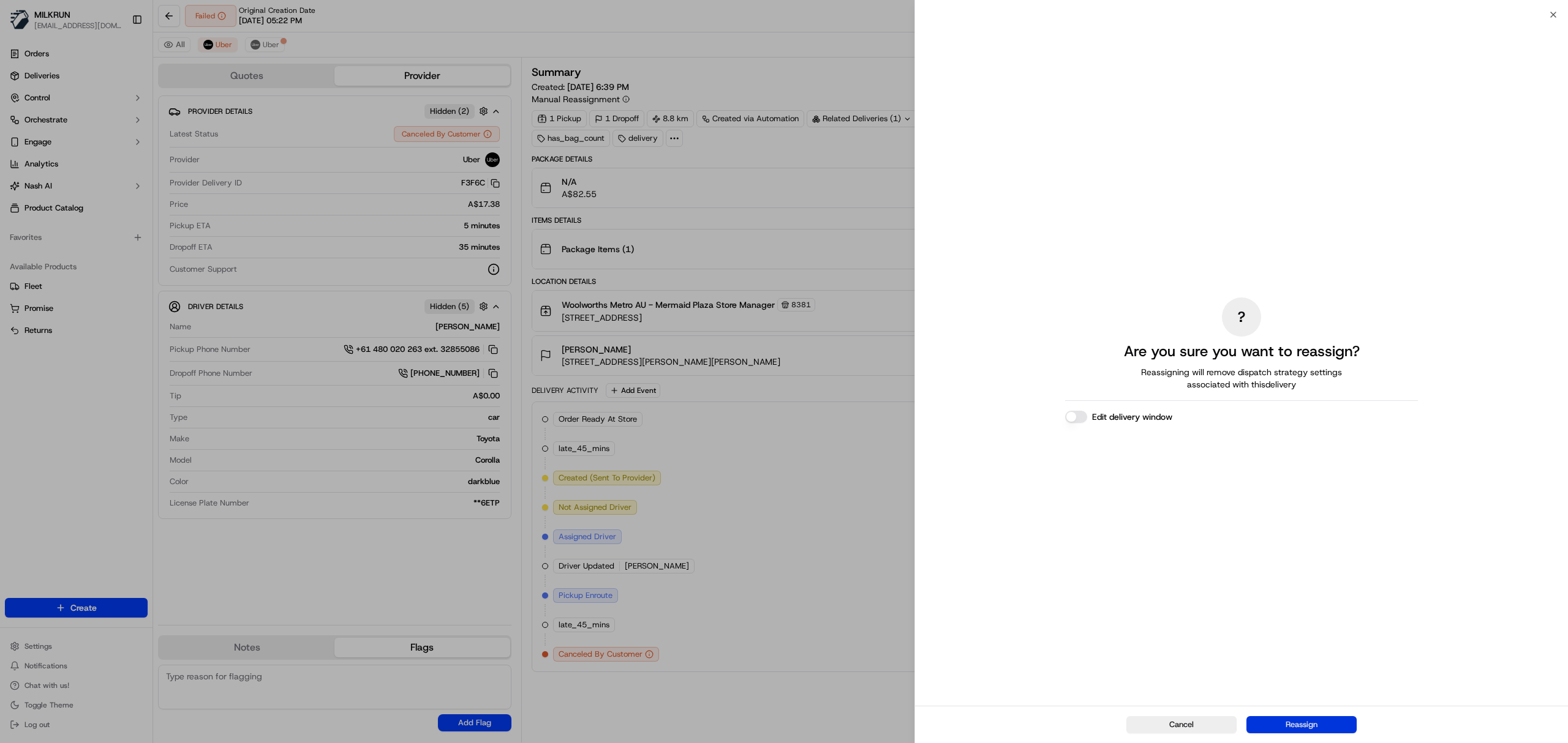
click at [1312, 725] on button "Reassign" at bounding box center [1301, 725] width 111 height 17
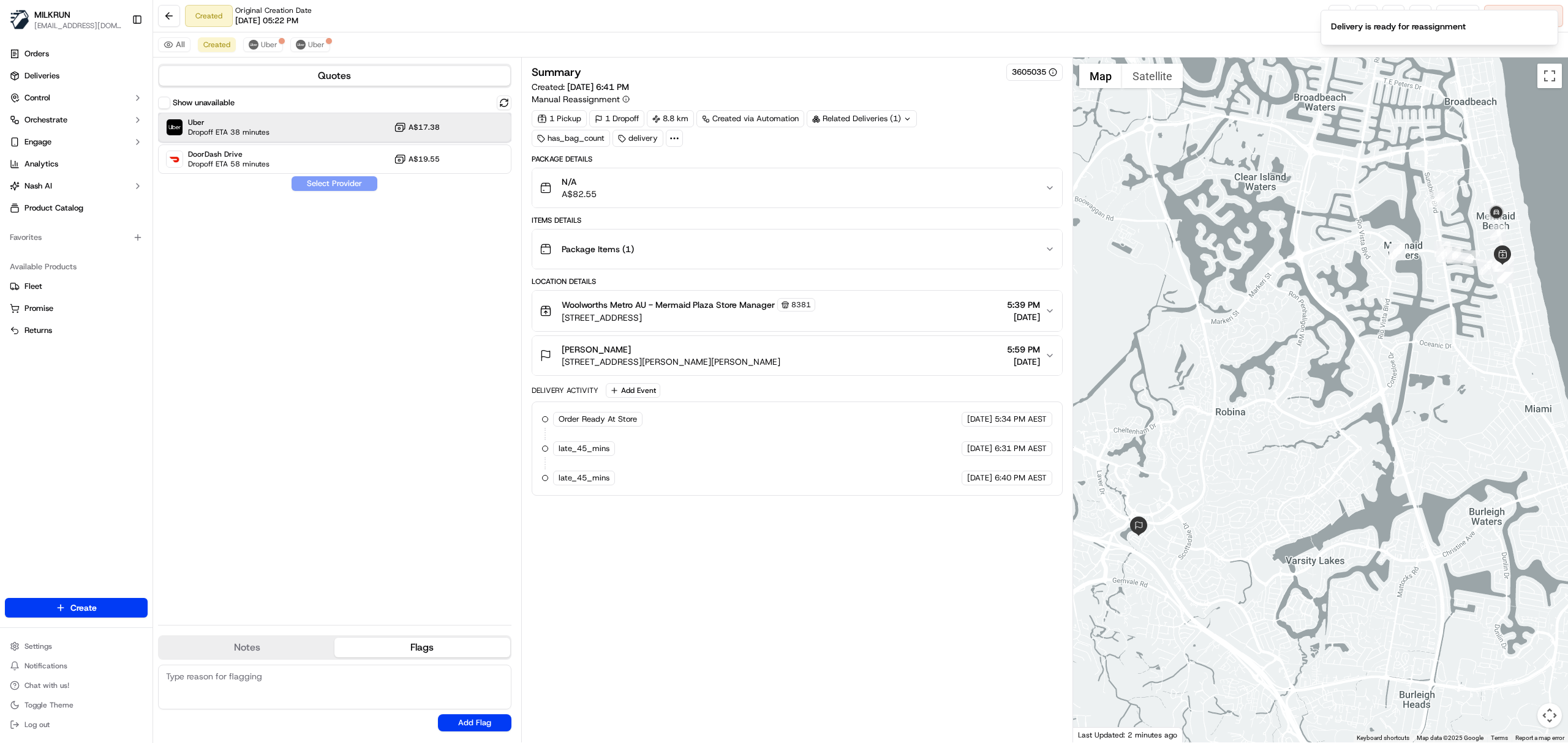
click at [325, 117] on div "Uber Dropoff ETA 38 minutes A$17.38" at bounding box center [334, 127] width 353 height 29
click at [364, 180] on button "Assign Provider" at bounding box center [334, 184] width 87 height 15
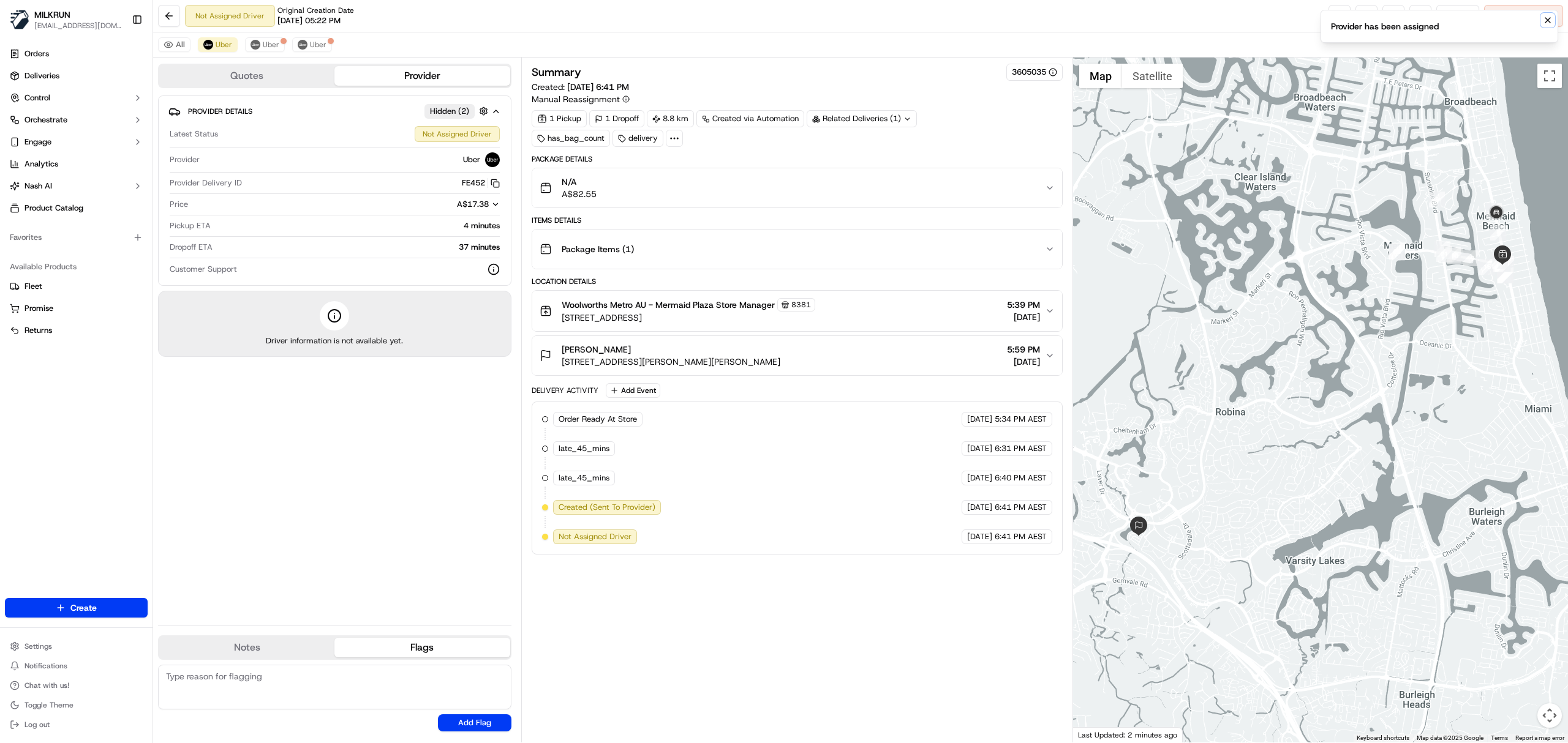
click at [1546, 17] on icon "Notifications (F8)" at bounding box center [1548, 20] width 10 height 10
click at [1329, 15] on link at bounding box center [1339, 16] width 22 height 22
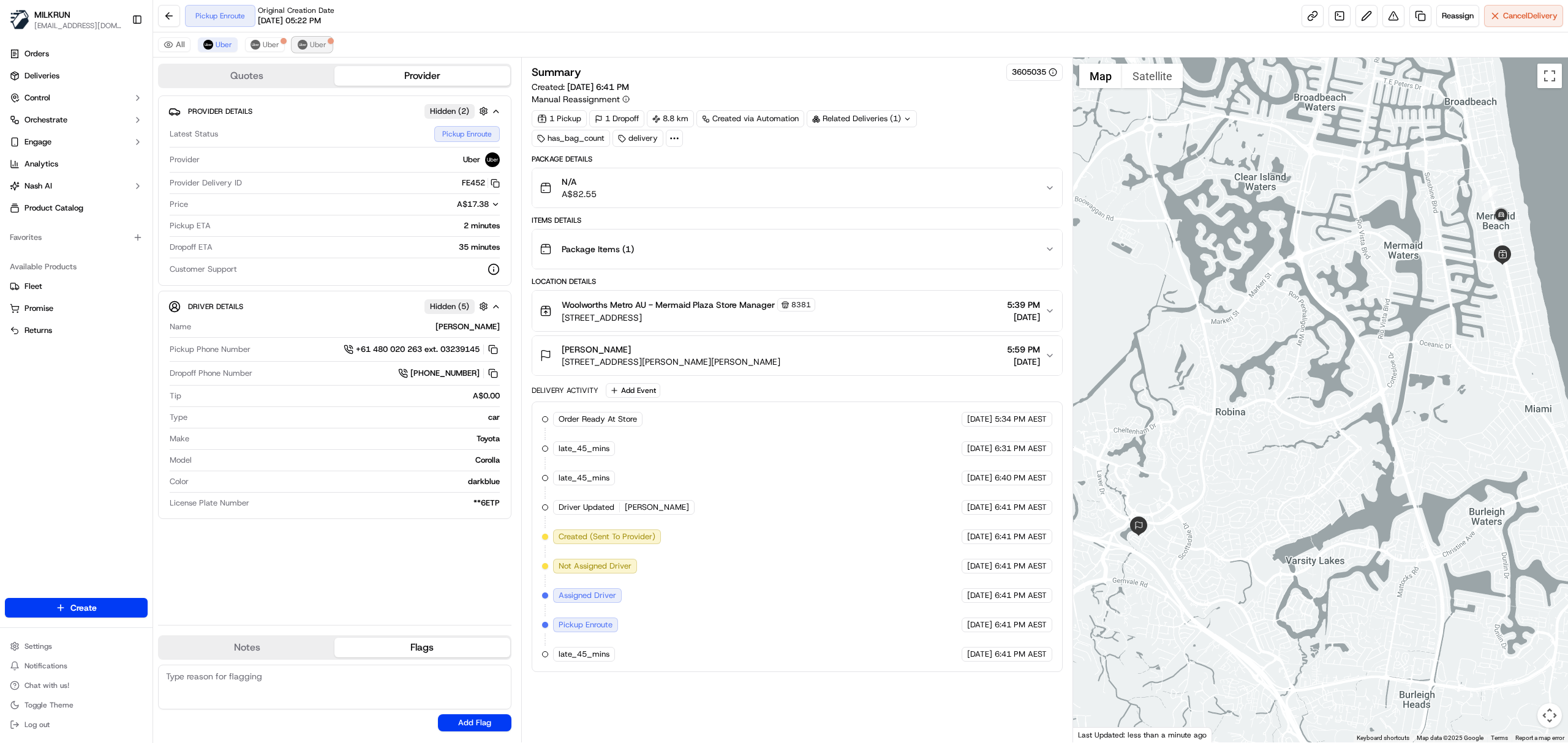
click at [313, 49] on span "Uber" at bounding box center [318, 45] width 17 height 10
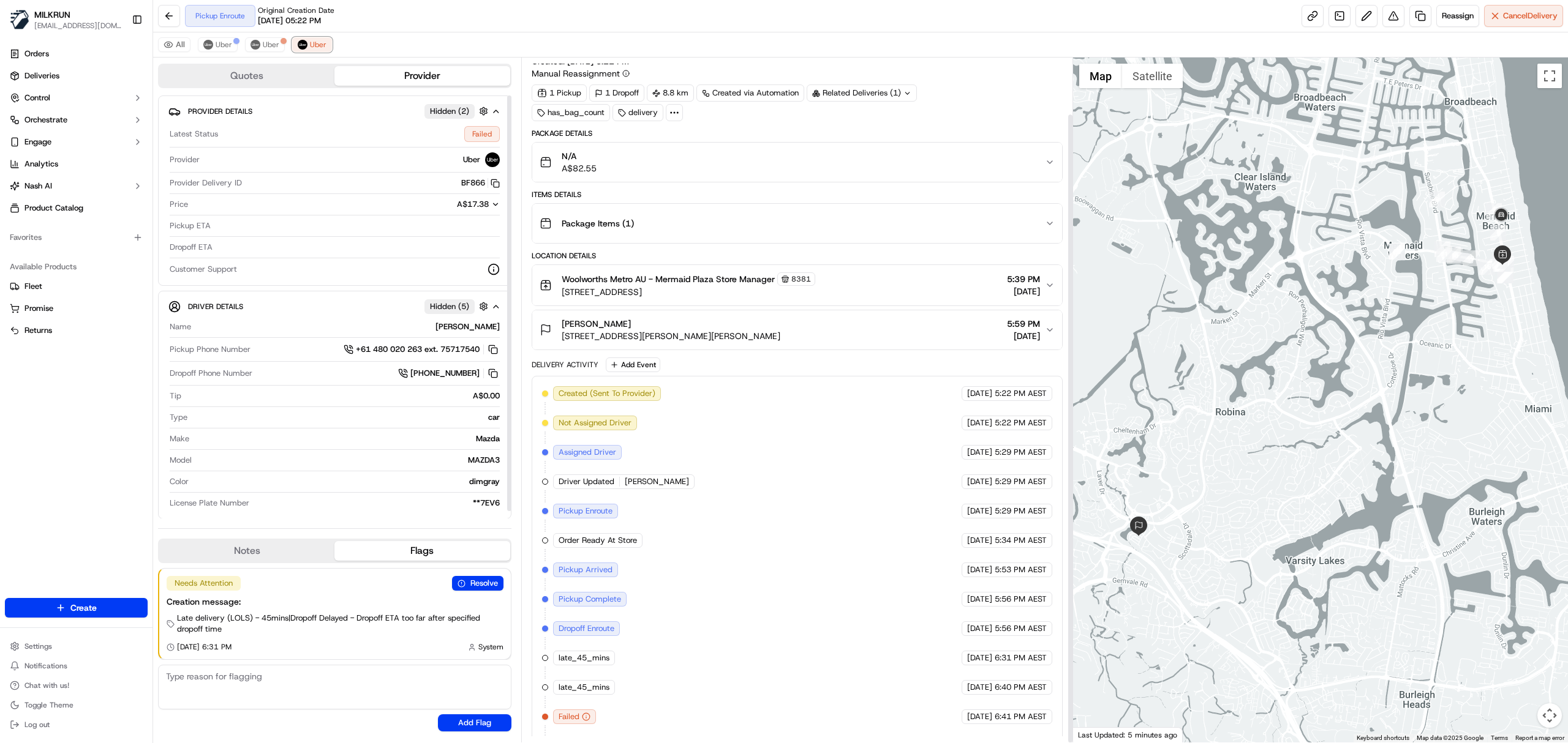
scroll to position [62, 0]
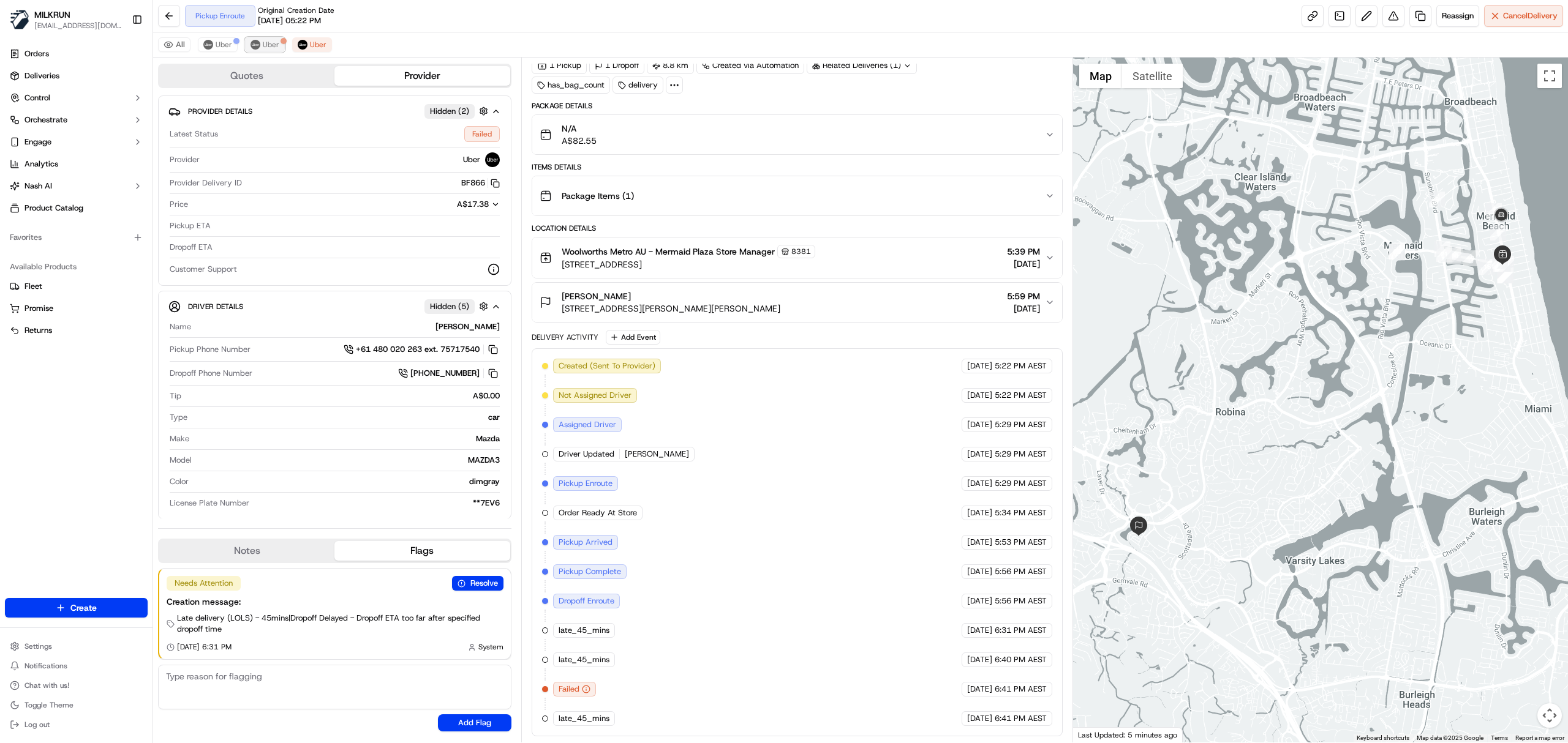
click at [271, 42] on span "Uber" at bounding box center [271, 45] width 17 height 10
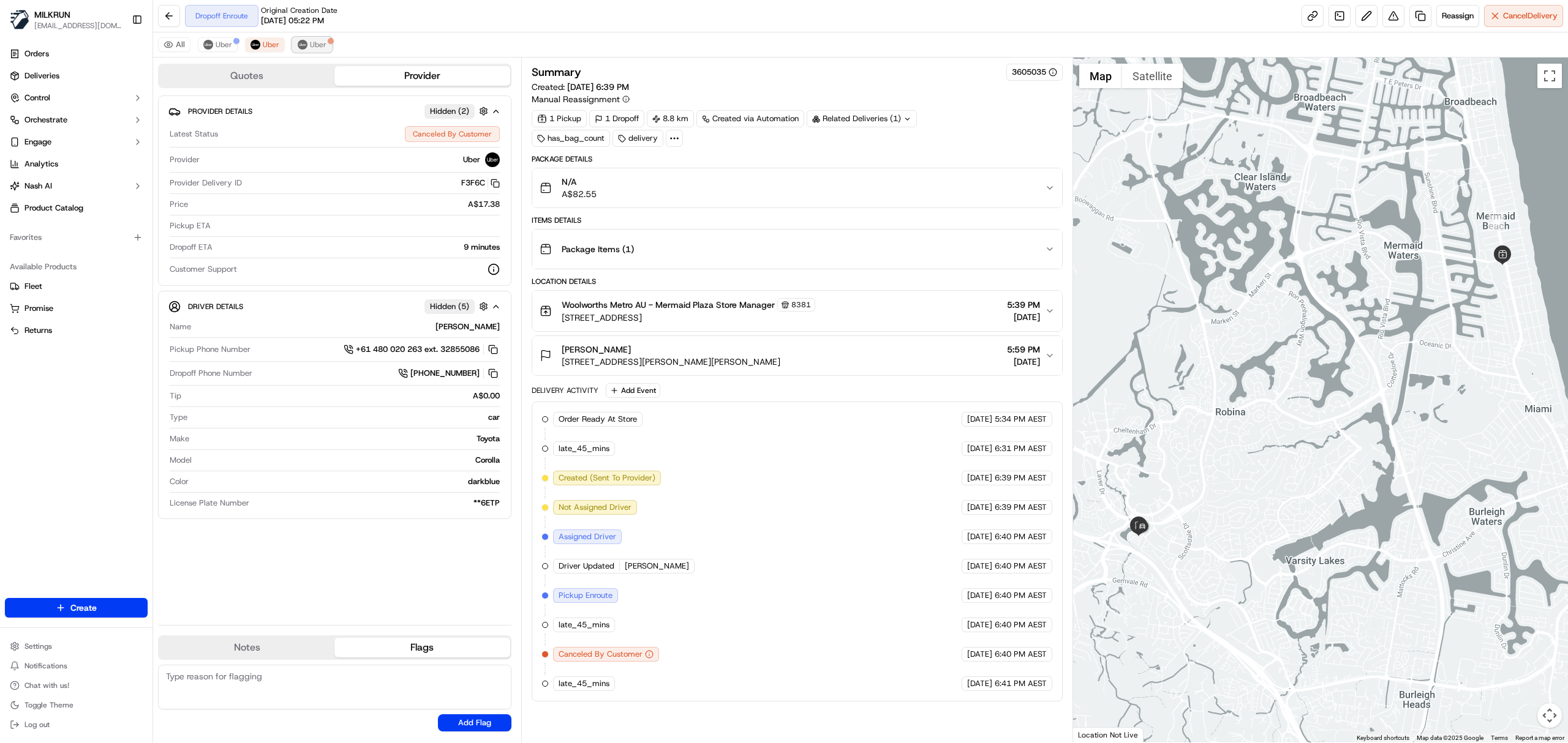
click at [327, 47] on button "Uber" at bounding box center [312, 45] width 40 height 15
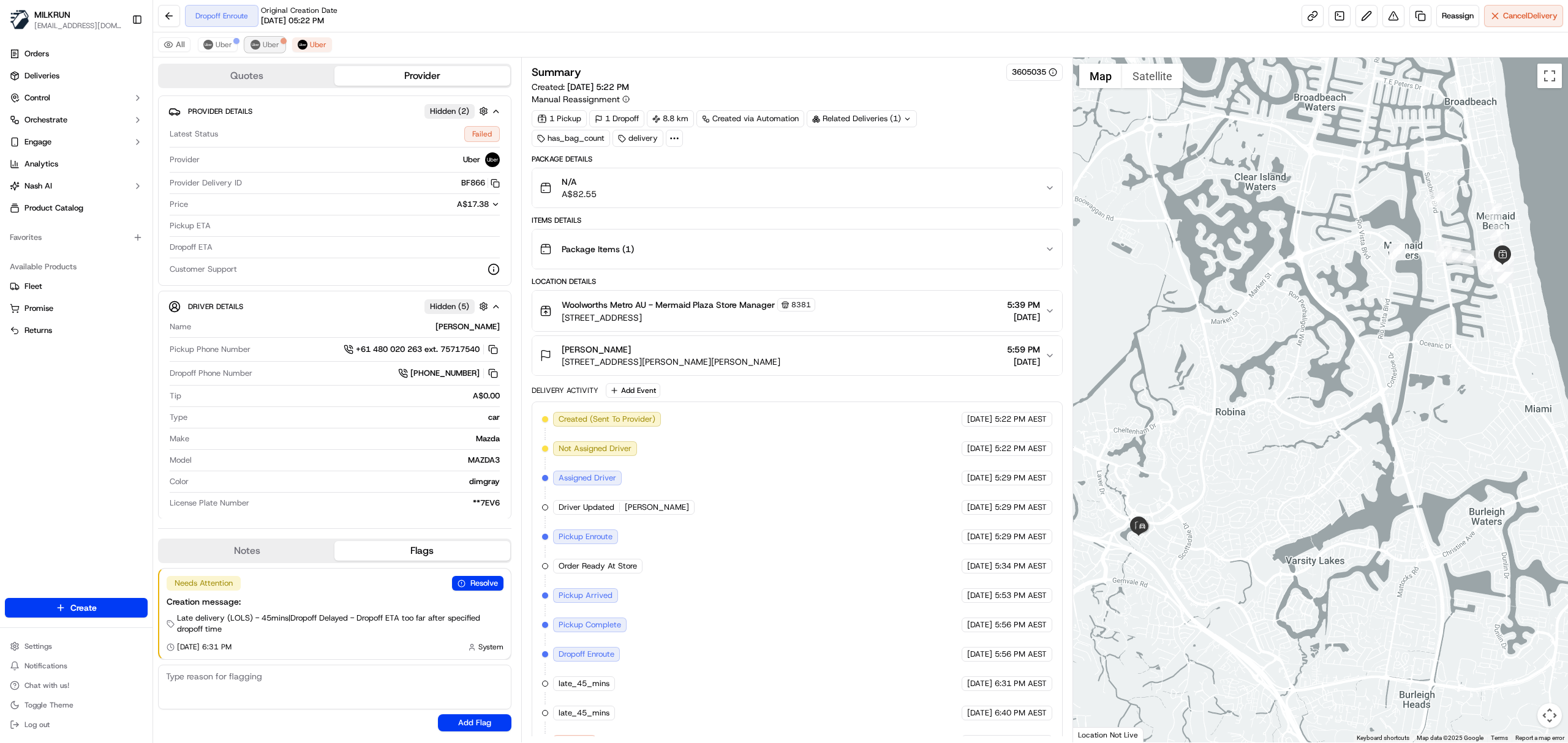
drag, startPoint x: 274, startPoint y: 46, endPoint x: 263, endPoint y: 46, distance: 11.0
click at [272, 46] on span "Uber" at bounding box center [271, 45] width 17 height 10
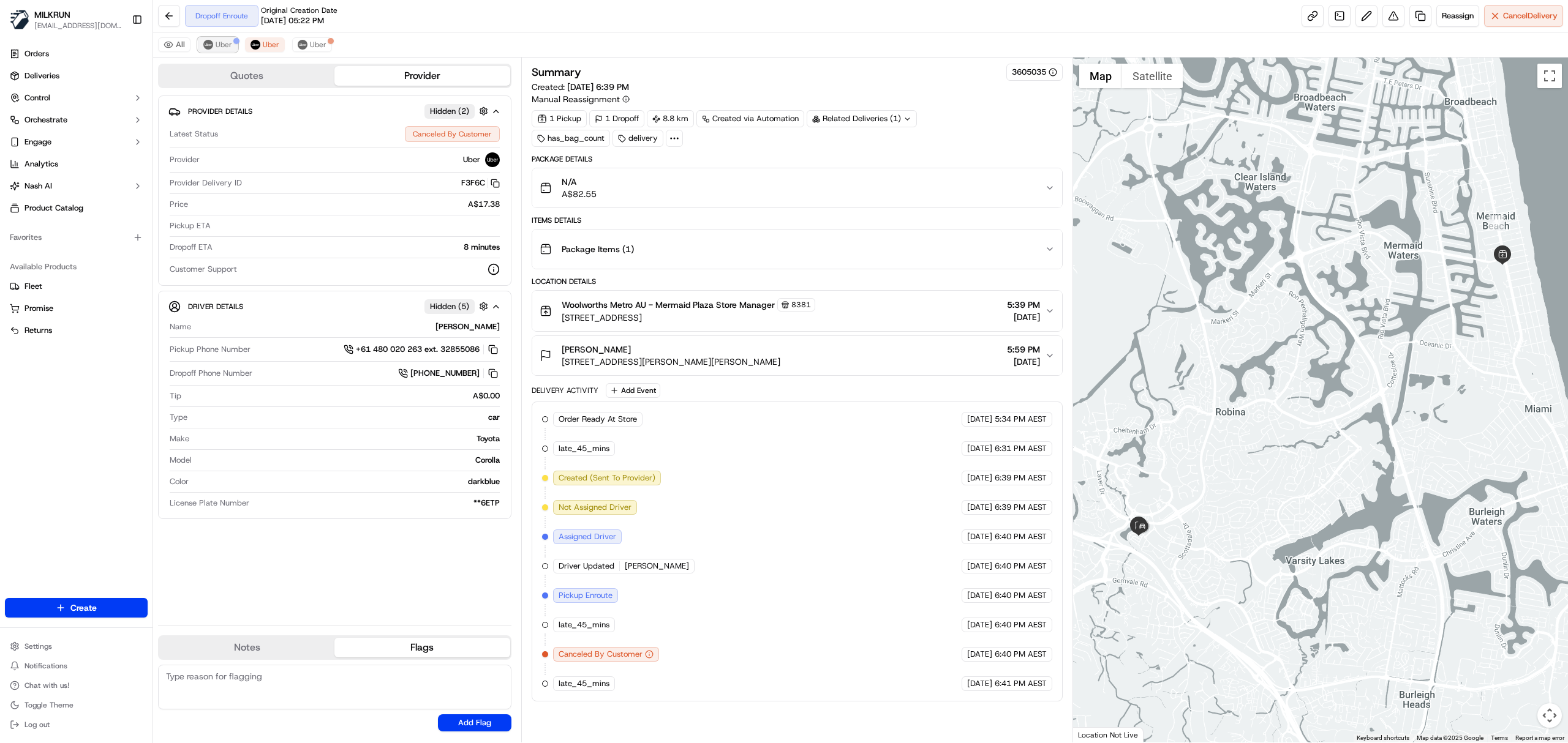
click at [220, 45] on span "Uber" at bounding box center [224, 45] width 17 height 10
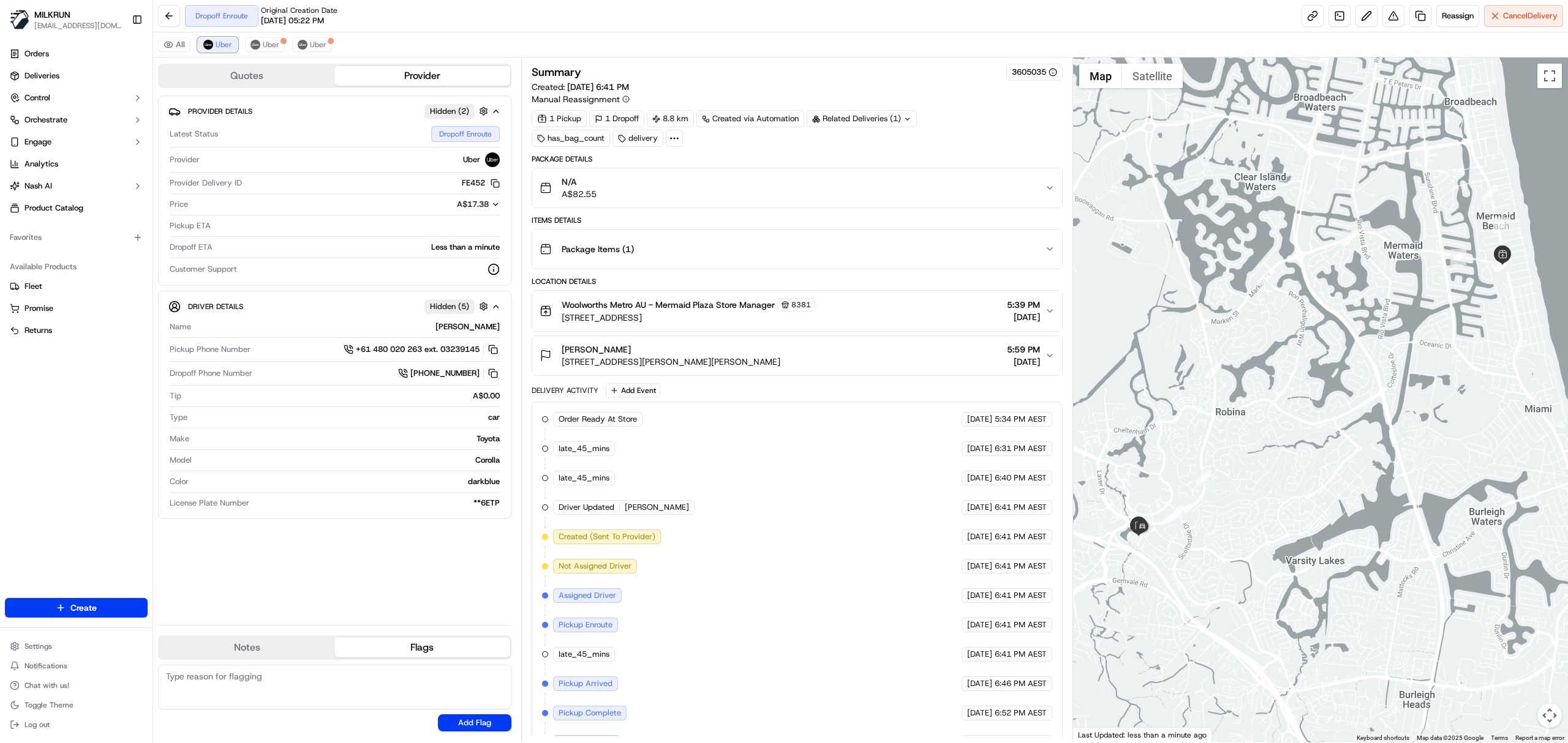
scroll to position [32, 0]
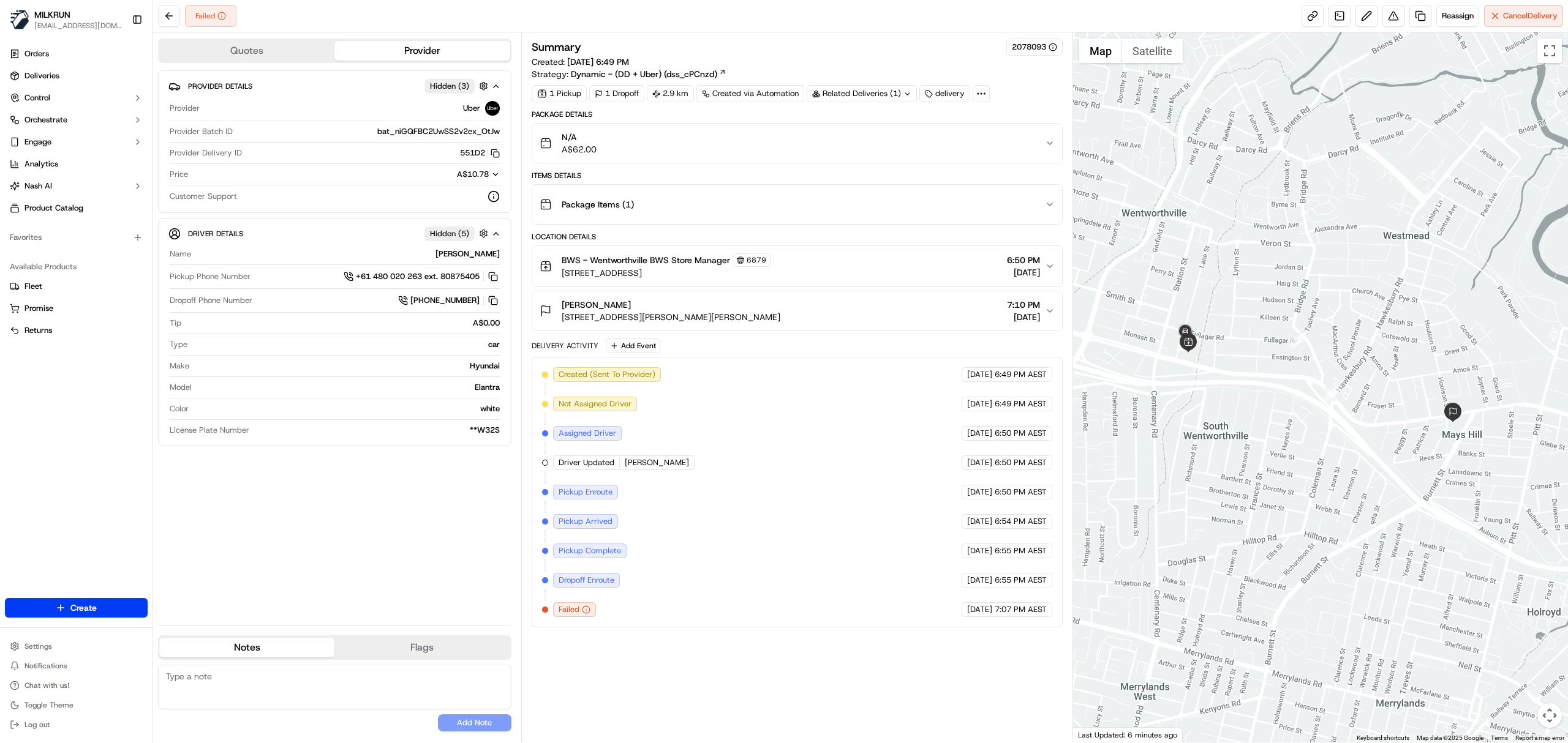
click at [872, 268] on div "BWS - Wentworthville BWS Store Manager 6879 326-336 Great Western Hwy, Wentwort…" at bounding box center [792, 266] width 505 height 26
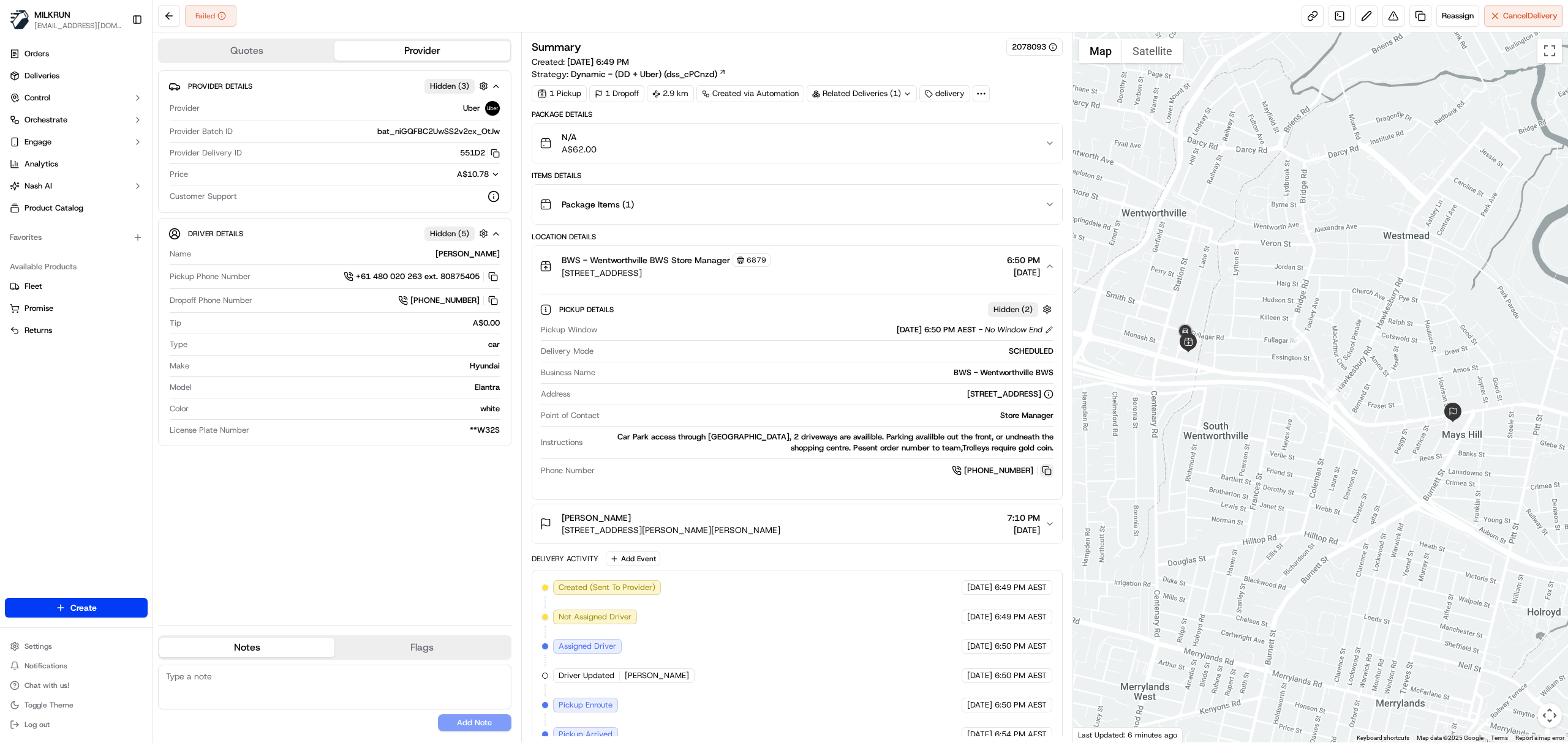
click at [1048, 471] on button at bounding box center [1047, 471] width 13 height 13
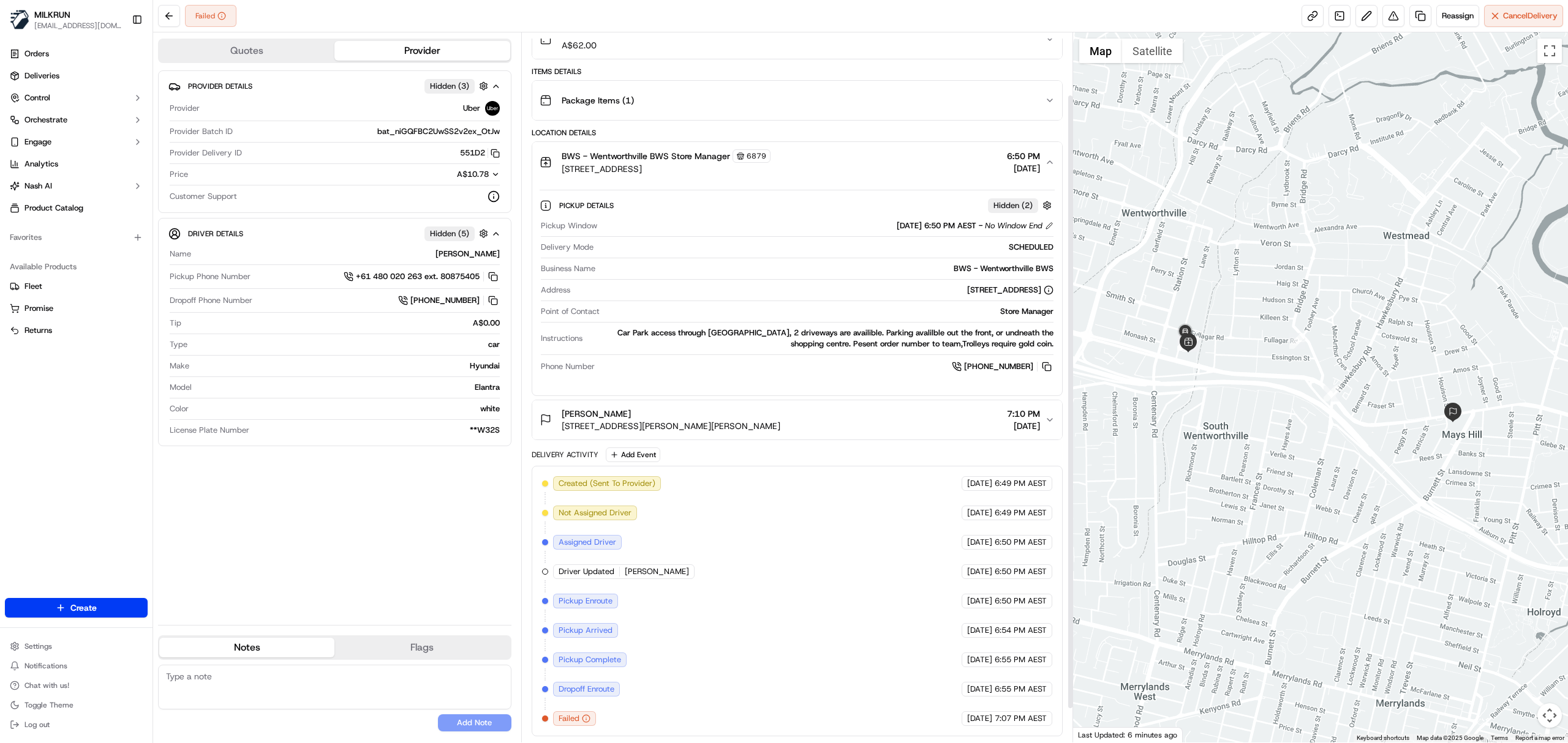
scroll to position [111, 0]
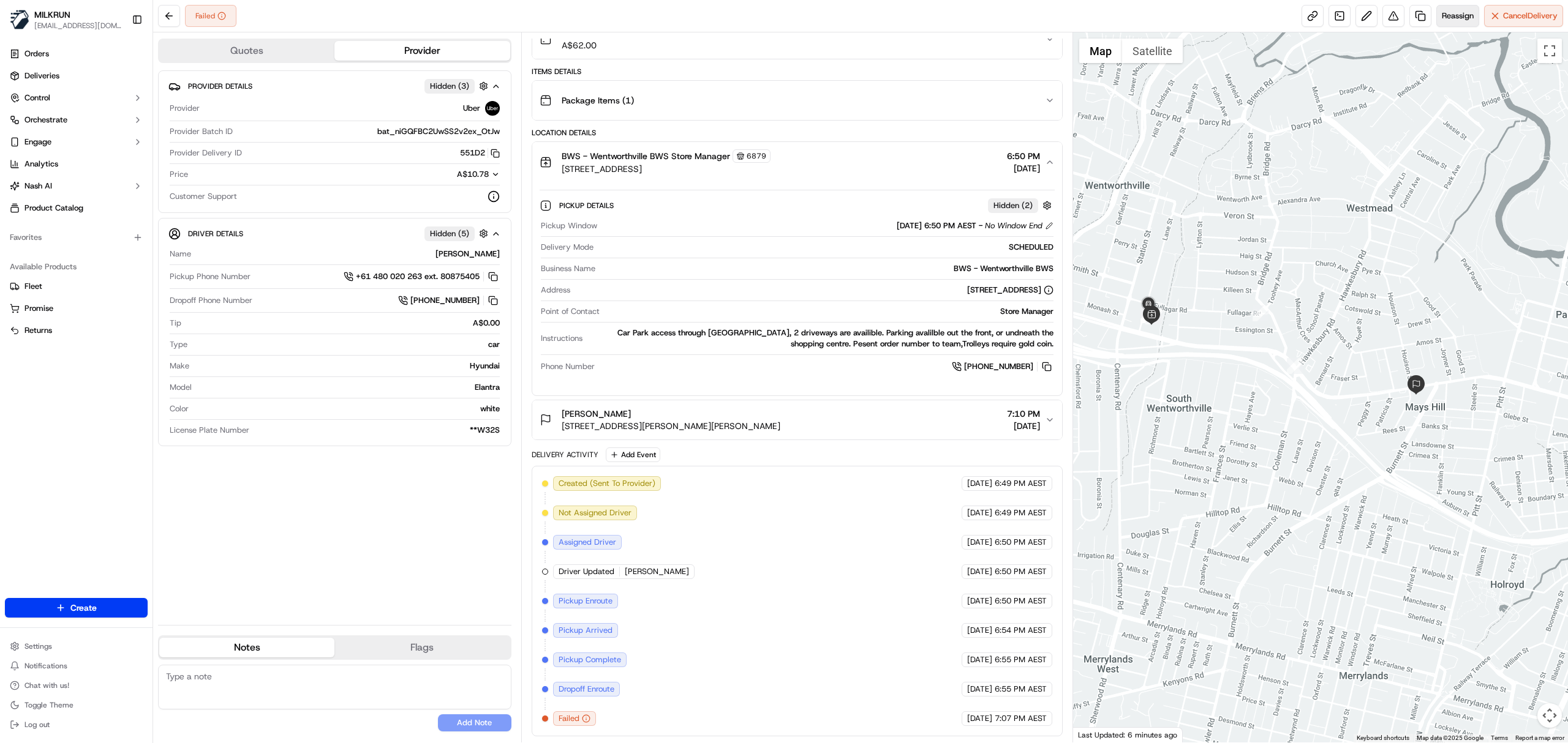
click at [1440, 22] on button "Reassign" at bounding box center [1458, 16] width 43 height 22
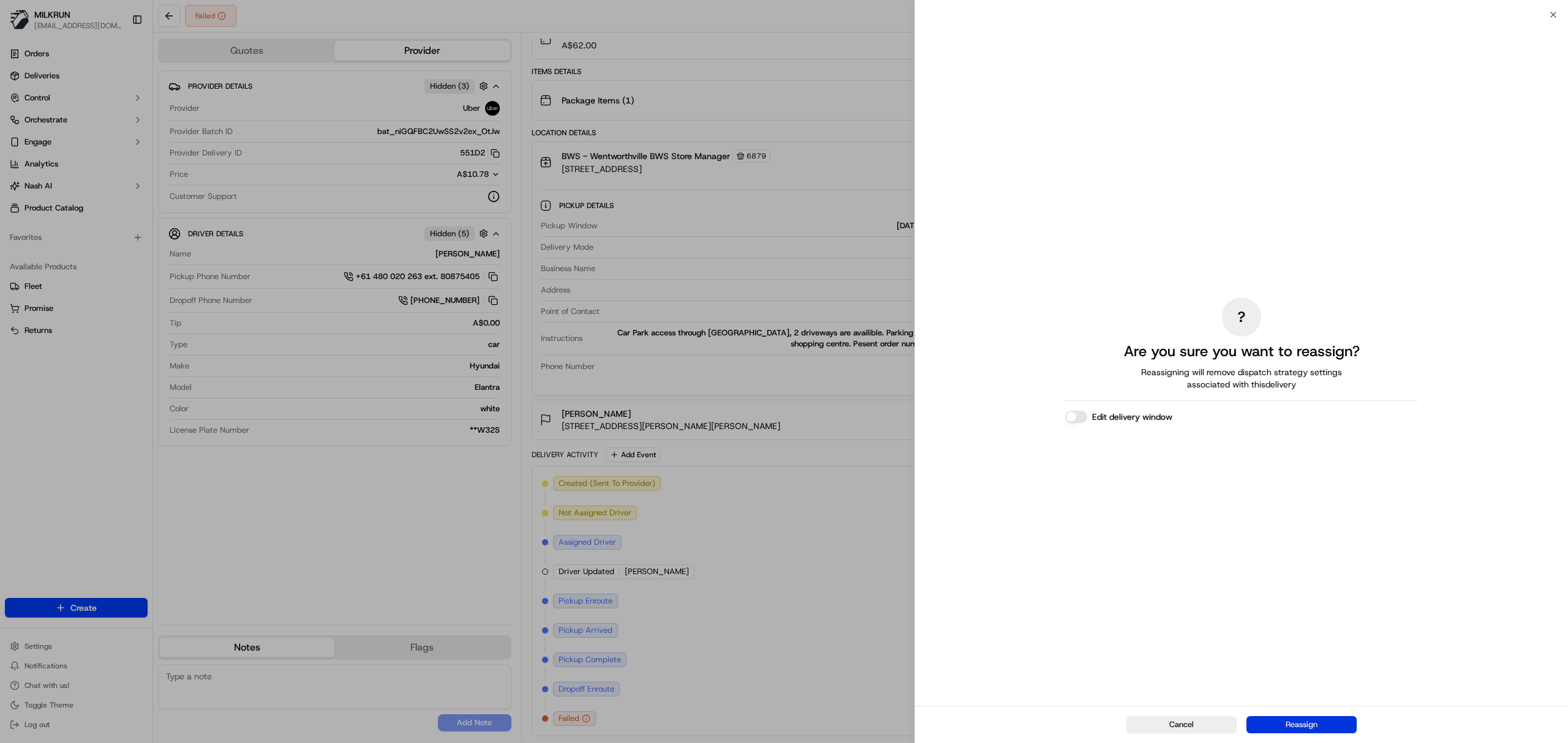
click at [1334, 718] on button "Reassign" at bounding box center [1301, 725] width 111 height 17
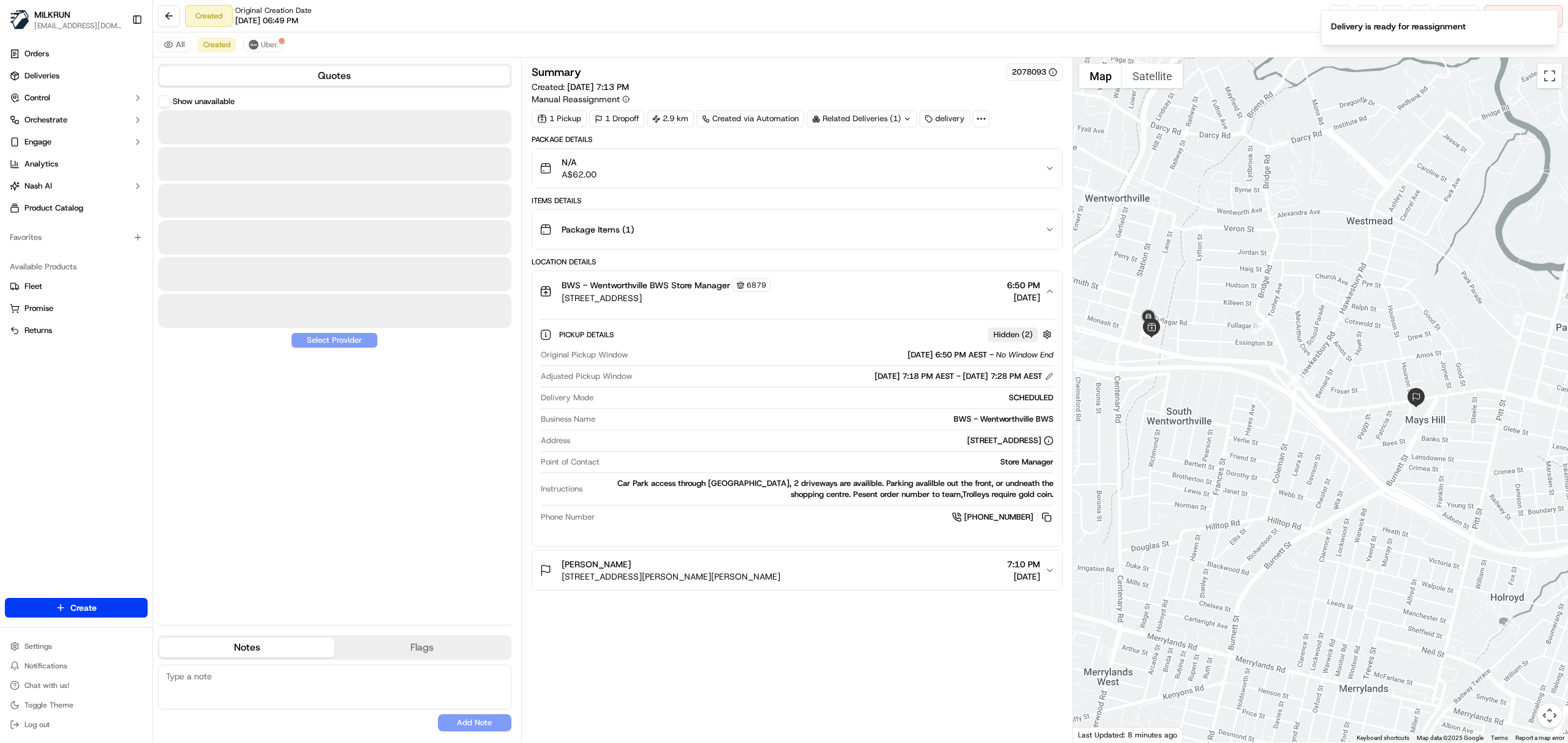
scroll to position [0, 0]
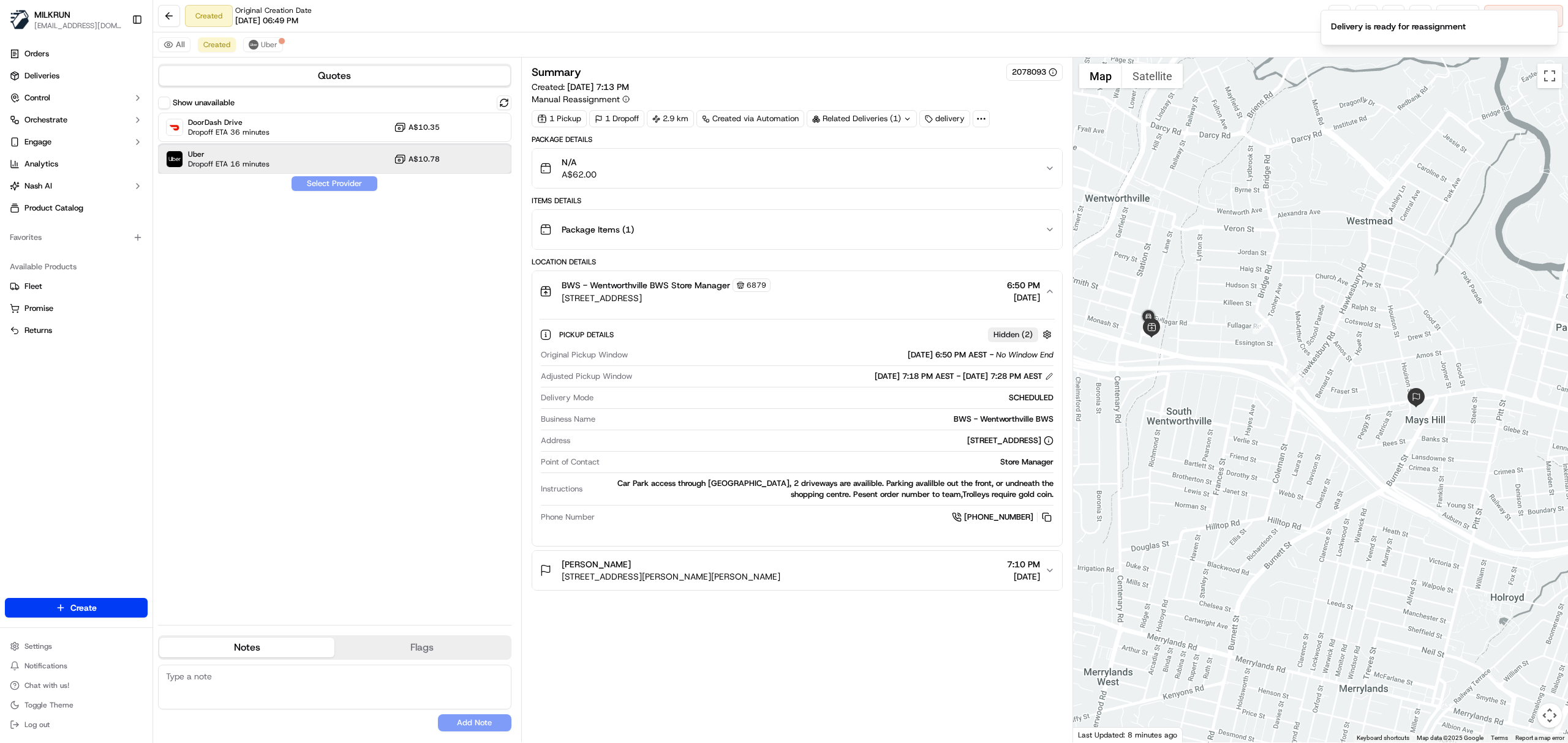
click at [310, 157] on div "Uber Dropoff ETA 16 minutes A$10.78" at bounding box center [334, 159] width 353 height 29
click at [362, 187] on button "Assign Provider" at bounding box center [334, 184] width 87 height 15
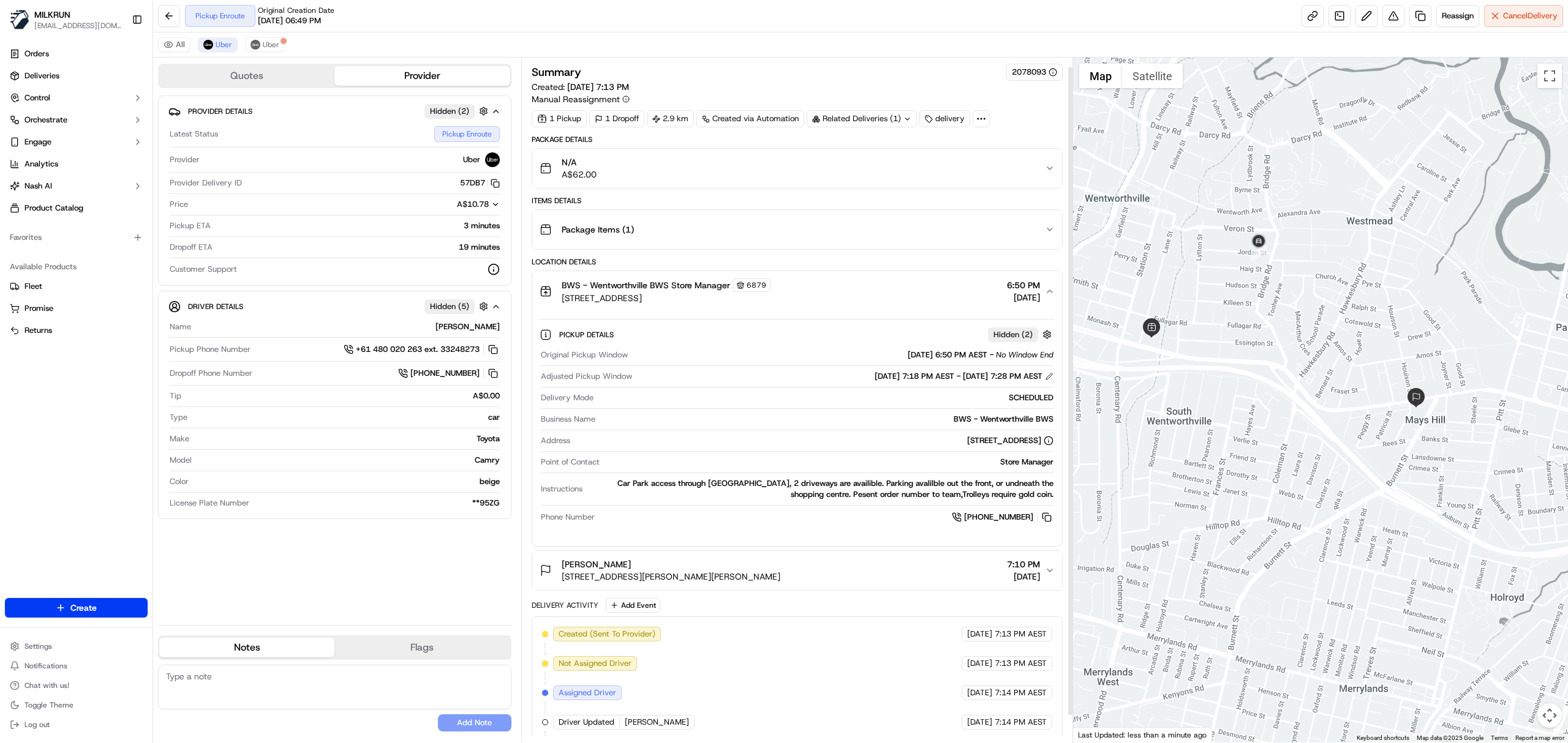
scroll to position [39, 0]
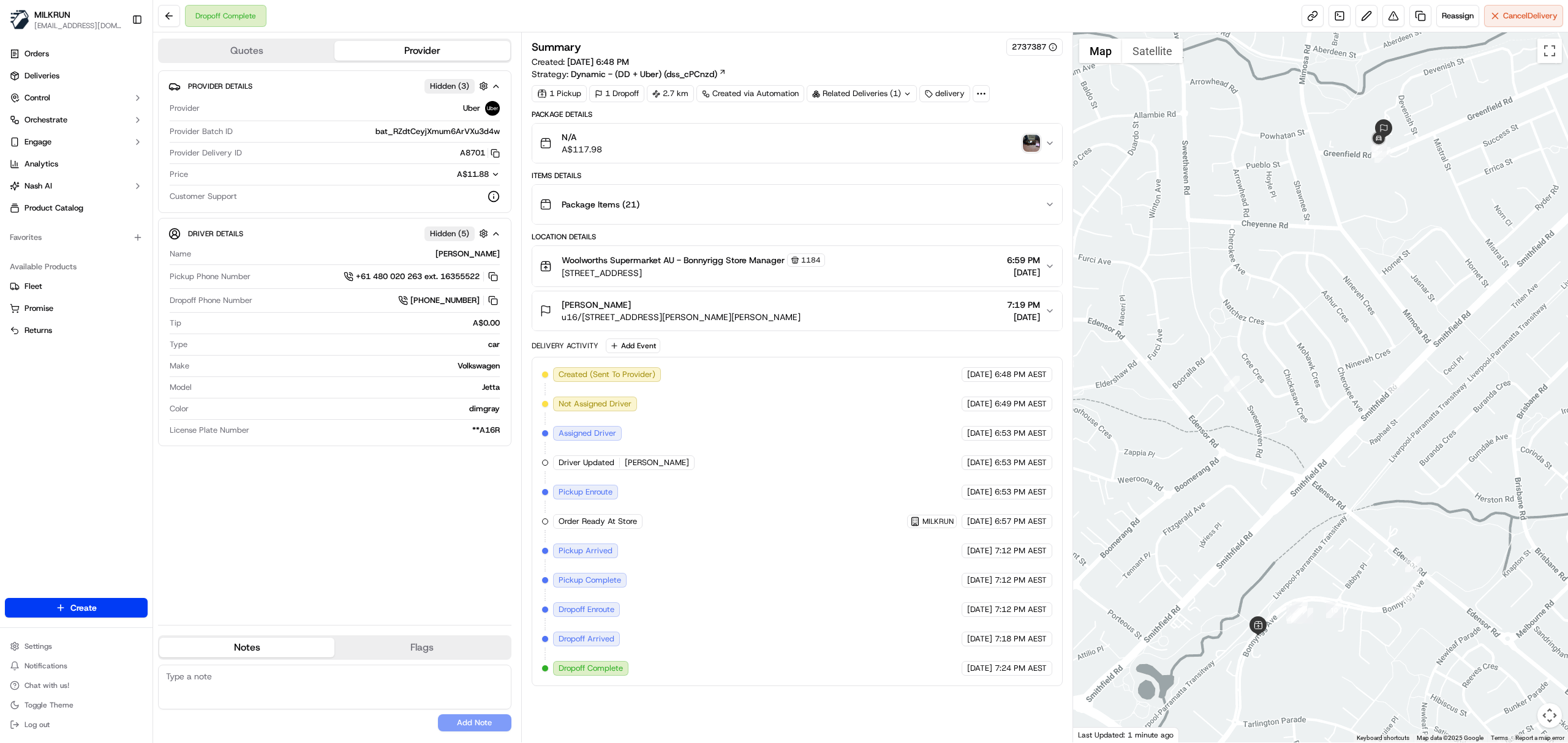
click at [1029, 145] on img "button" at bounding box center [1031, 143] width 17 height 17
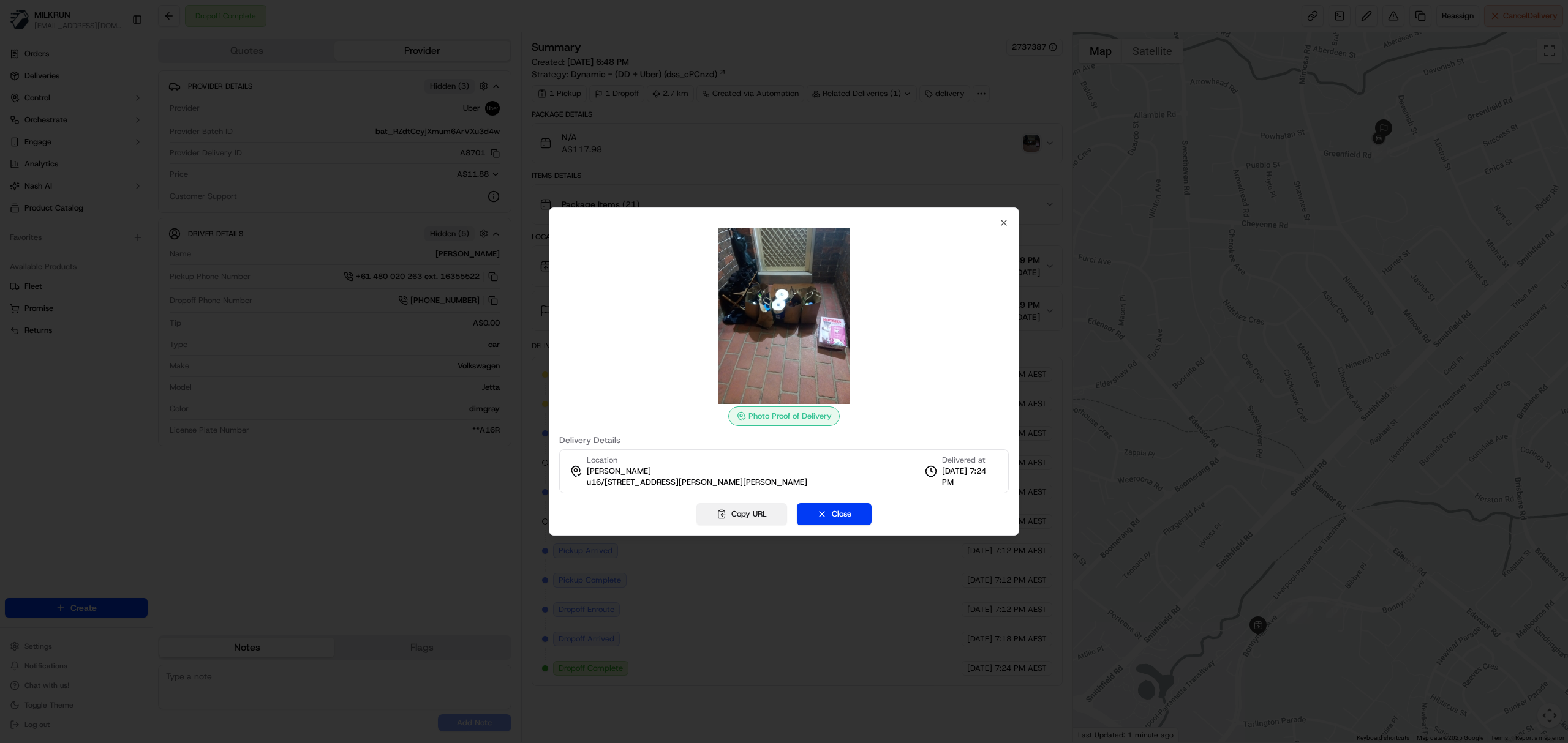
click at [760, 518] on button "Copy URL" at bounding box center [742, 514] width 91 height 22
drag, startPoint x: 1003, startPoint y: 224, endPoint x: 1003, endPoint y: 230, distance: 6.0
click at [1005, 224] on icon "button" at bounding box center [1004, 223] width 10 height 10
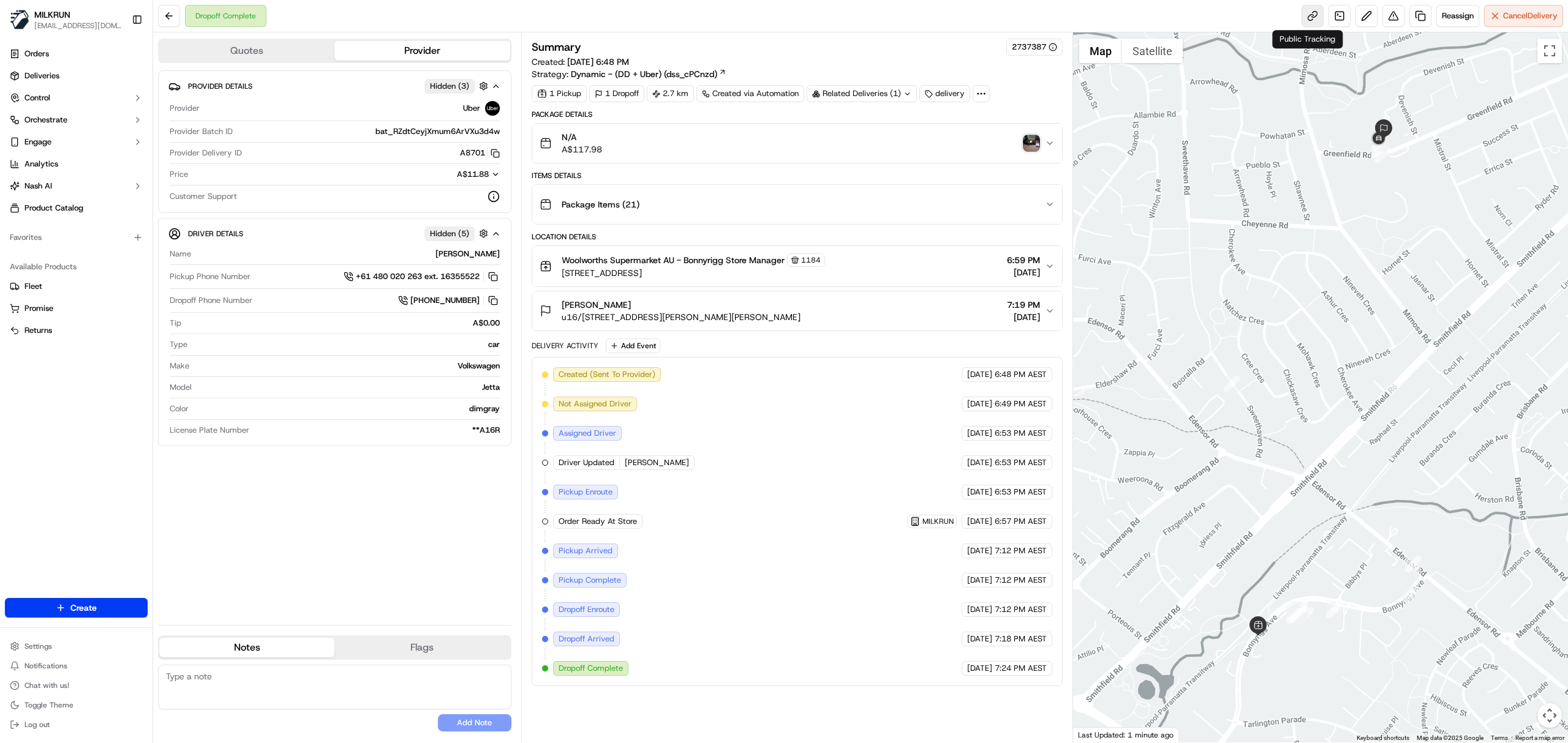
click at [1311, 17] on link at bounding box center [1313, 16] width 22 height 22
click at [841, 303] on div "nelly badal u16/11-15 Greenfield Rd, Greenfield Park, NSW 2176, AU 7:19 PM 18/0…" at bounding box center [792, 311] width 505 height 24
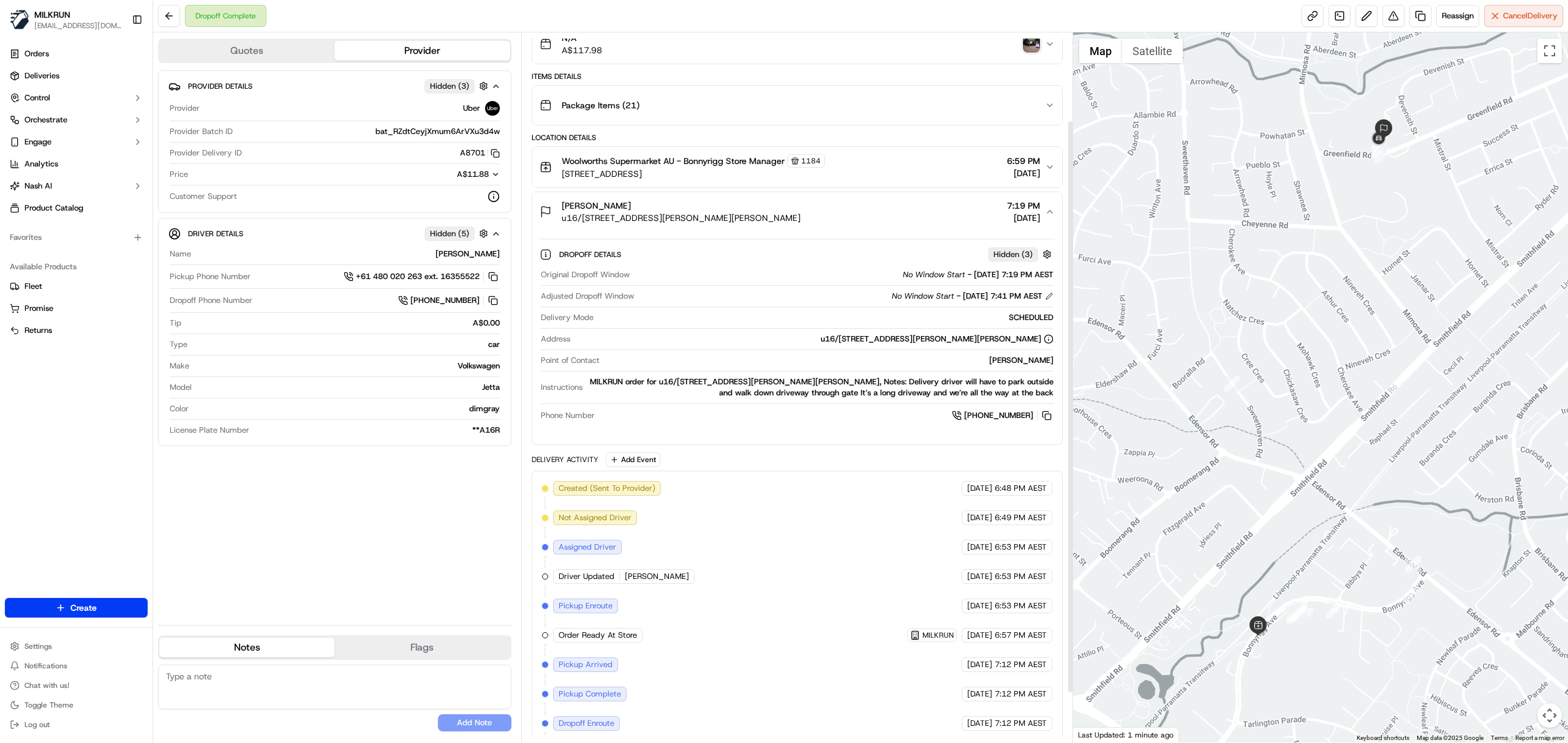
scroll to position [108, 0]
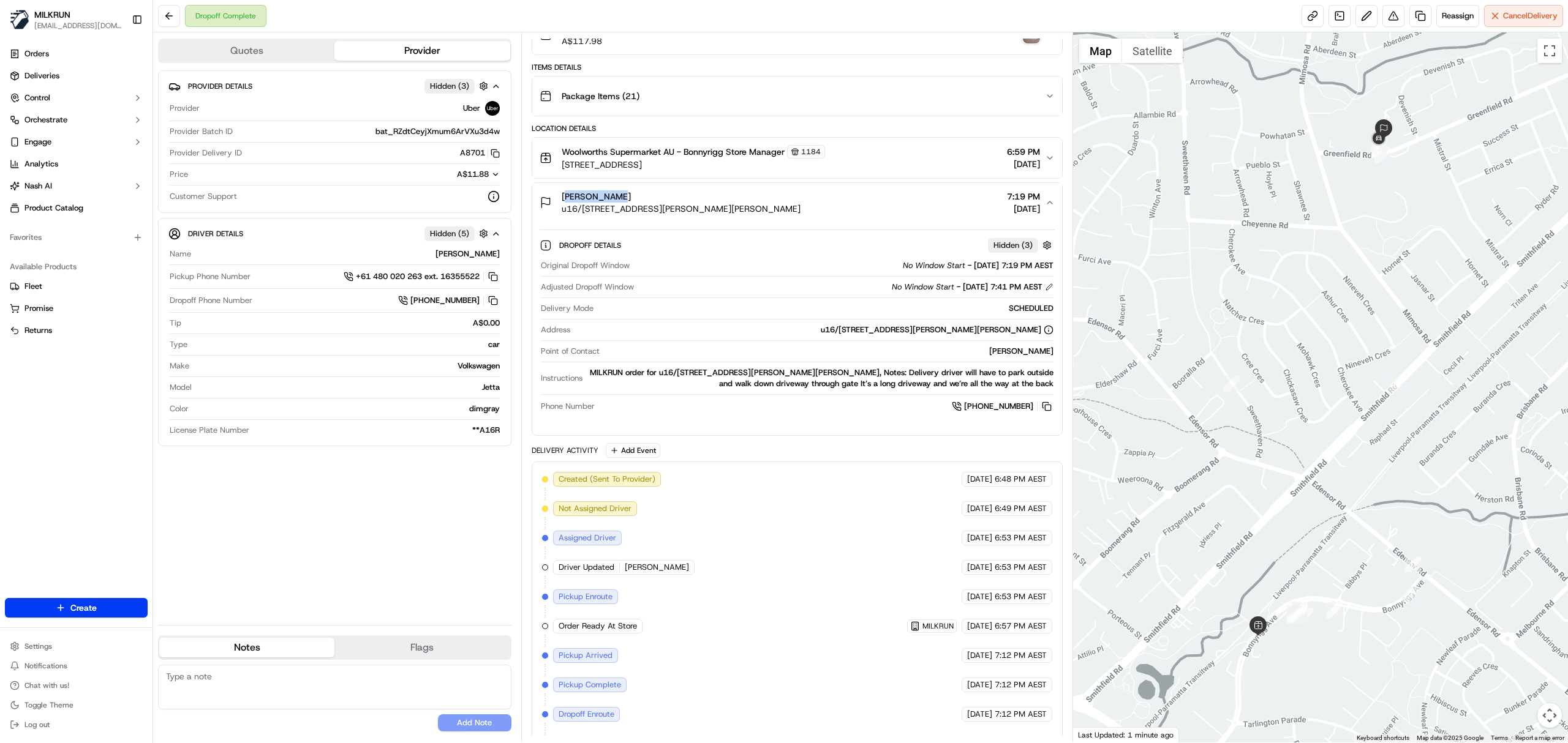
drag, startPoint x: 610, startPoint y: 199, endPoint x: 551, endPoint y: 199, distance: 59.0
click at [551, 199] on div "nelly badal u16/11-15 Greenfield Rd, Greenfield Park, NSW 2176, AU" at bounding box center [670, 202] width 261 height 24
copy span "nelly badal"
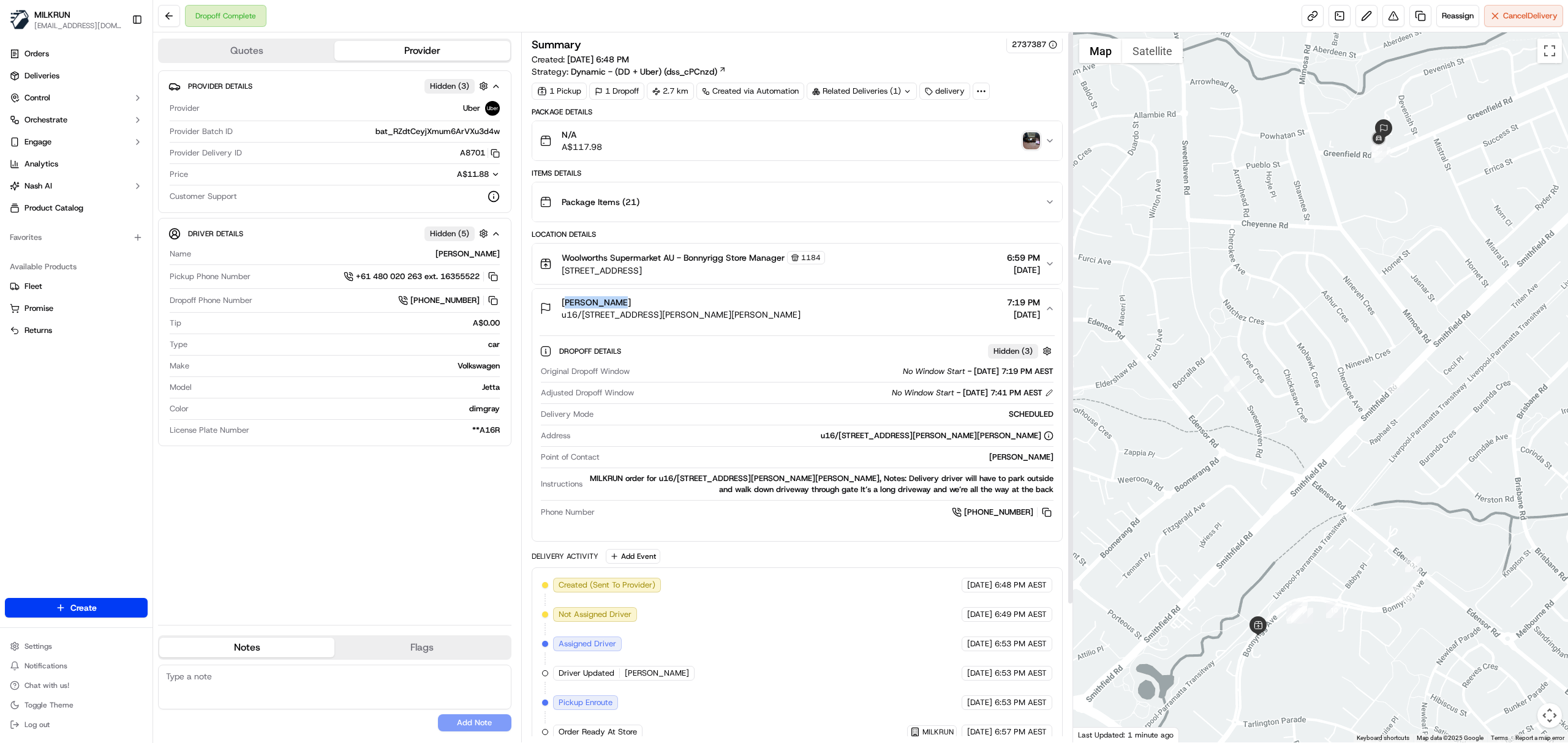
scroll to position [0, 0]
click at [1034, 145] on img "button" at bounding box center [1031, 143] width 17 height 17
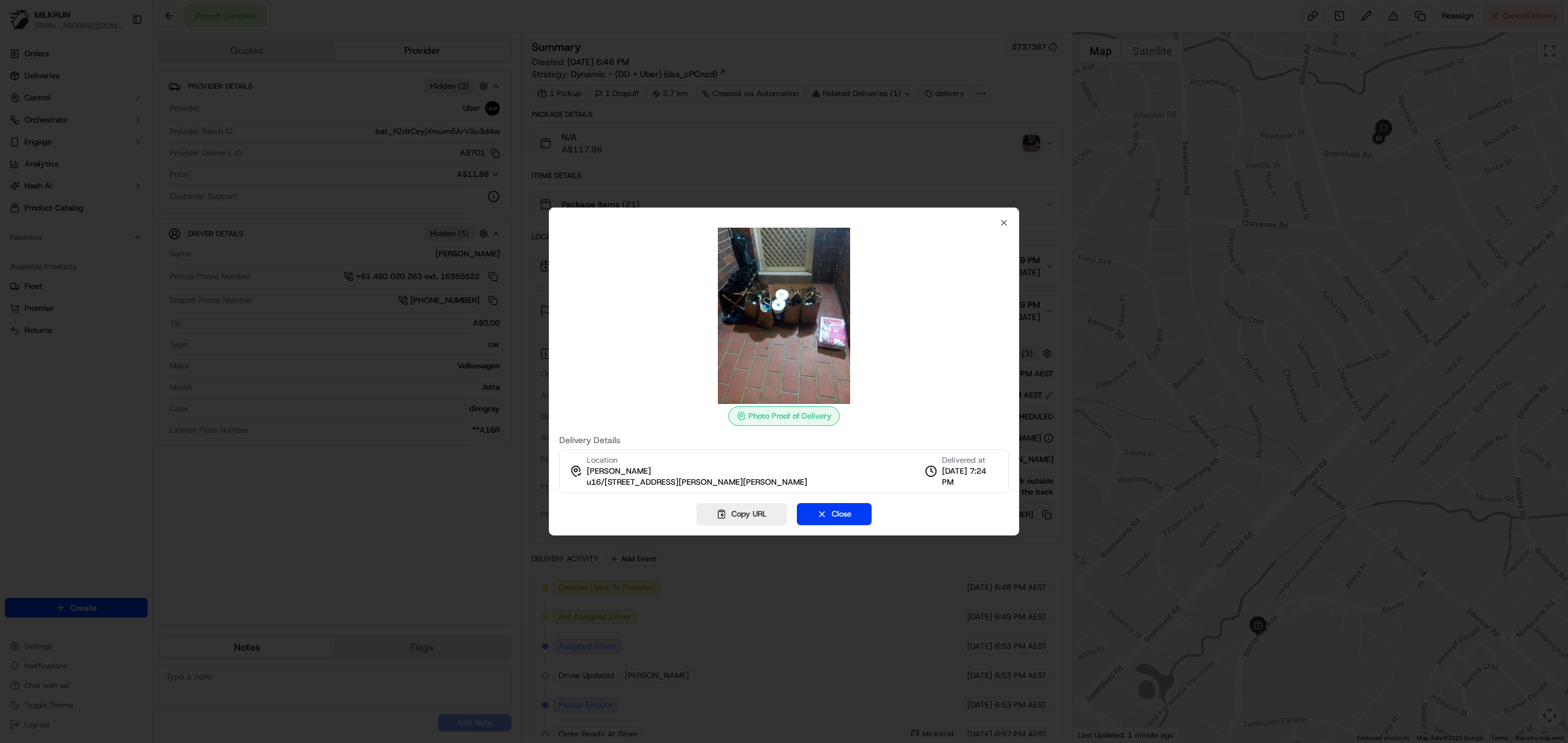
drag, startPoint x: 809, startPoint y: 314, endPoint x: 792, endPoint y: 311, distance: 17.3
click at [810, 314] on img at bounding box center [784, 316] width 176 height 176
click at [736, 515] on button "Copy URL" at bounding box center [742, 514] width 91 height 22
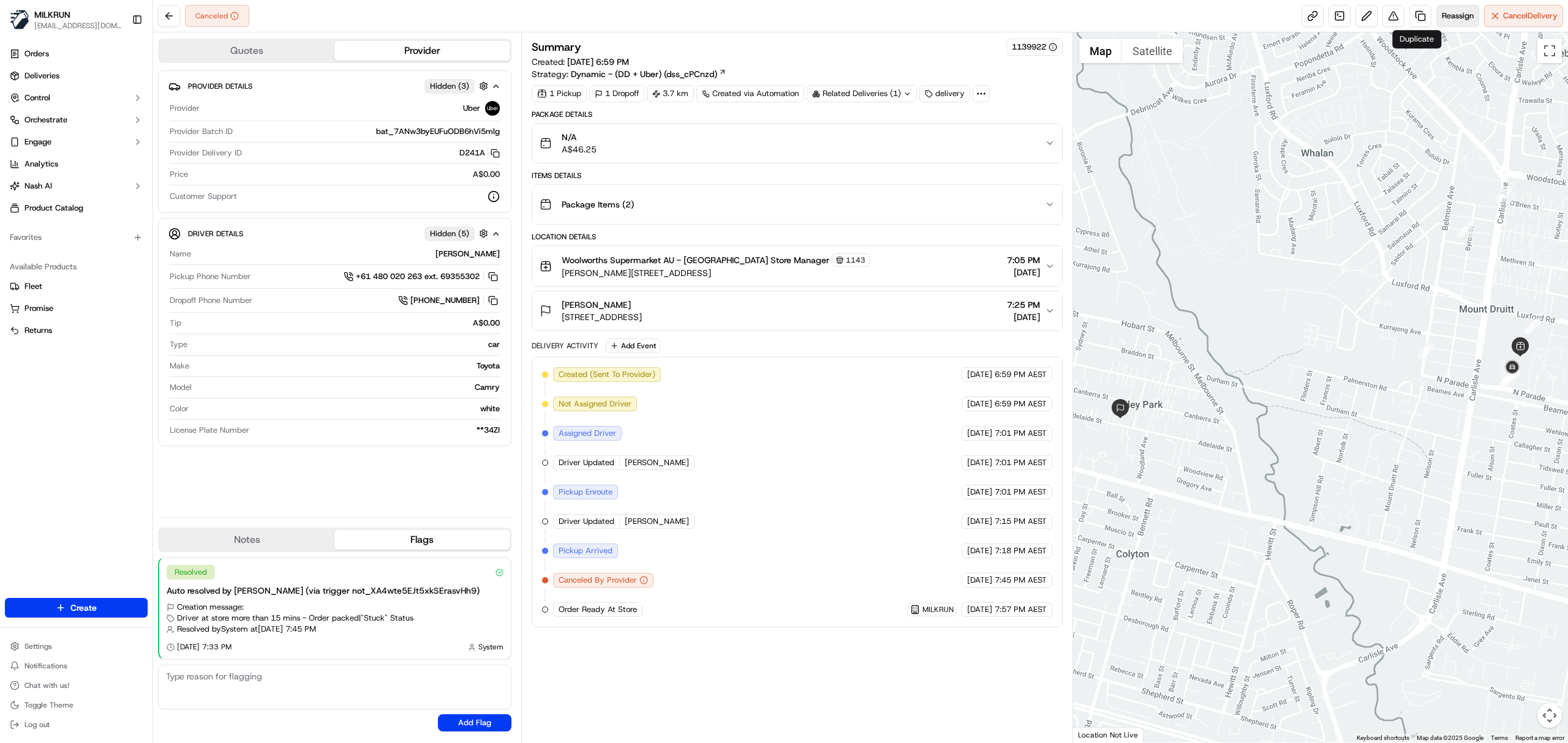
click at [1458, 20] on span "Reassign" at bounding box center [1457, 16] width 32 height 11
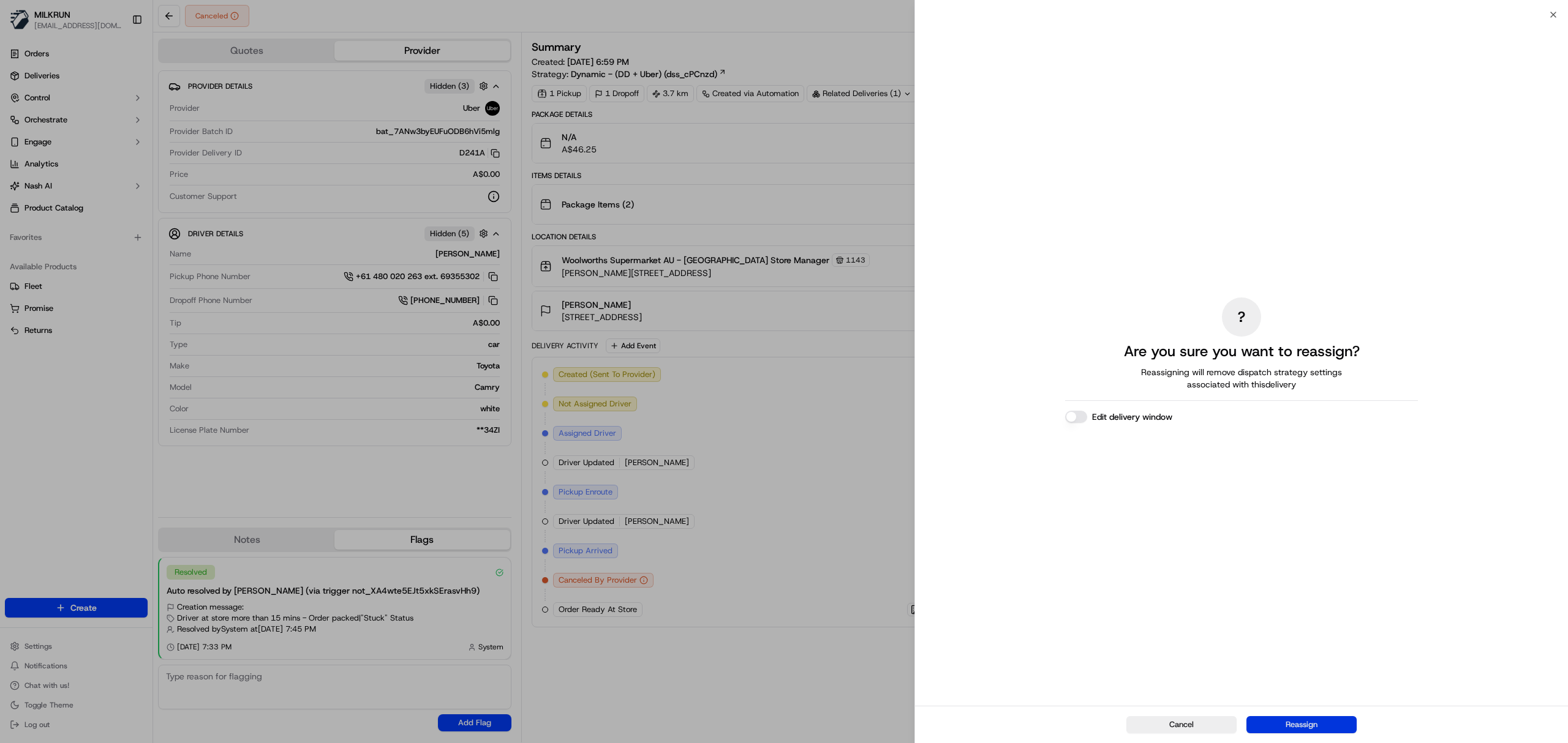
click at [1294, 718] on button "Reassign" at bounding box center [1301, 725] width 111 height 17
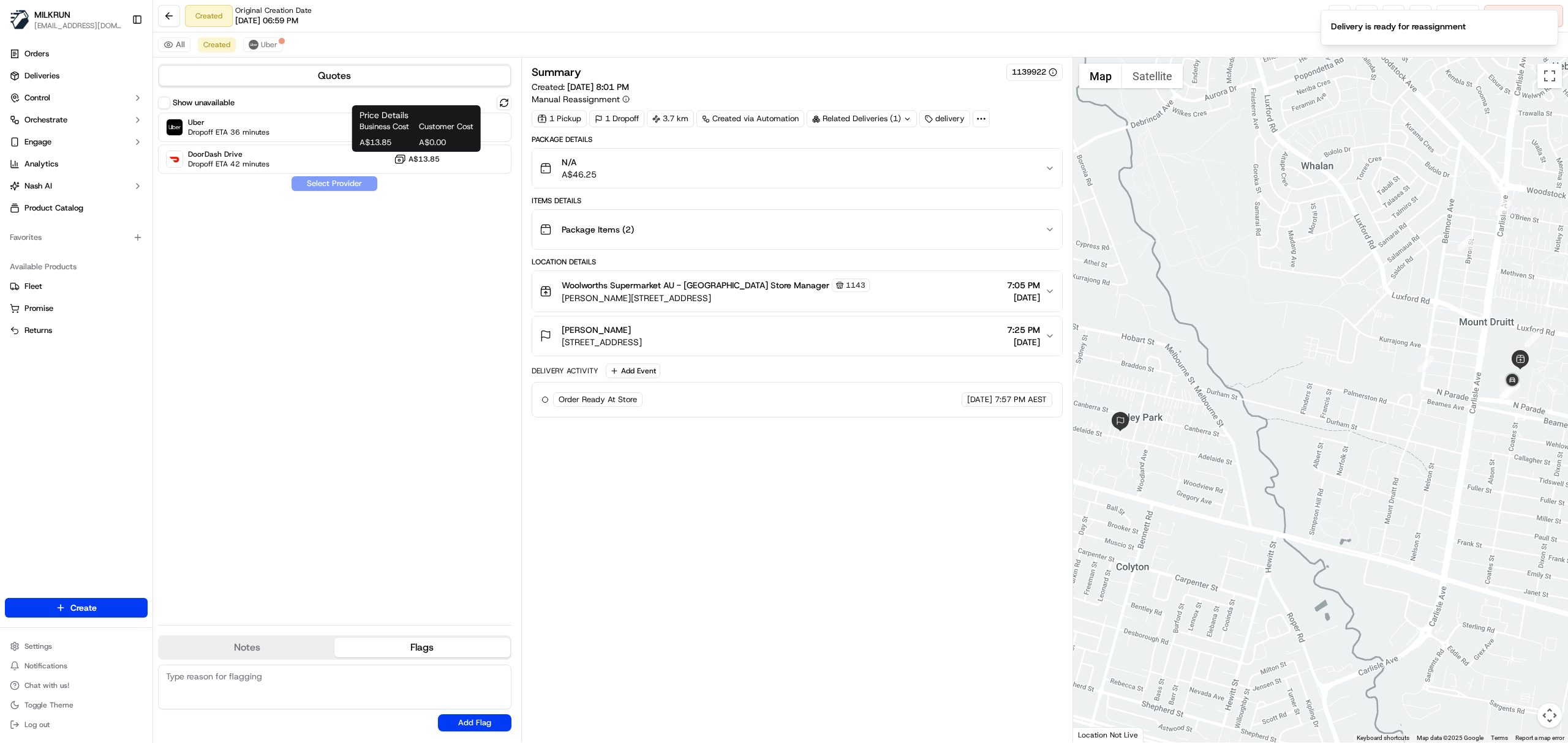
click at [362, 118] on h1 "Price Details" at bounding box center [417, 115] width 114 height 12
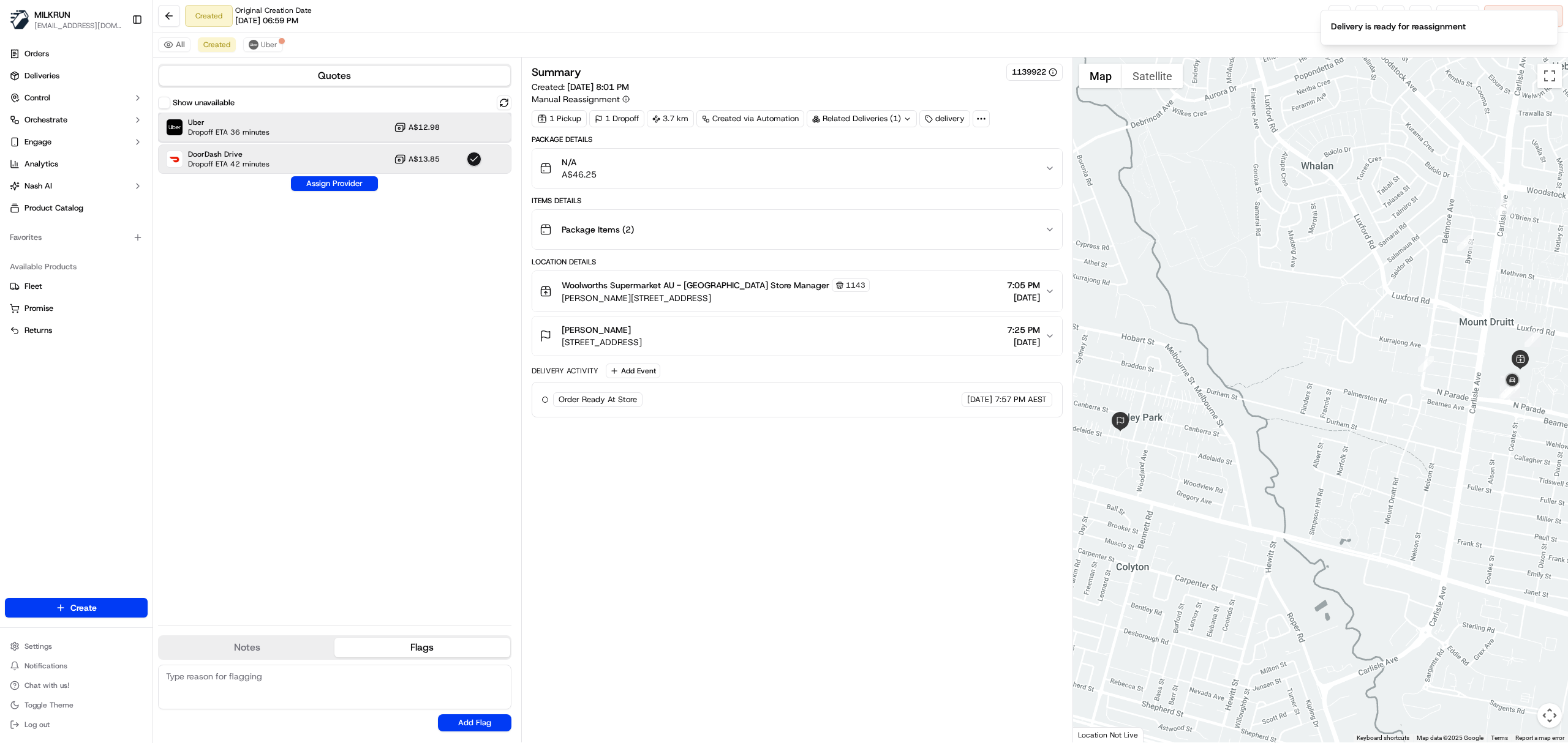
click at [307, 125] on div "Uber Dropoff ETA 36 minutes A$12.98" at bounding box center [334, 127] width 353 height 29
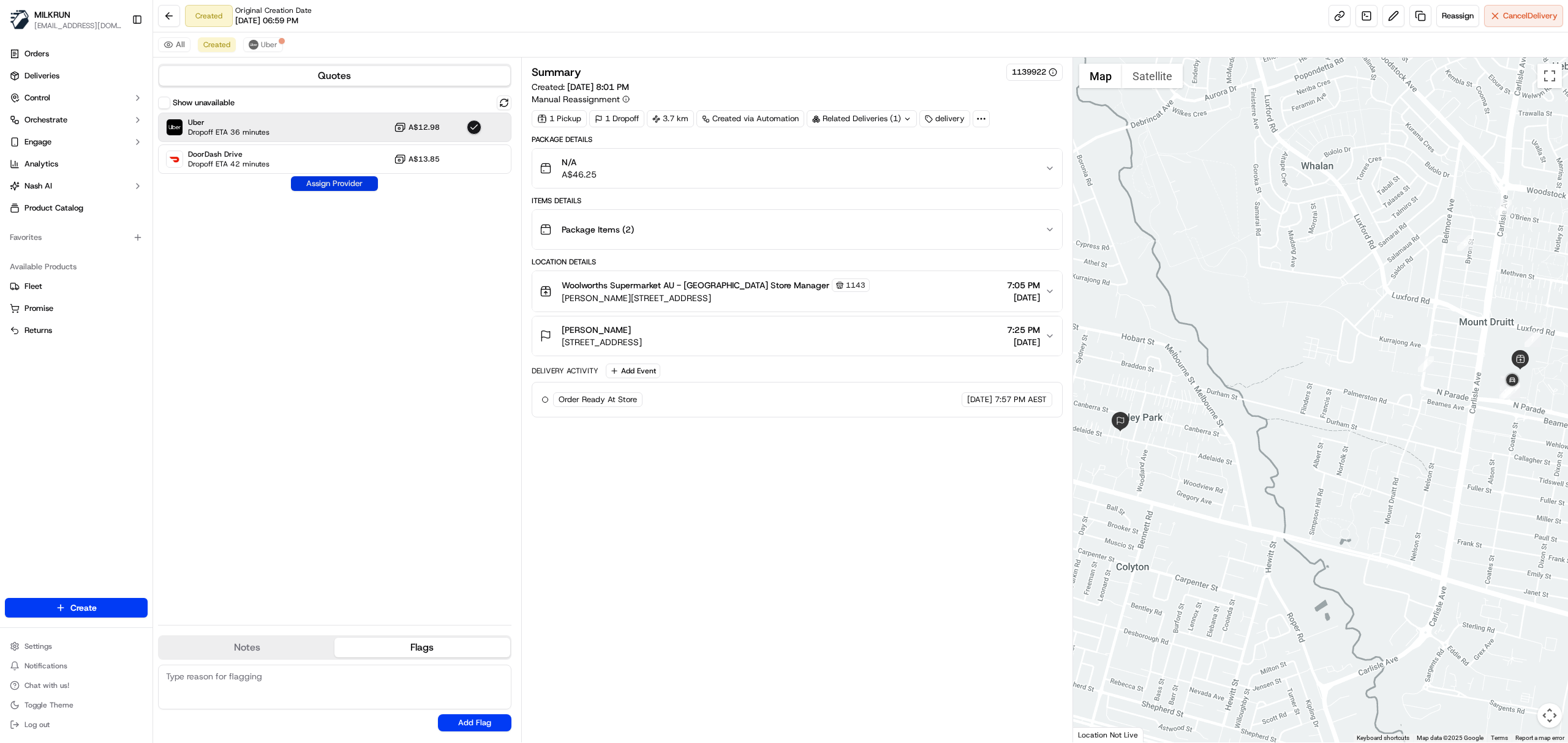
click at [329, 180] on button "Assign Provider" at bounding box center [334, 184] width 87 height 15
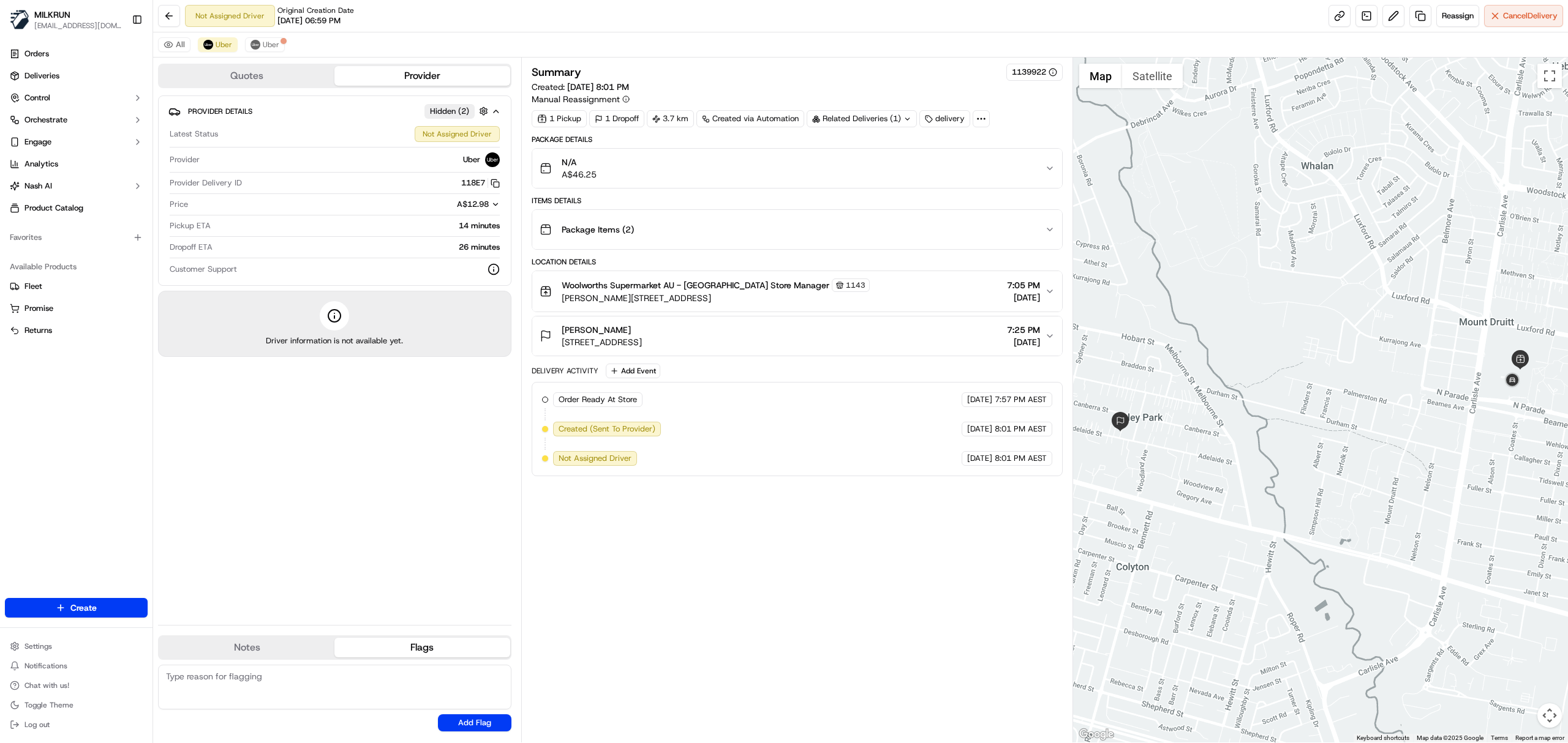
click at [851, 290] on div "Woolworths Supermarket AU - [GEOGRAPHIC_DATA] Store Manager [STREET_ADDRESS][PE…" at bounding box center [792, 291] width 505 height 26
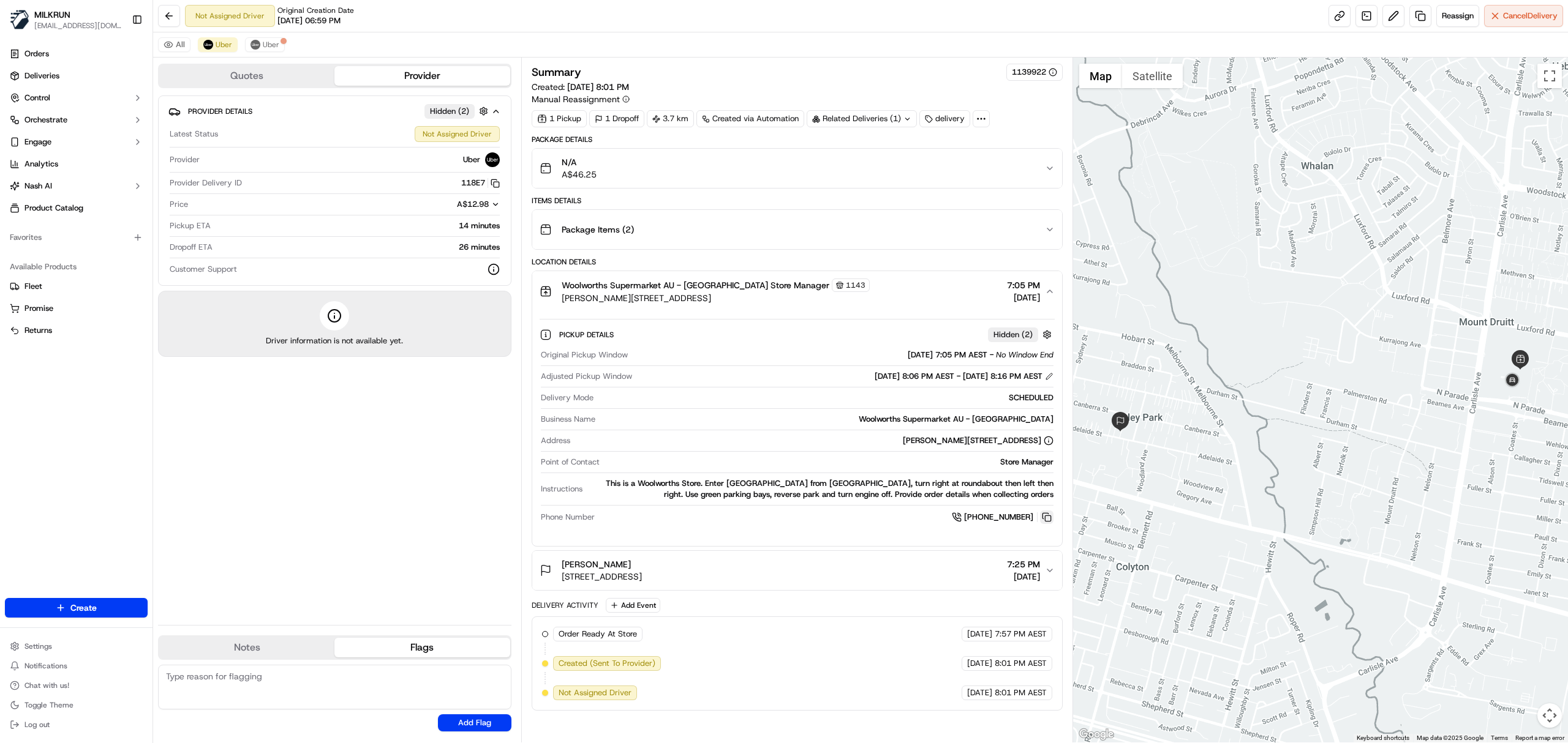
click at [1053, 522] on button at bounding box center [1047, 518] width 13 height 13
click at [1334, 15] on link at bounding box center [1339, 16] width 22 height 22
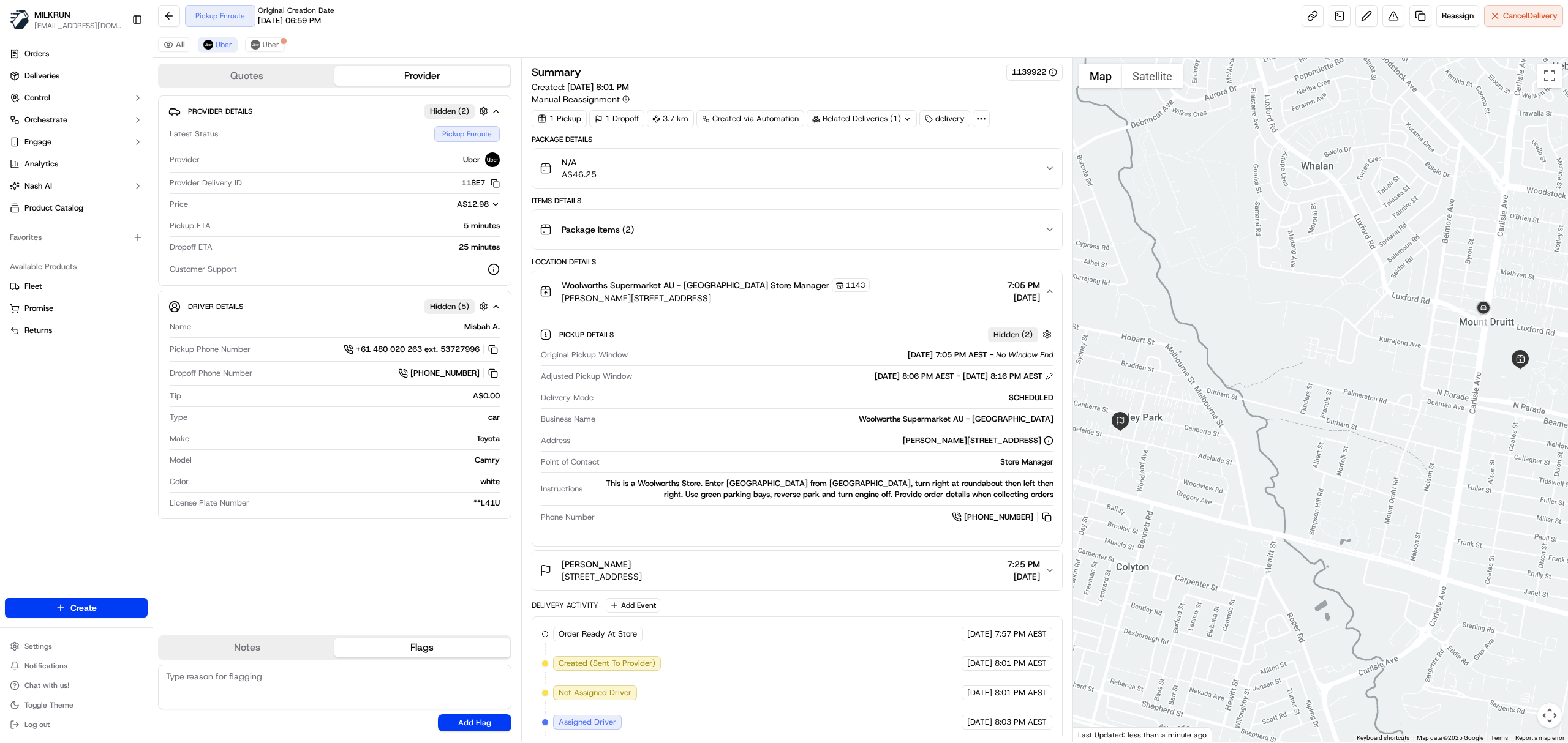
click at [882, 297] on div "Woolworths Supermarket AU - [GEOGRAPHIC_DATA] Store Manager [STREET_ADDRESS][PE…" at bounding box center [792, 291] width 505 height 26
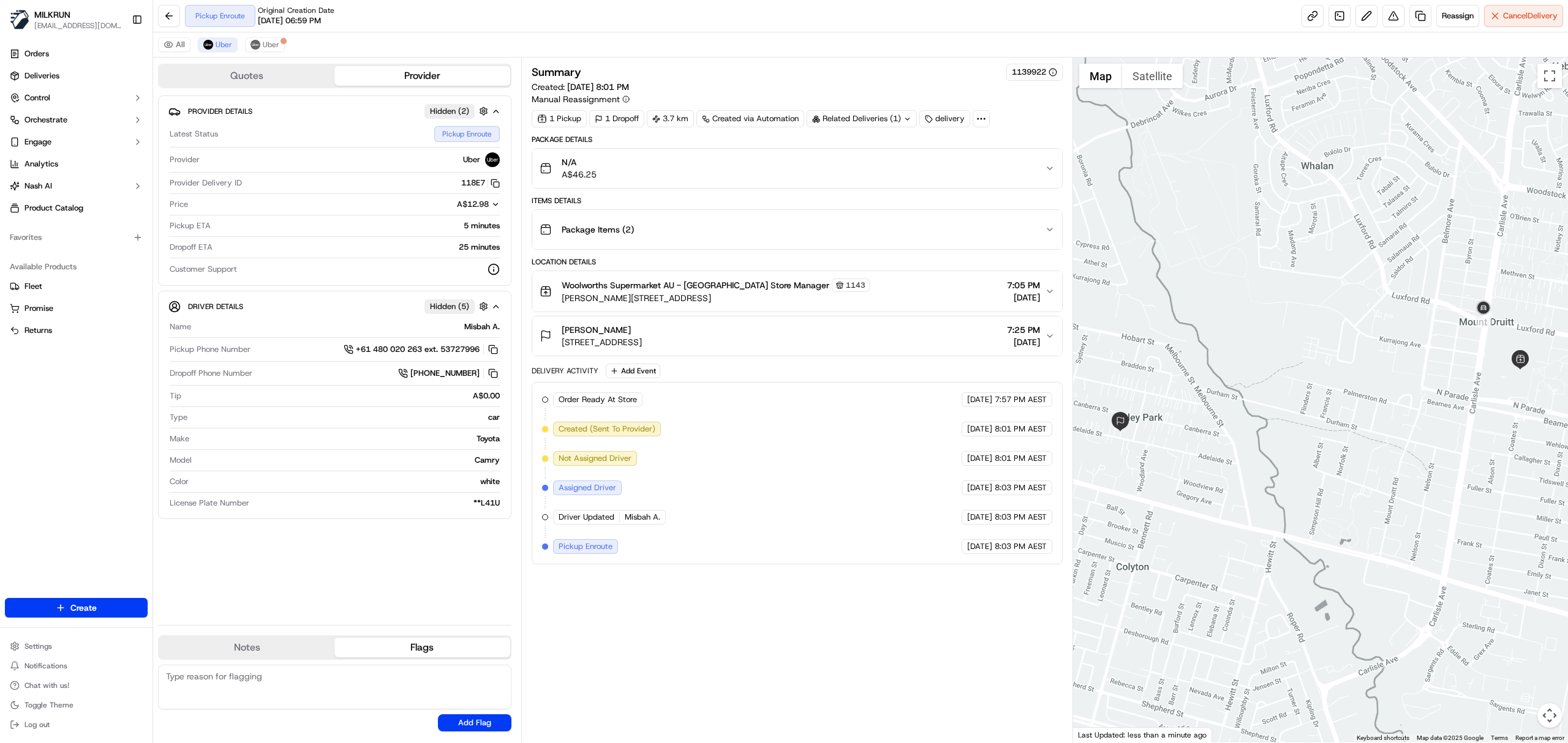
drag, startPoint x: 897, startPoint y: 292, endPoint x: 895, endPoint y: 309, distance: 17.1
click at [895, 293] on div "Woolworths Supermarket AU - [GEOGRAPHIC_DATA] Store Manager [STREET_ADDRESS][PE…" at bounding box center [792, 291] width 505 height 26
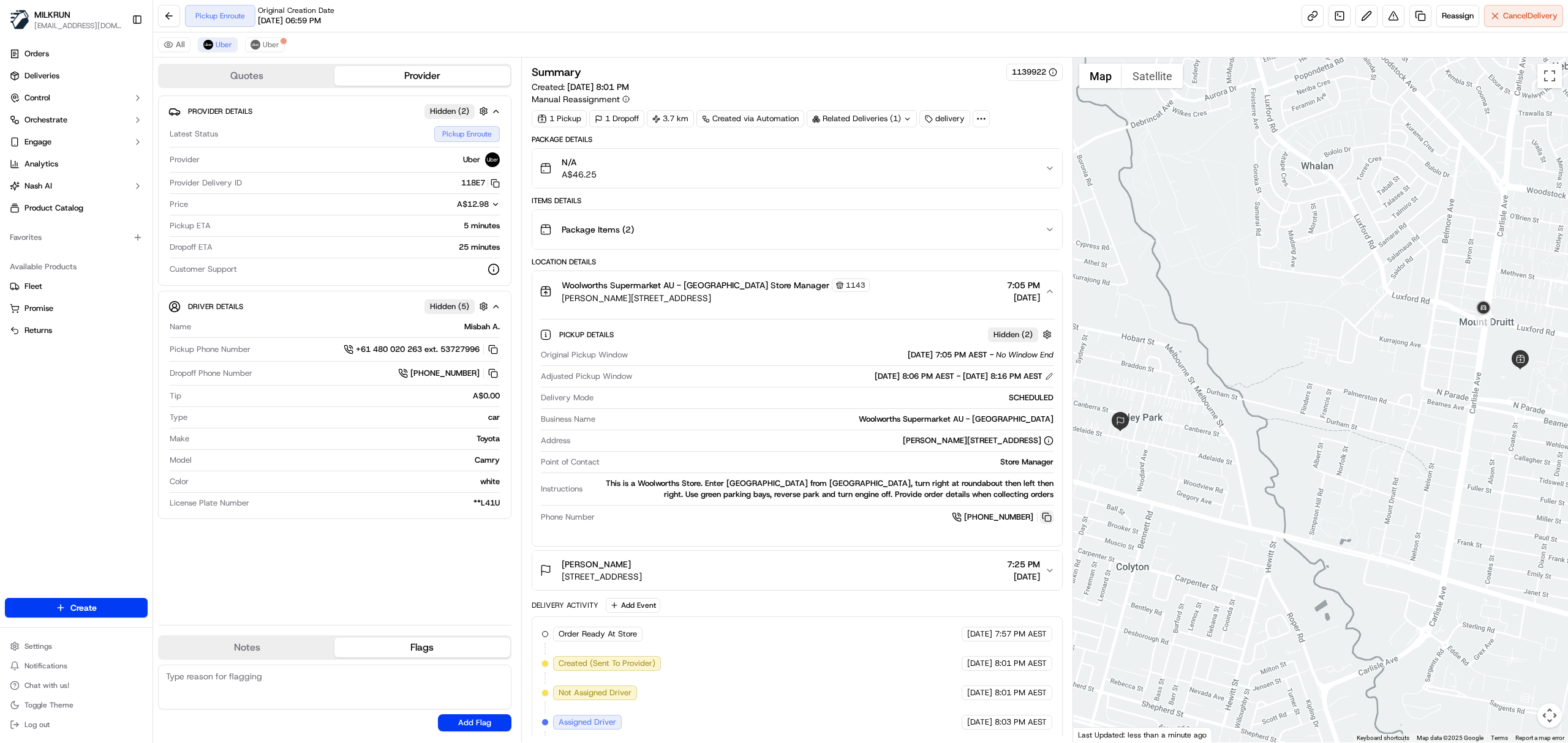
click at [1042, 517] on button at bounding box center [1047, 518] width 13 height 13
click at [1044, 517] on button at bounding box center [1047, 518] width 13 height 13
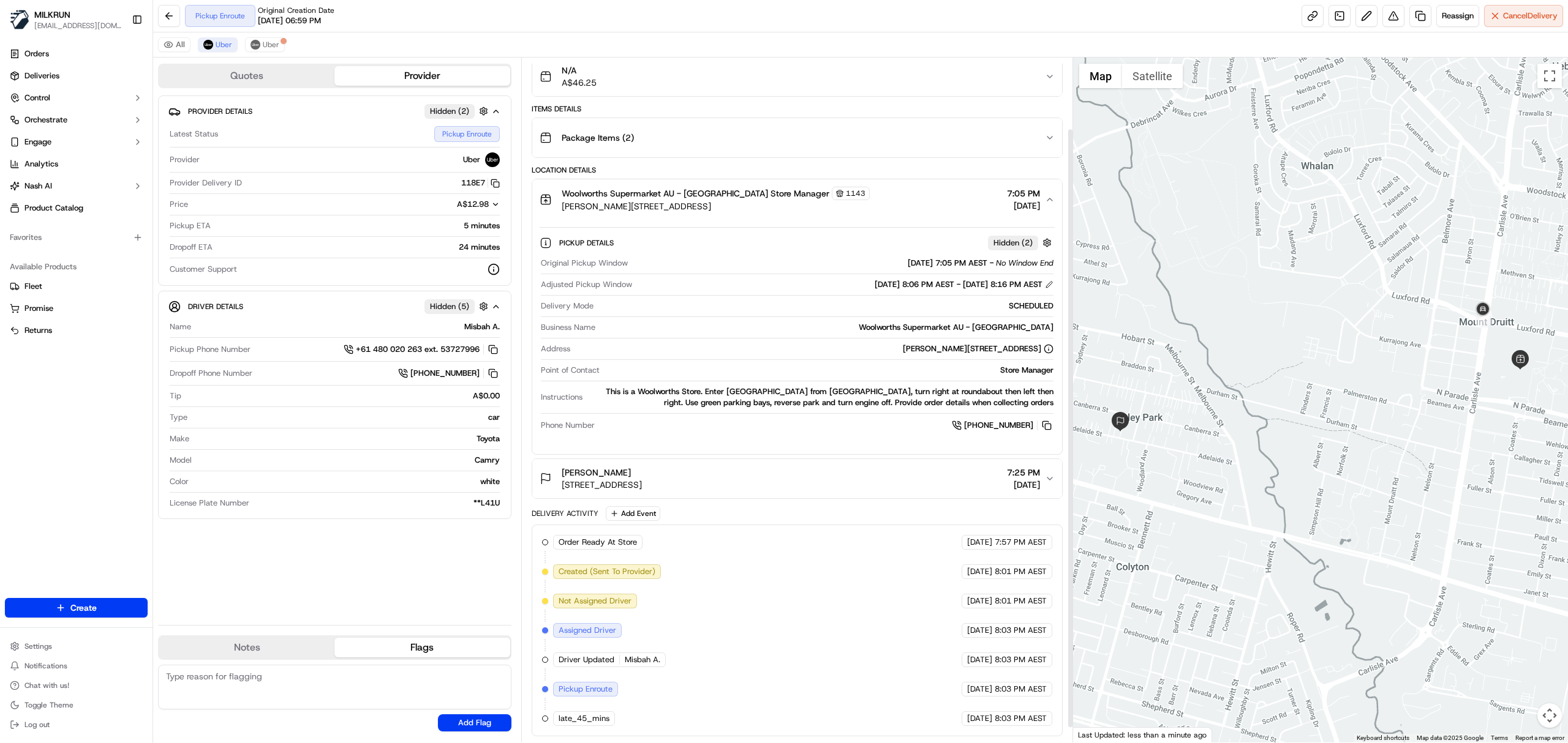
scroll to position [99, 0]
click at [258, 45] on img at bounding box center [255, 45] width 10 height 10
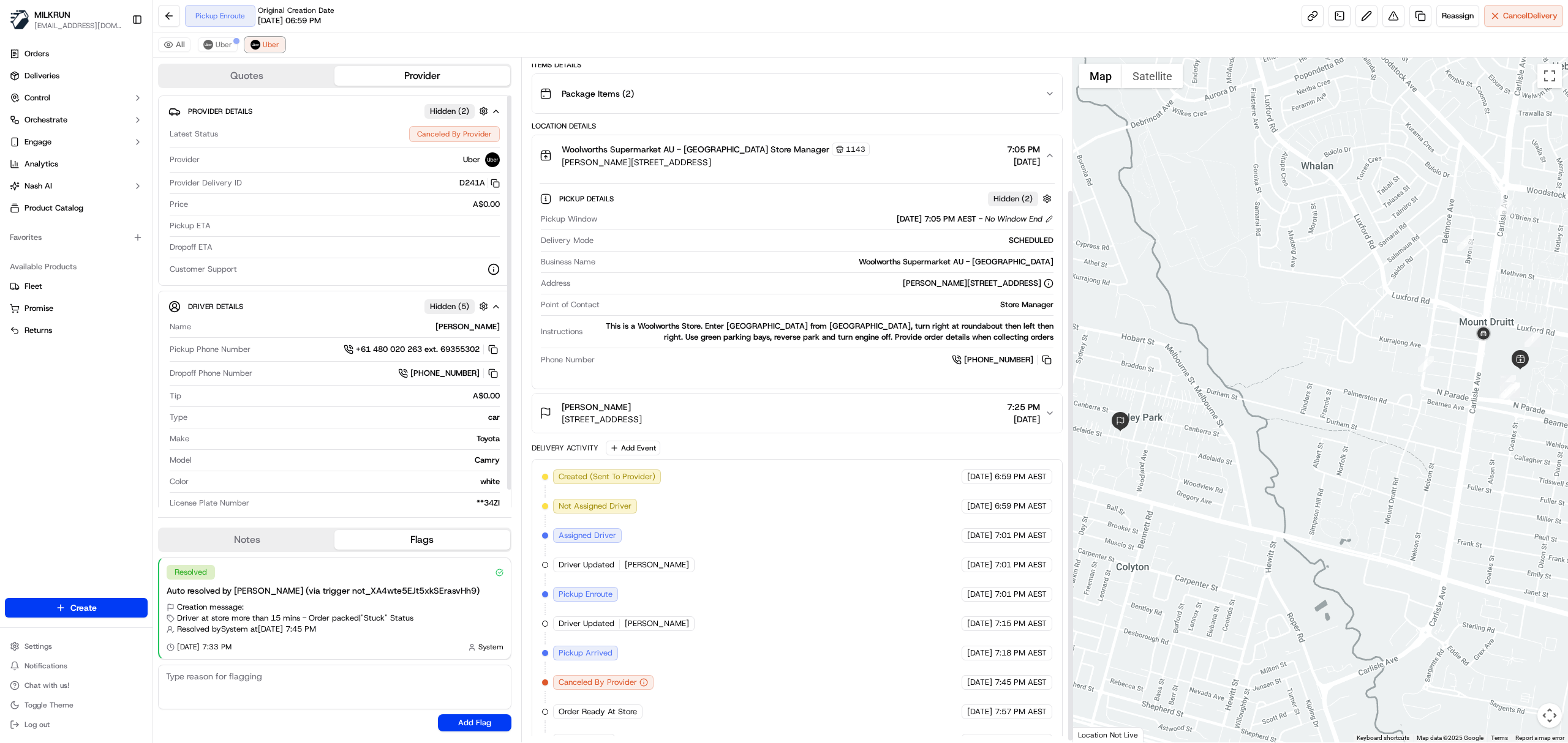
scroll to position [166, 0]
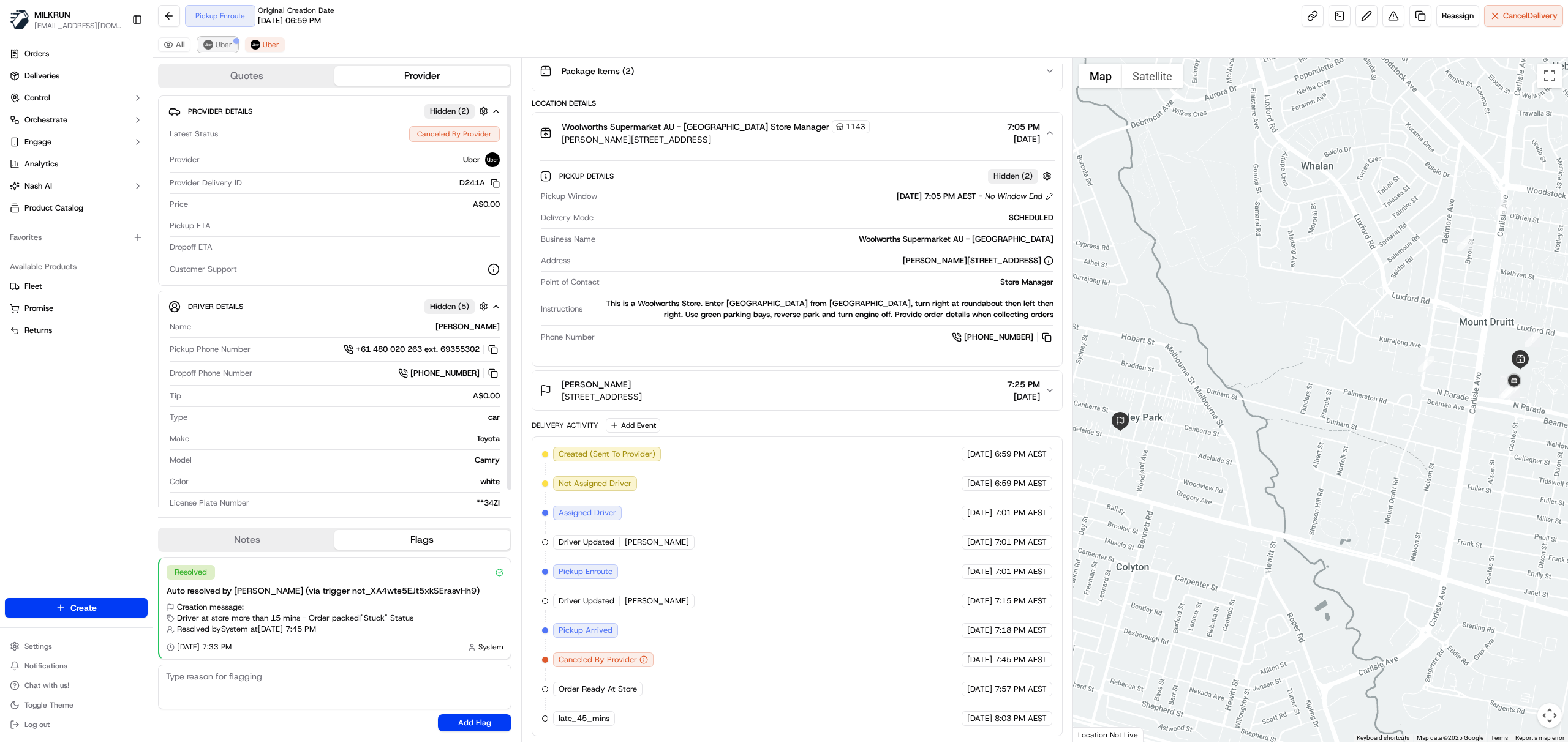
drag, startPoint x: 226, startPoint y: 47, endPoint x: 215, endPoint y: 50, distance: 11.4
click at [226, 47] on span "Uber" at bounding box center [224, 45] width 17 height 10
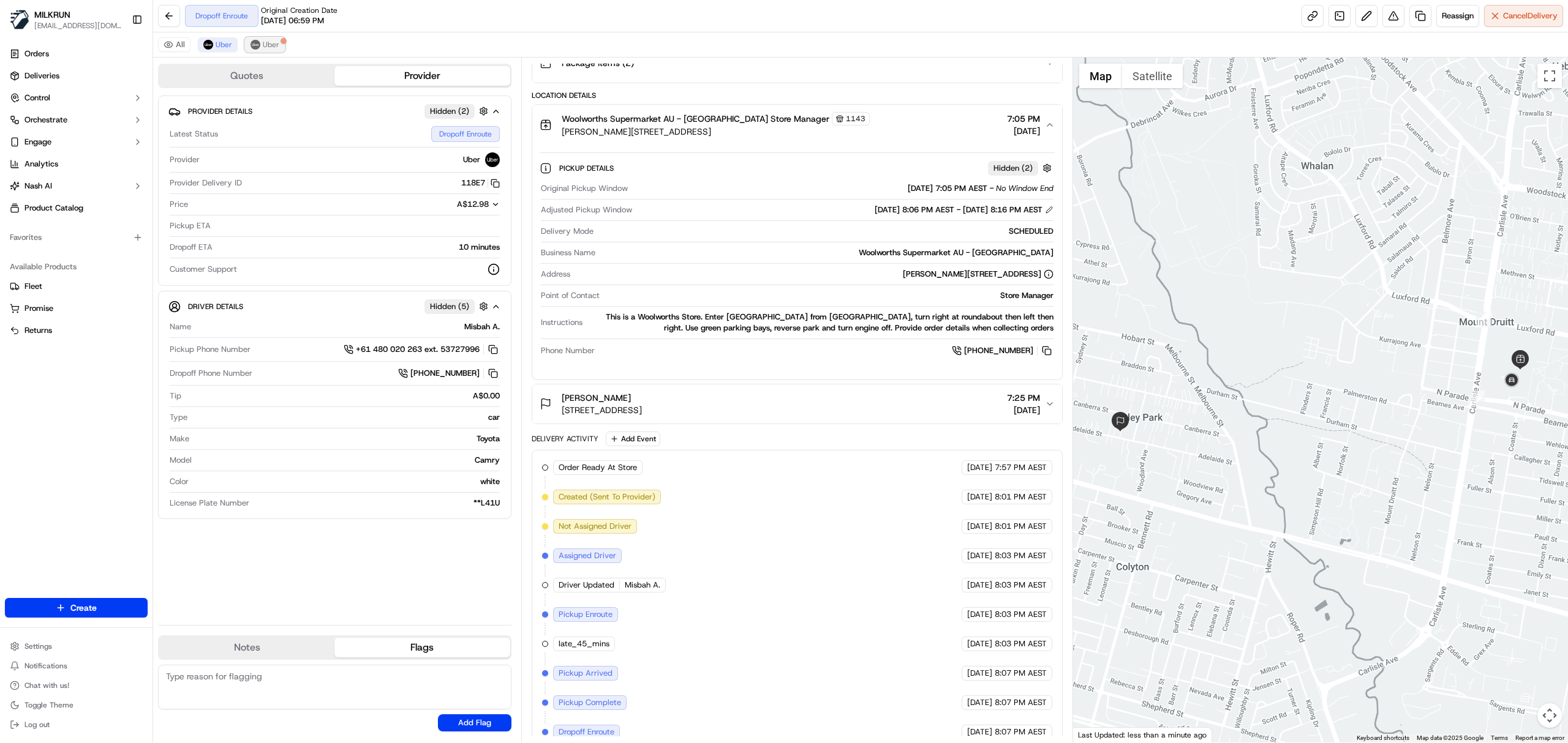
click at [276, 49] on span "Uber" at bounding box center [271, 45] width 17 height 10
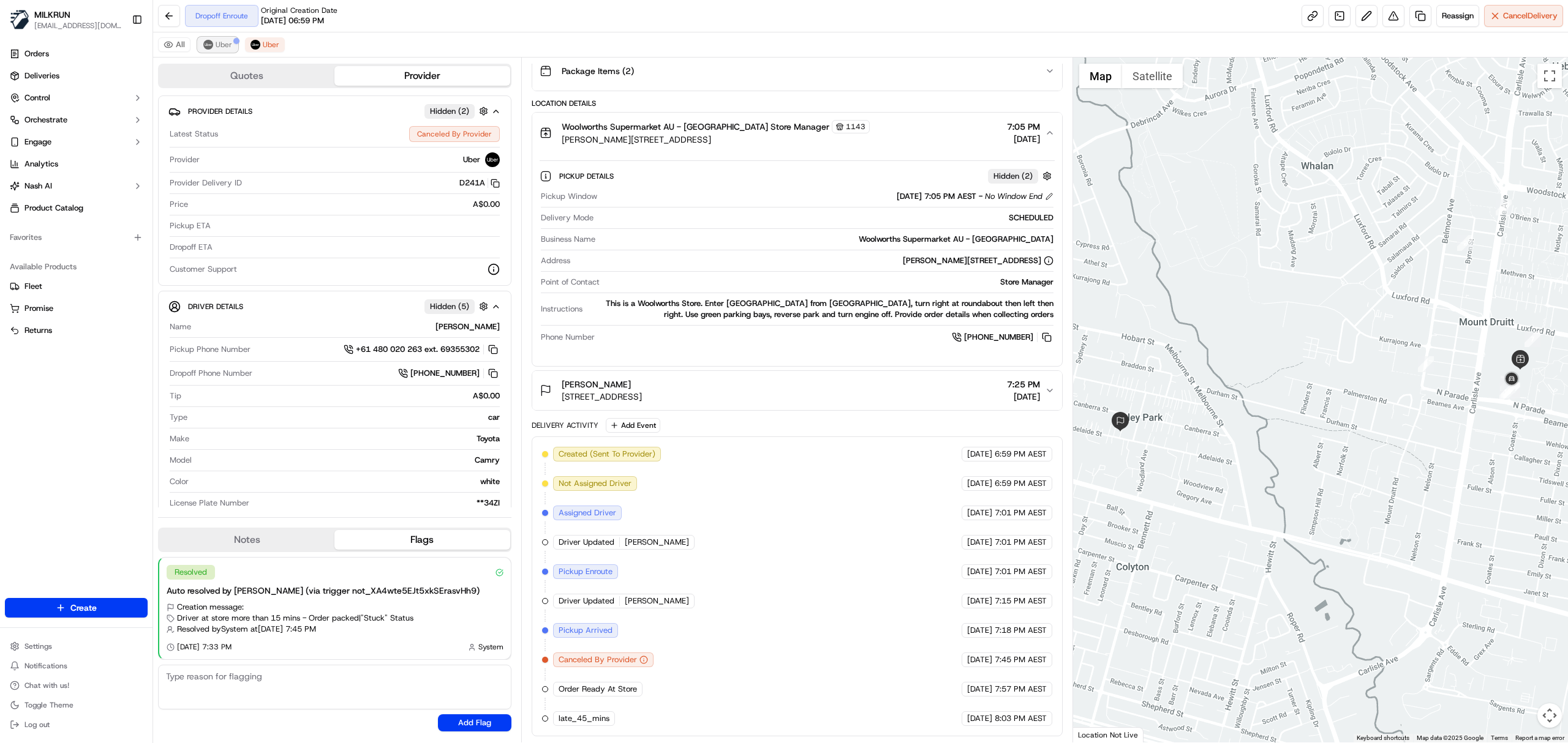
click at [213, 49] on button "Uber" at bounding box center [218, 45] width 40 height 15
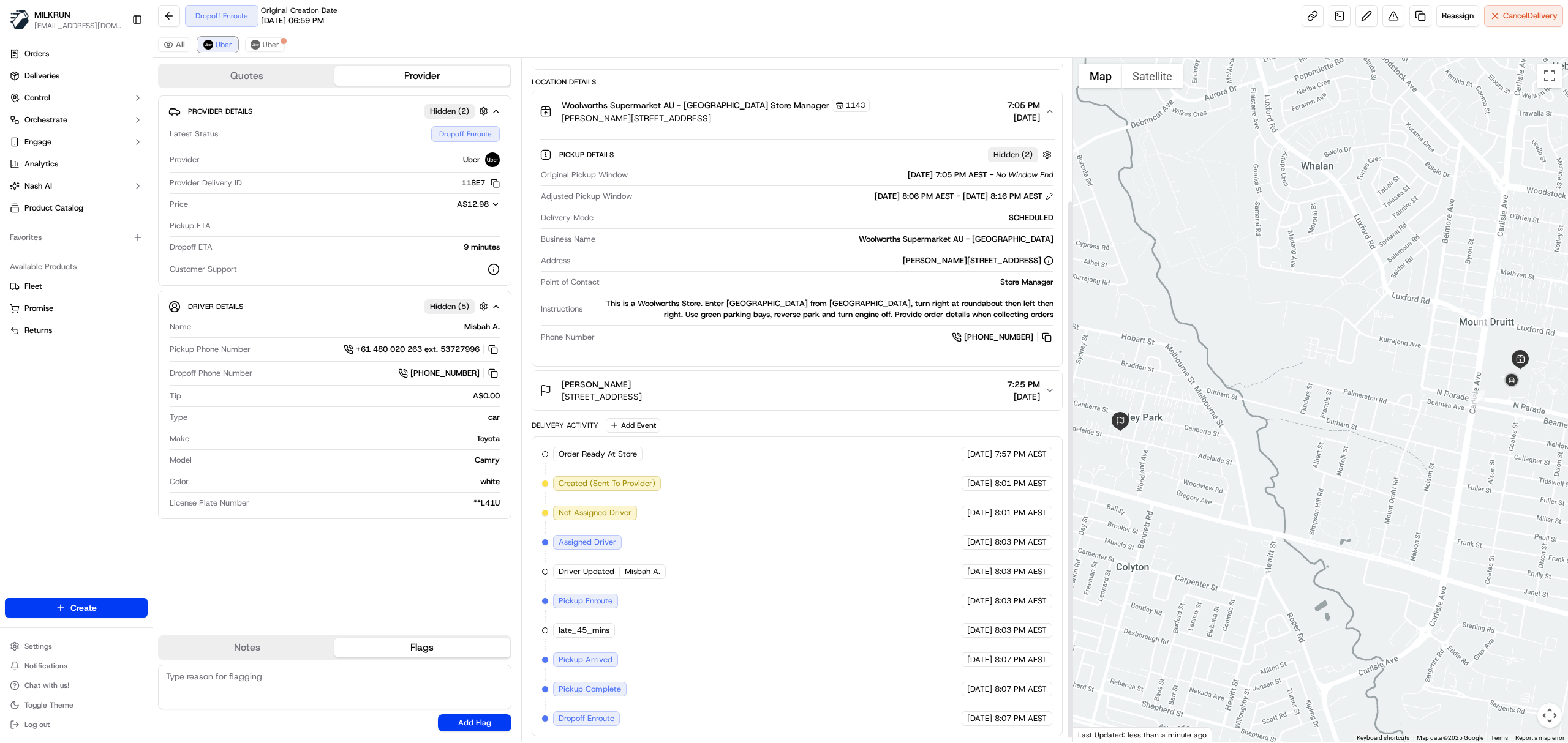
scroll to position [187, 0]
